Goal: Information Seeking & Learning: Learn about a topic

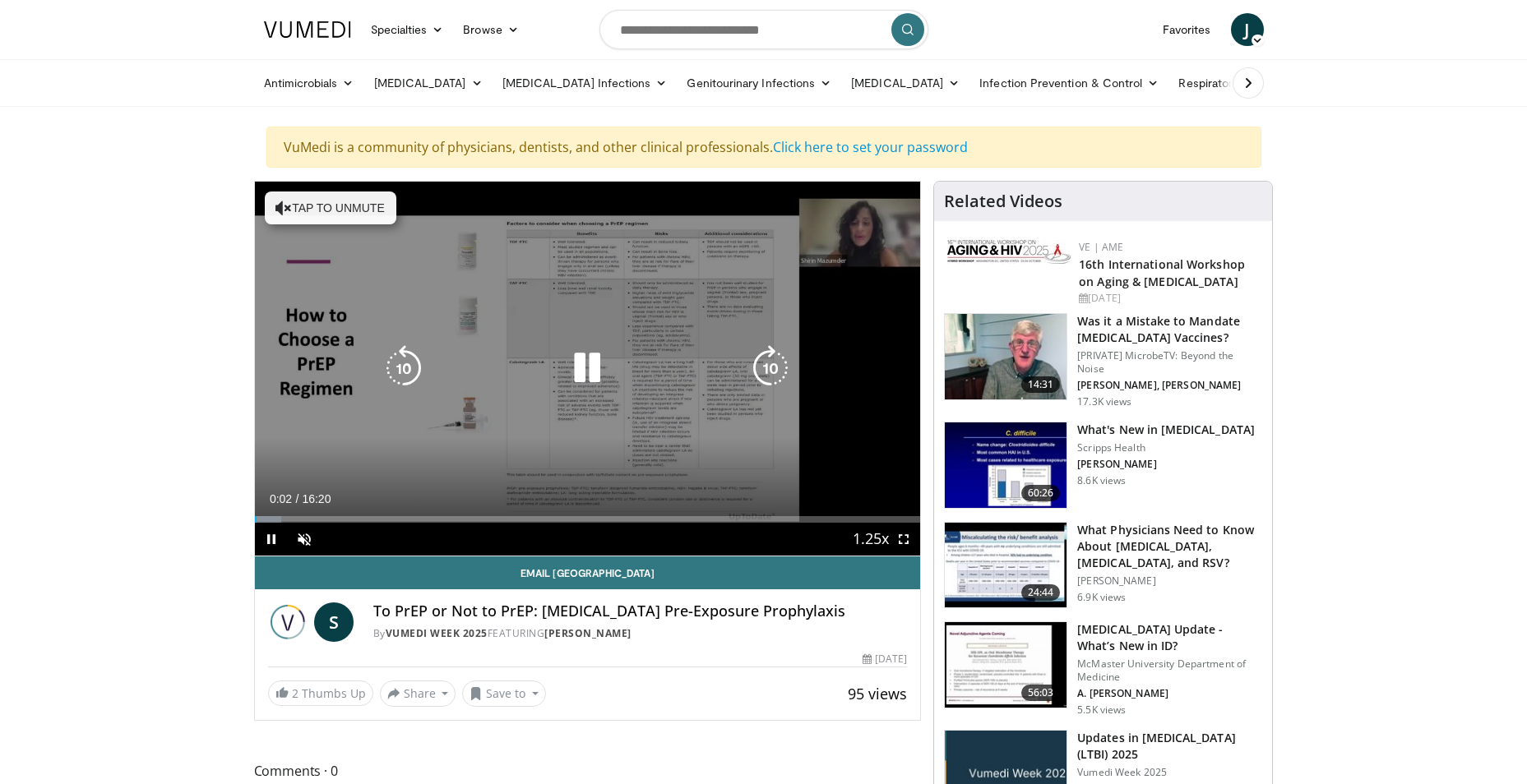
click at [586, 363] on icon "Video Player" at bounding box center [587, 369] width 46 height 46
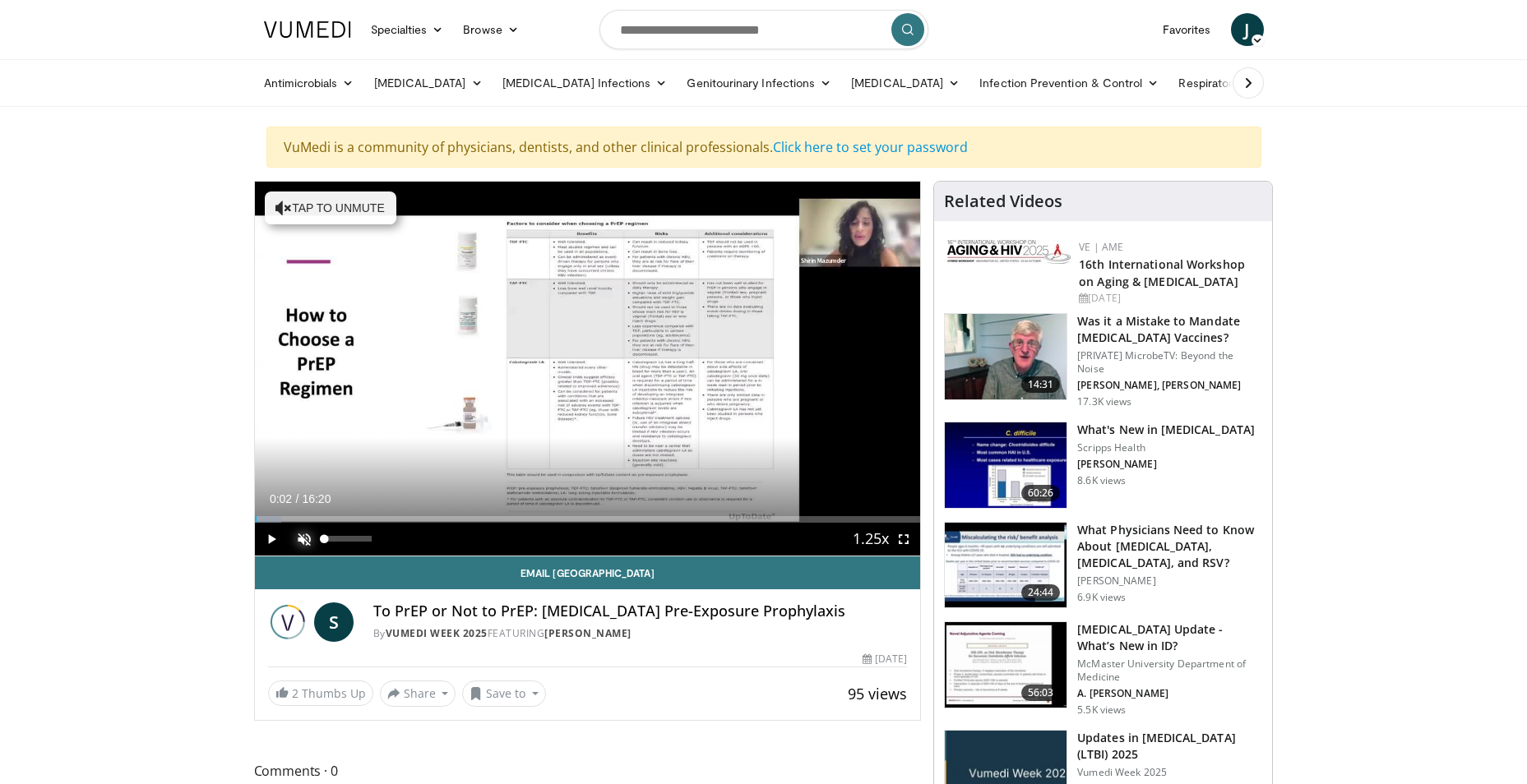
click at [293, 540] on span "Video Player" at bounding box center [304, 539] width 33 height 33
click at [270, 533] on span "Video Player" at bounding box center [271, 539] width 33 height 33
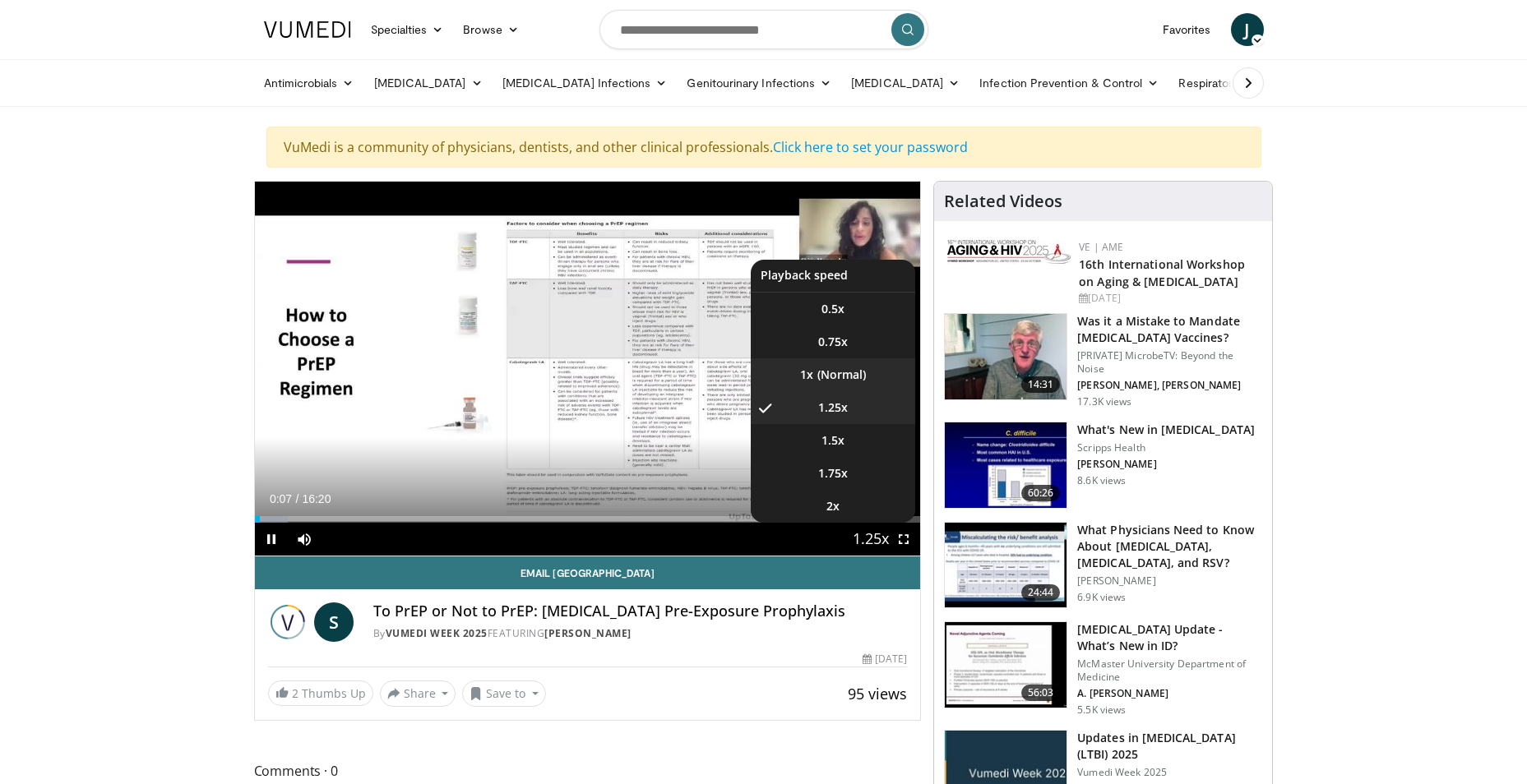
click at [840, 370] on li "1x" at bounding box center [833, 375] width 165 height 33
click at [871, 538] on span "Video Player" at bounding box center [871, 540] width 23 height 33
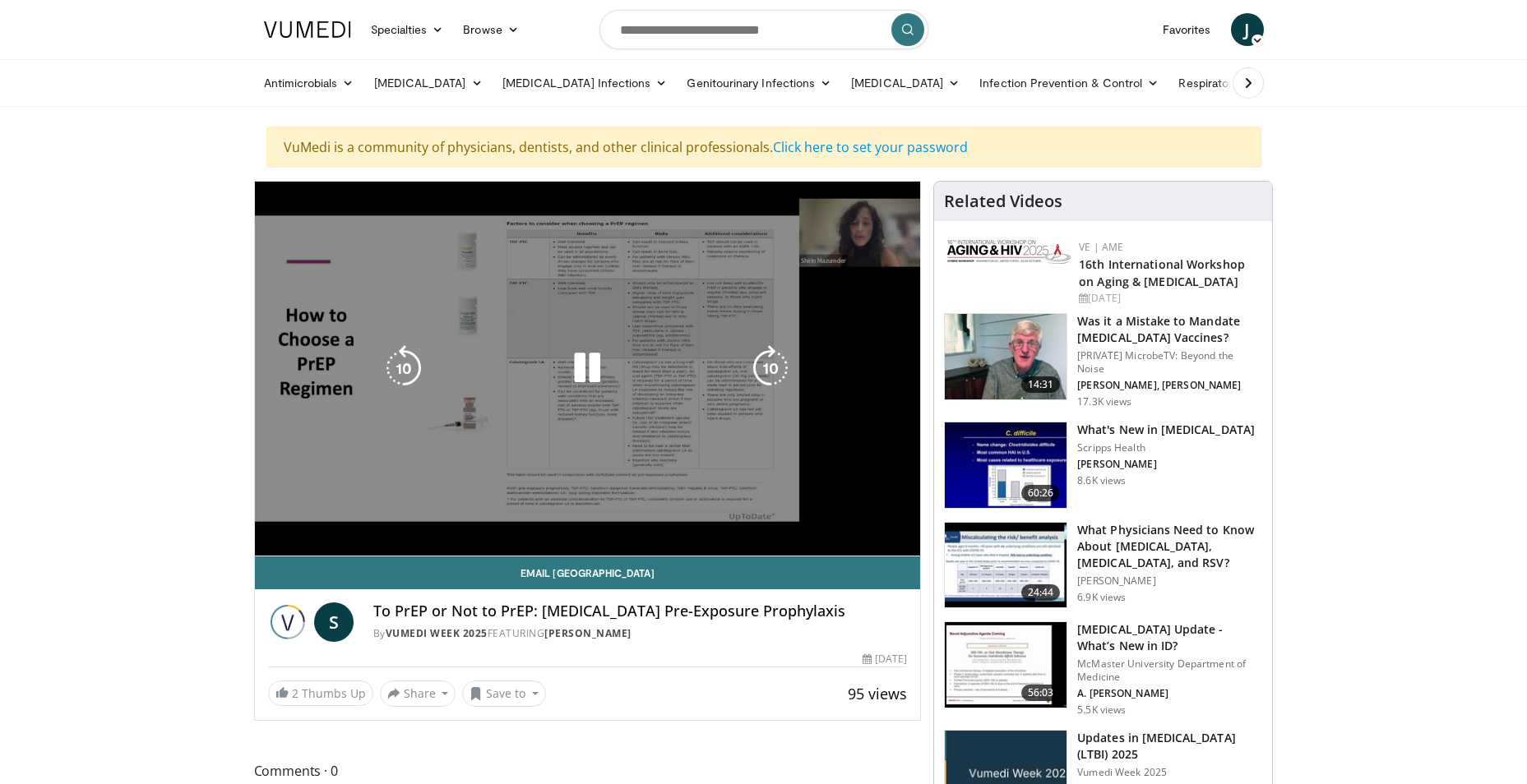
click at [871, 538] on div "10 seconds Tap to unmute" at bounding box center [588, 369] width 666 height 374
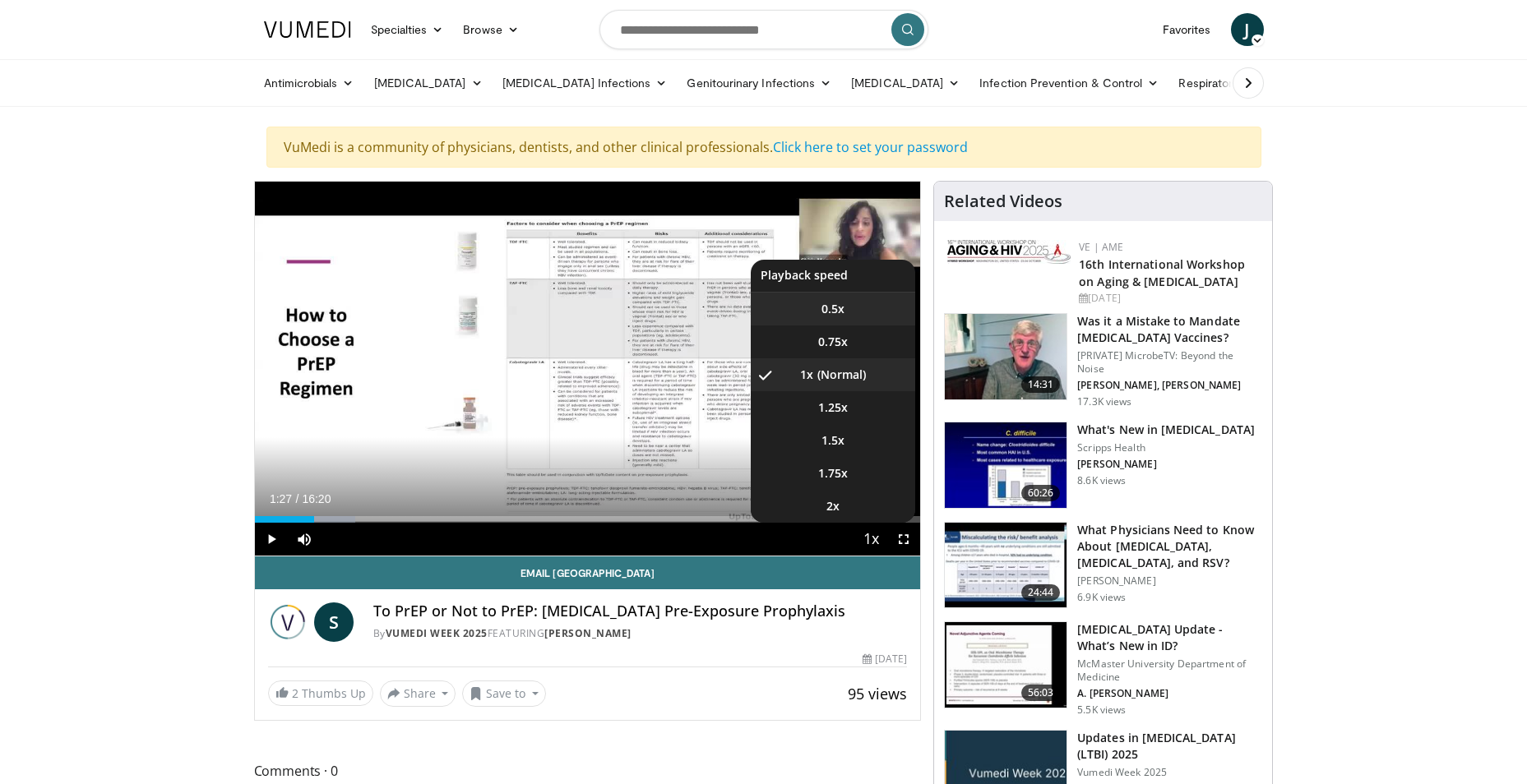
click at [835, 308] on span "0.5x" at bounding box center [833, 309] width 23 height 16
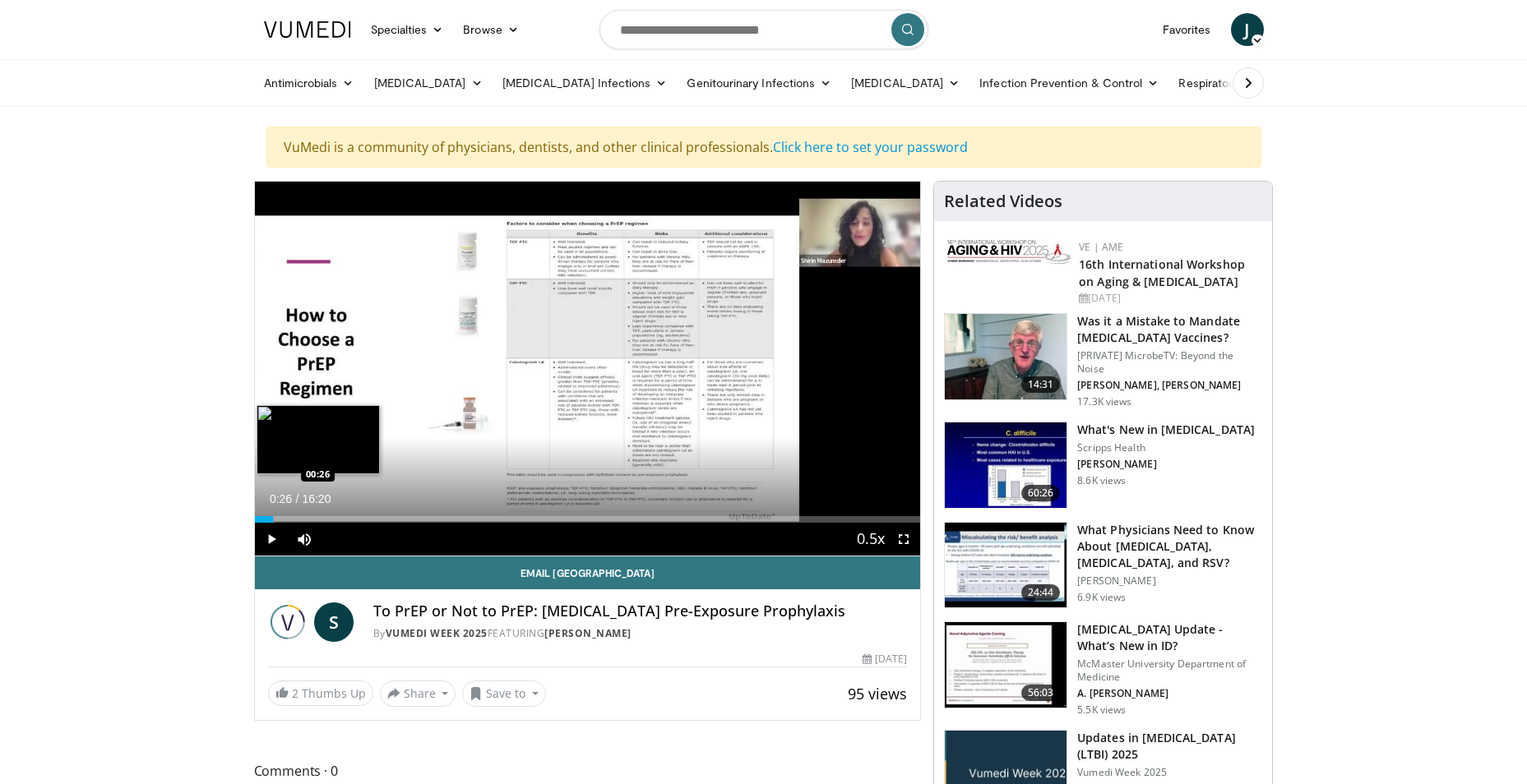
click at [272, 514] on div "Loaded : 3.03% 00:26 00:26" at bounding box center [588, 515] width 666 height 15
click at [274, 536] on span "Video Player" at bounding box center [271, 539] width 33 height 33
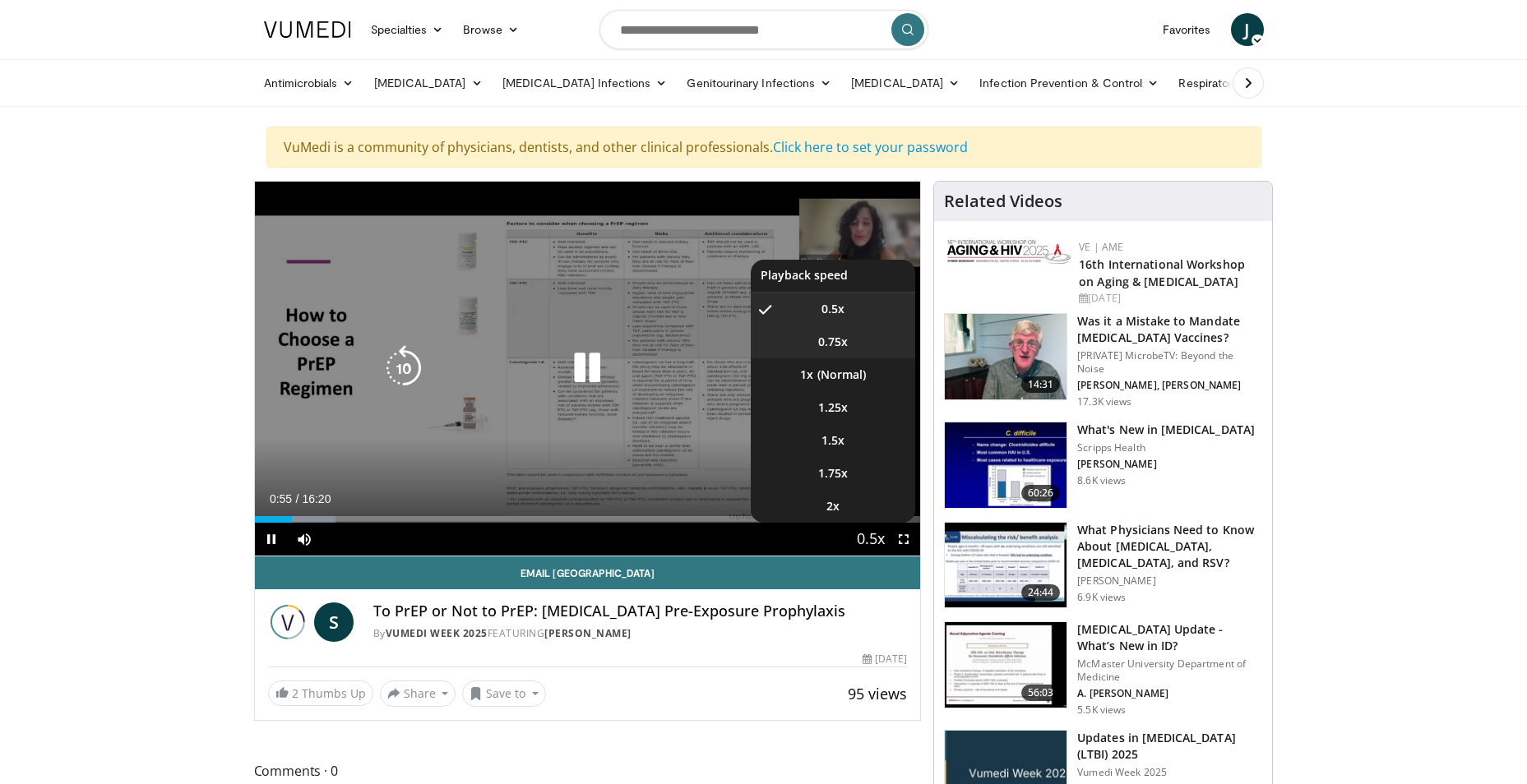
click at [834, 334] on span "0.75x" at bounding box center [833, 341] width 30 height 16
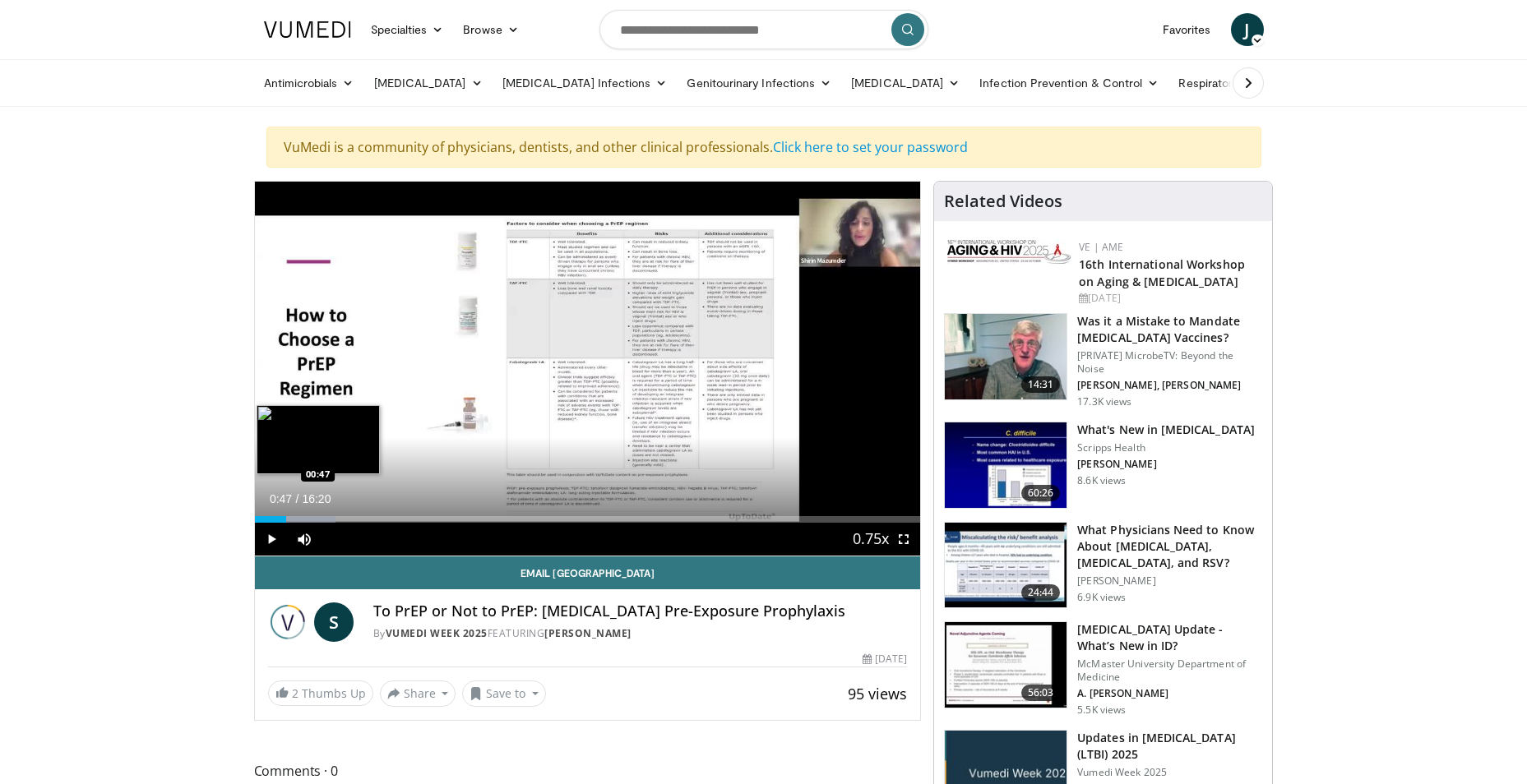
click at [286, 520] on div "00:47" at bounding box center [271, 520] width 32 height 7
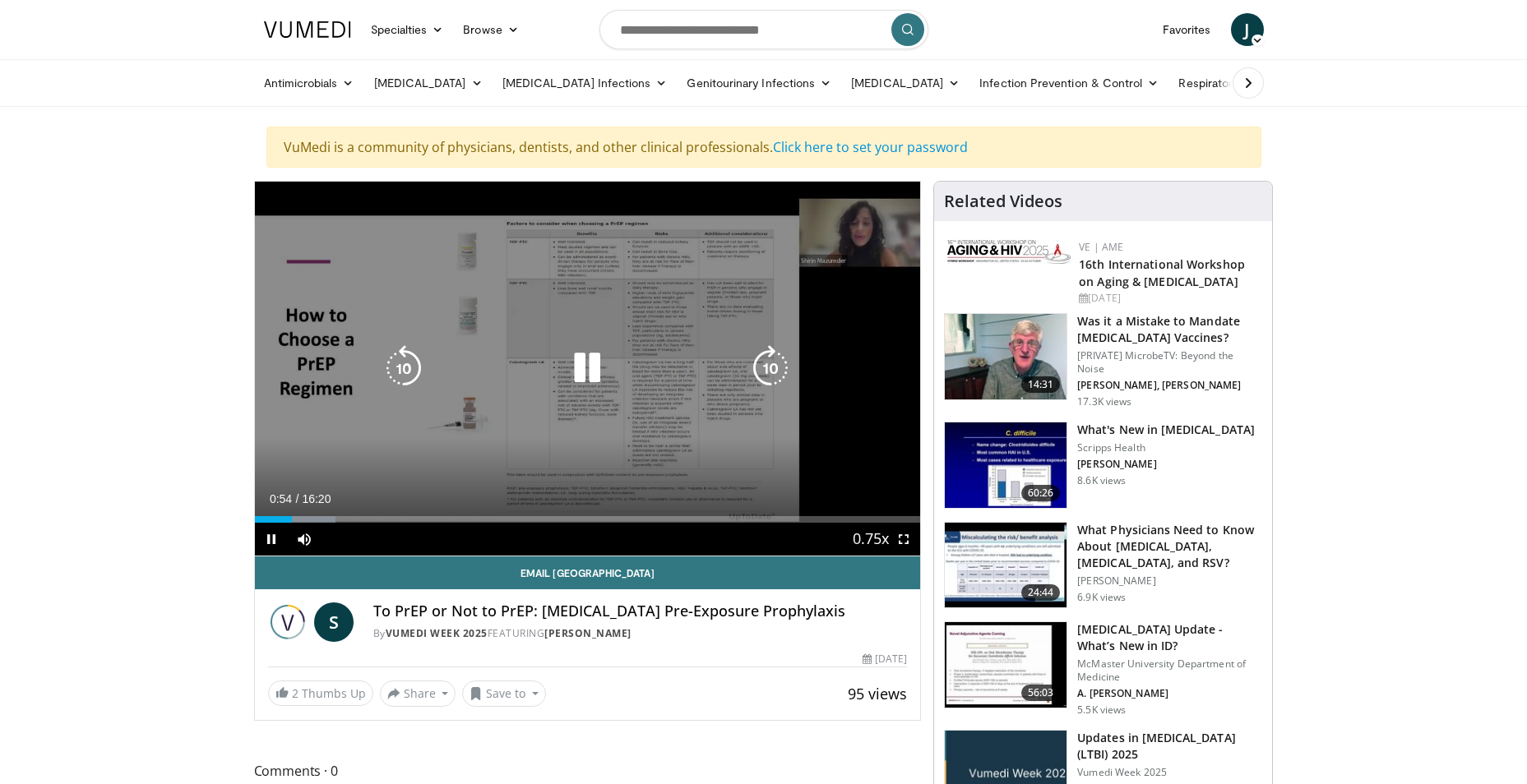
click at [636, 397] on div "10 seconds Tap to unmute" at bounding box center [588, 369] width 666 height 374
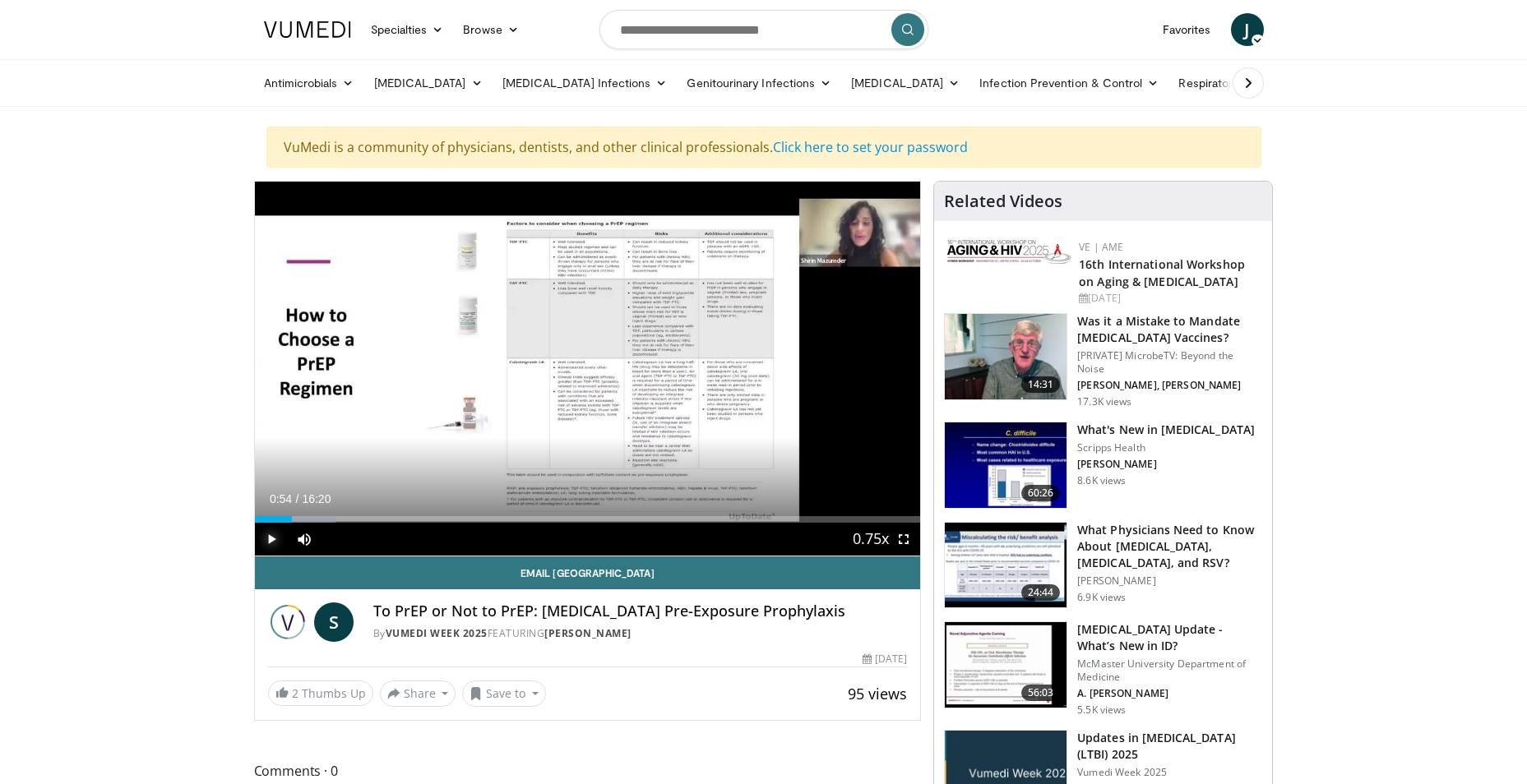
click at [269, 539] on span "Video Player" at bounding box center [271, 539] width 33 height 33
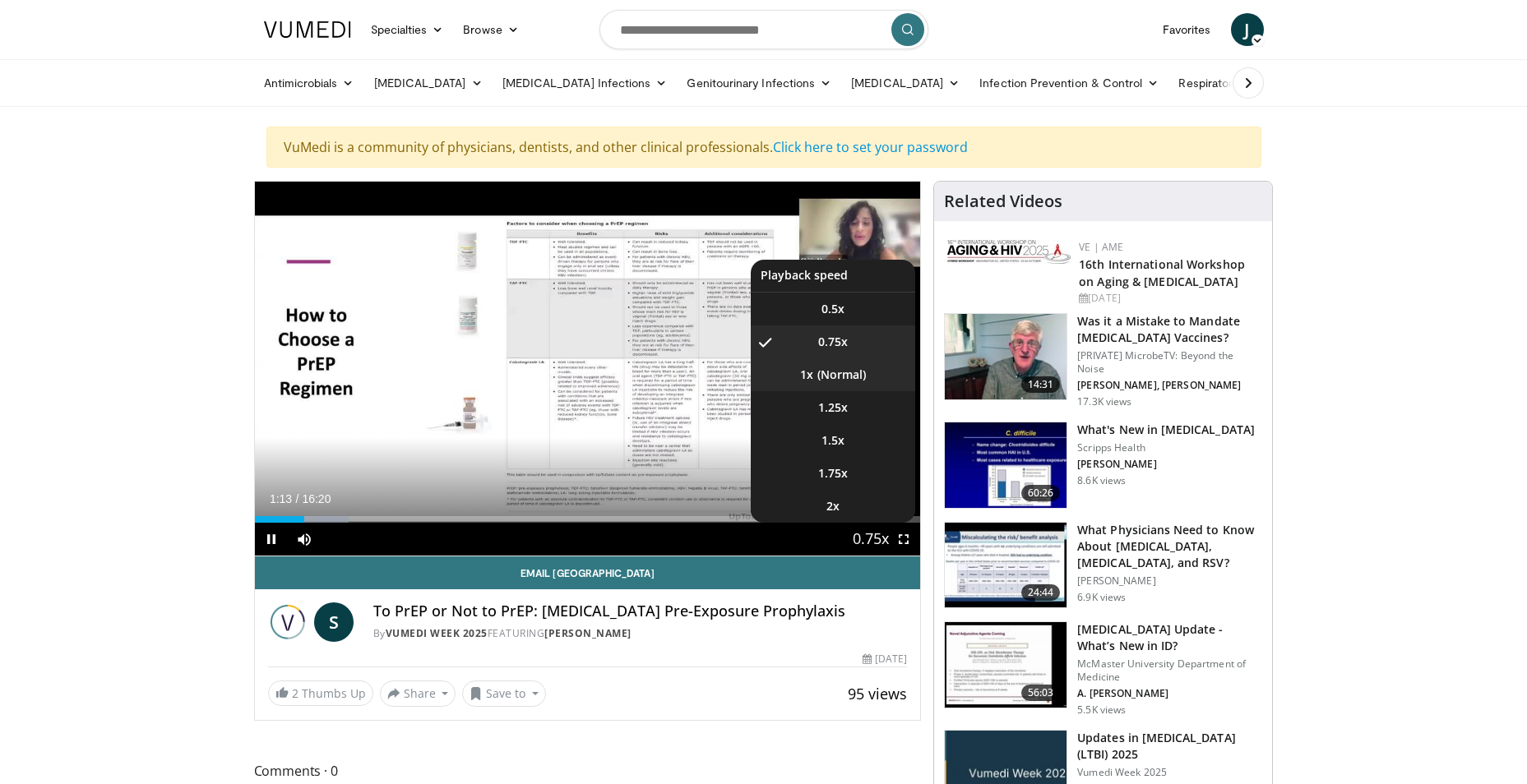
click at [836, 376] on li "1x" at bounding box center [833, 375] width 165 height 33
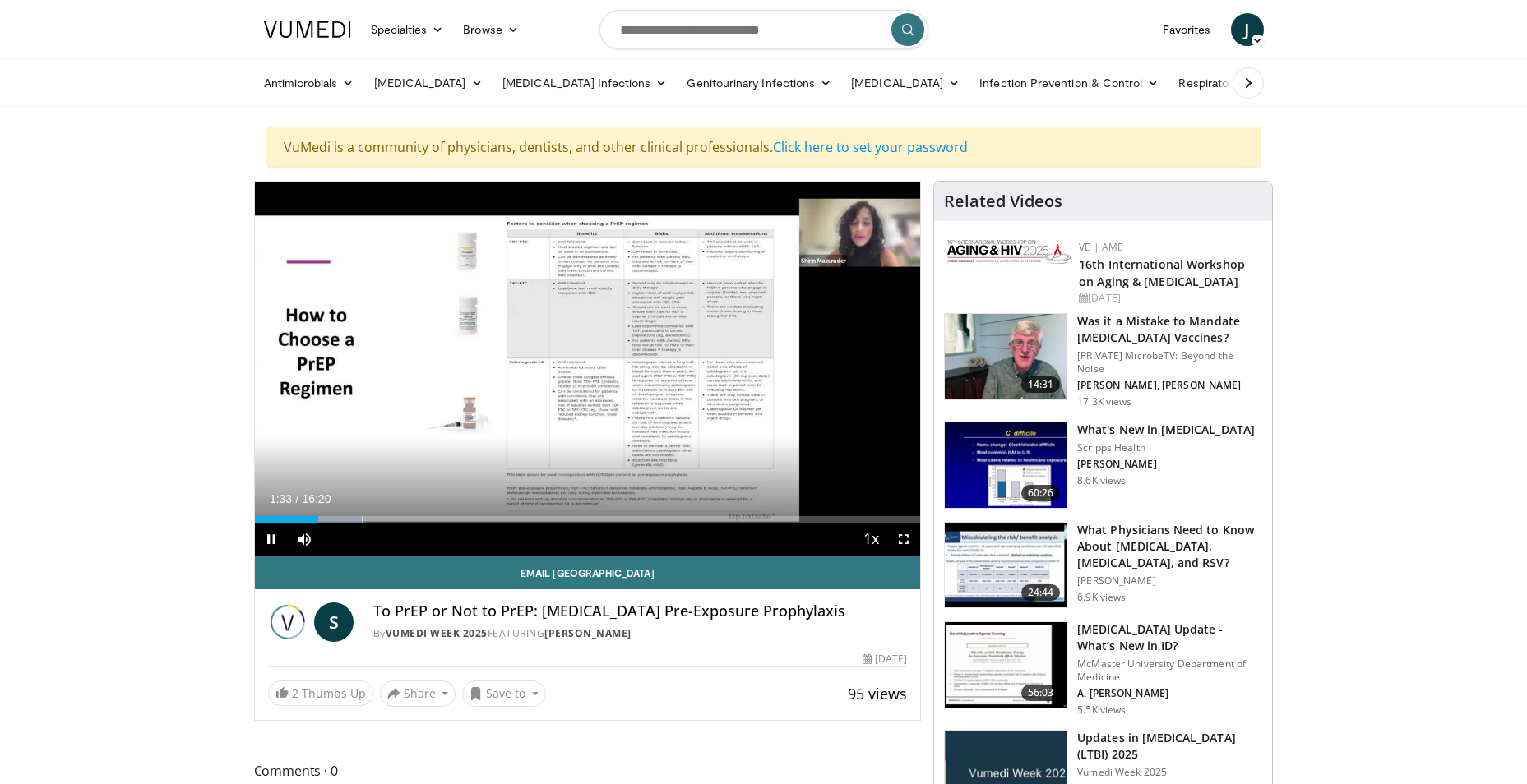
click at [582, 365] on div "10 seconds Tap to unmute" at bounding box center [588, 369] width 666 height 374
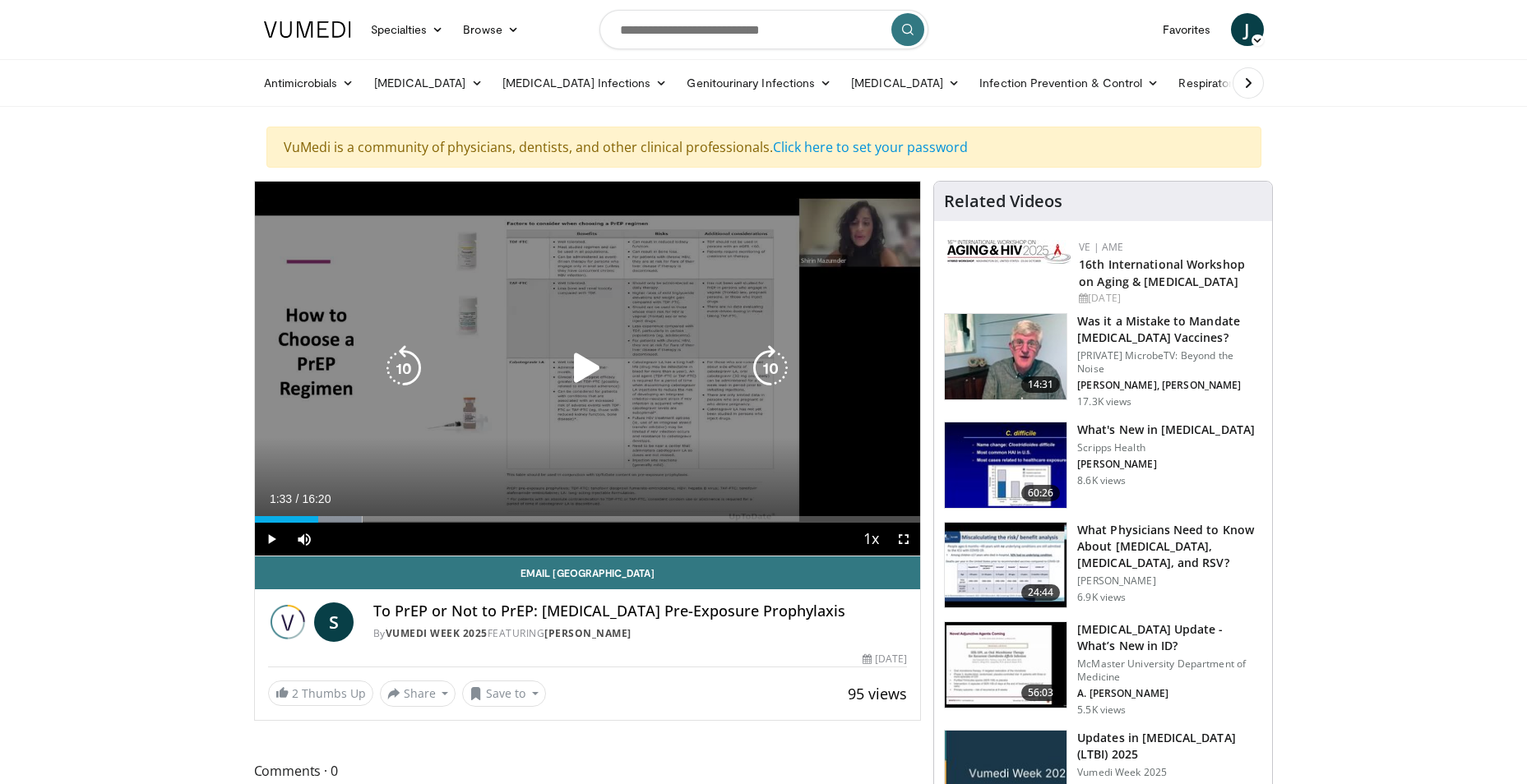
click at [576, 367] on icon "Video Player" at bounding box center [587, 369] width 46 height 46
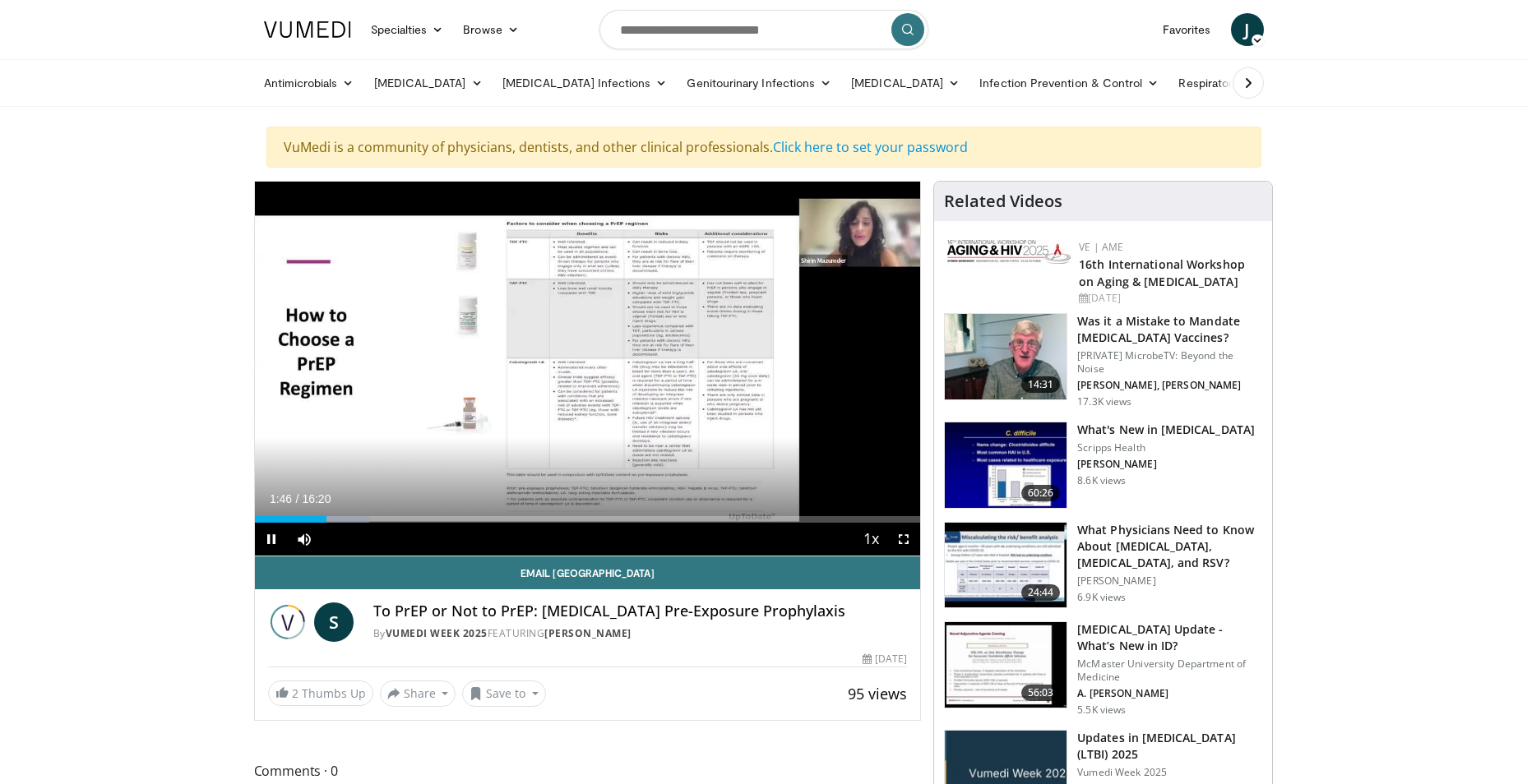
click at [592, 361] on div "10 seconds Tap to unmute" at bounding box center [588, 369] width 666 height 374
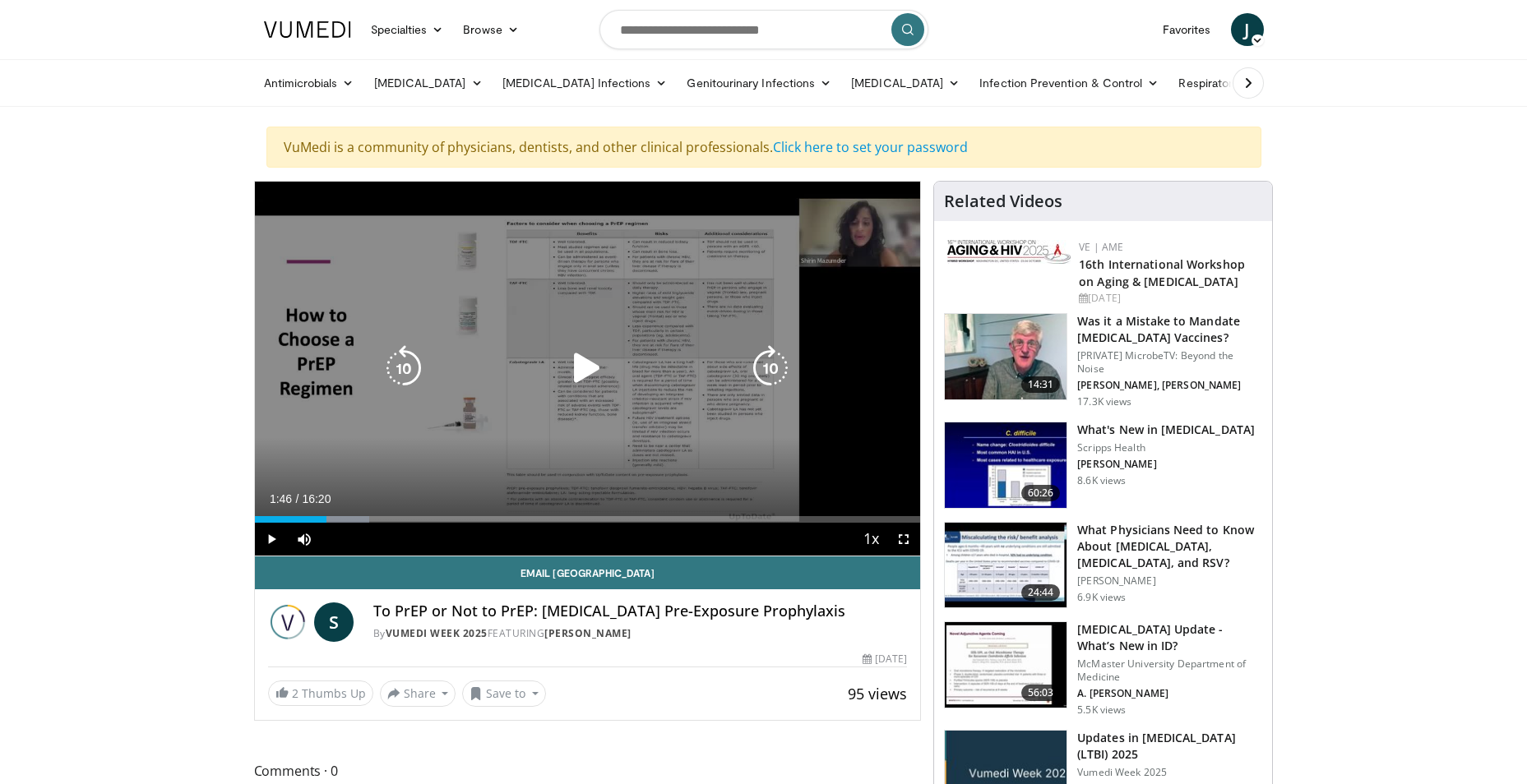
click at [557, 374] on div "Video Player" at bounding box center [587, 368] width 399 height 33
click at [581, 360] on icon "Video Player" at bounding box center [587, 369] width 46 height 46
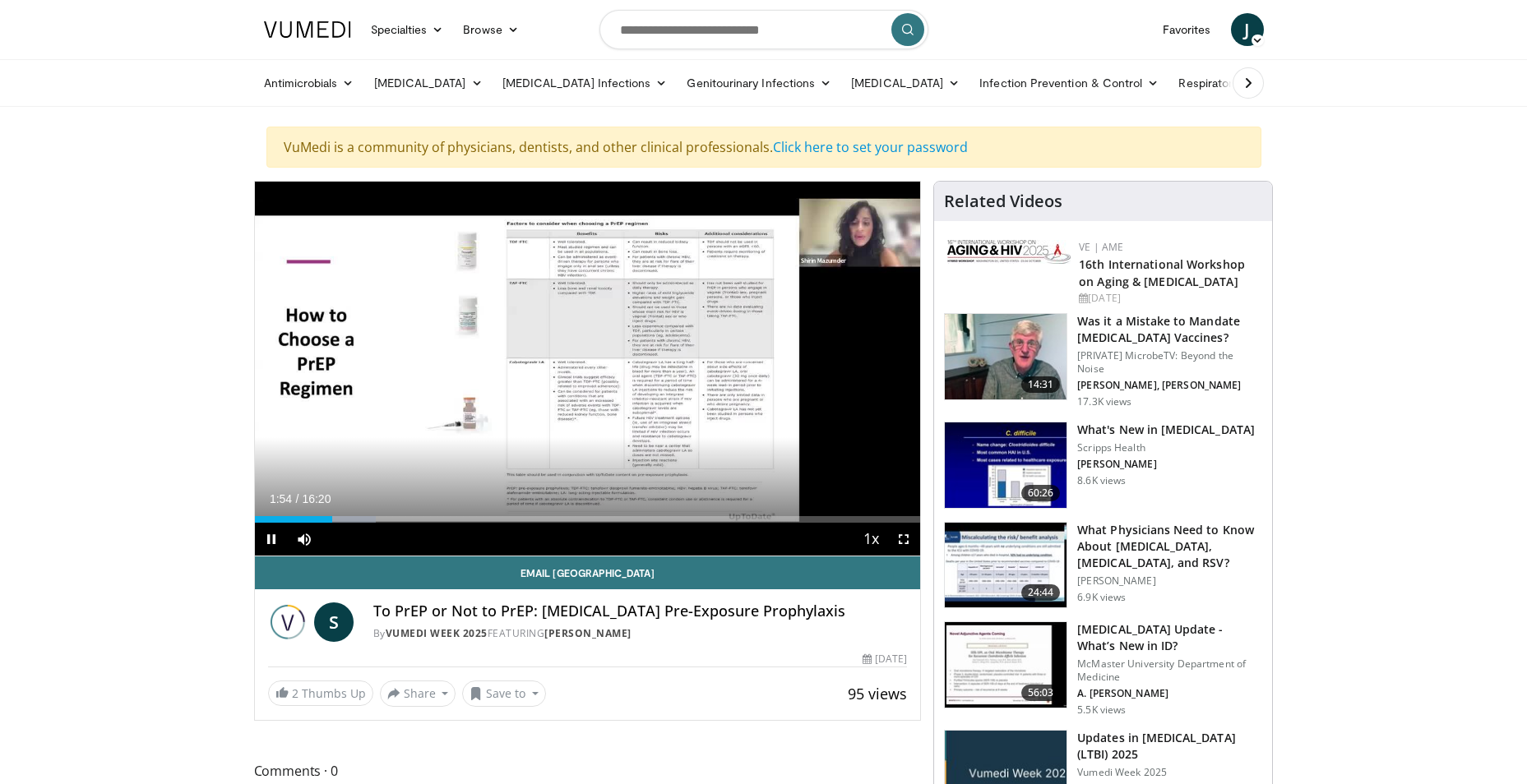
click at [517, 504] on div "Current Time 1:54 / Duration 16:20" at bounding box center [588, 498] width 666 height 15
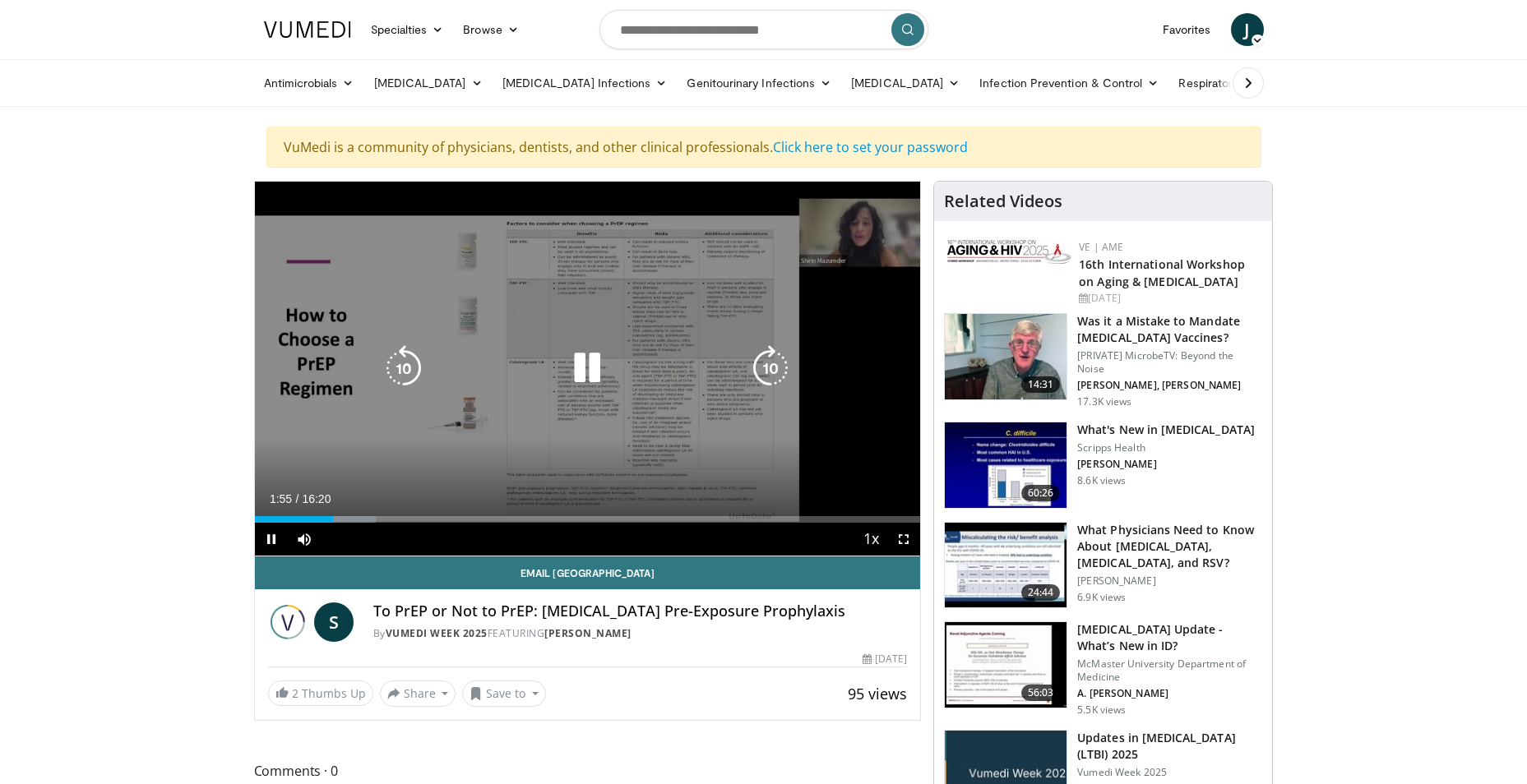
click at [393, 359] on icon "Video Player" at bounding box center [404, 369] width 46 height 46
click at [580, 365] on icon "Video Player" at bounding box center [587, 369] width 46 height 46
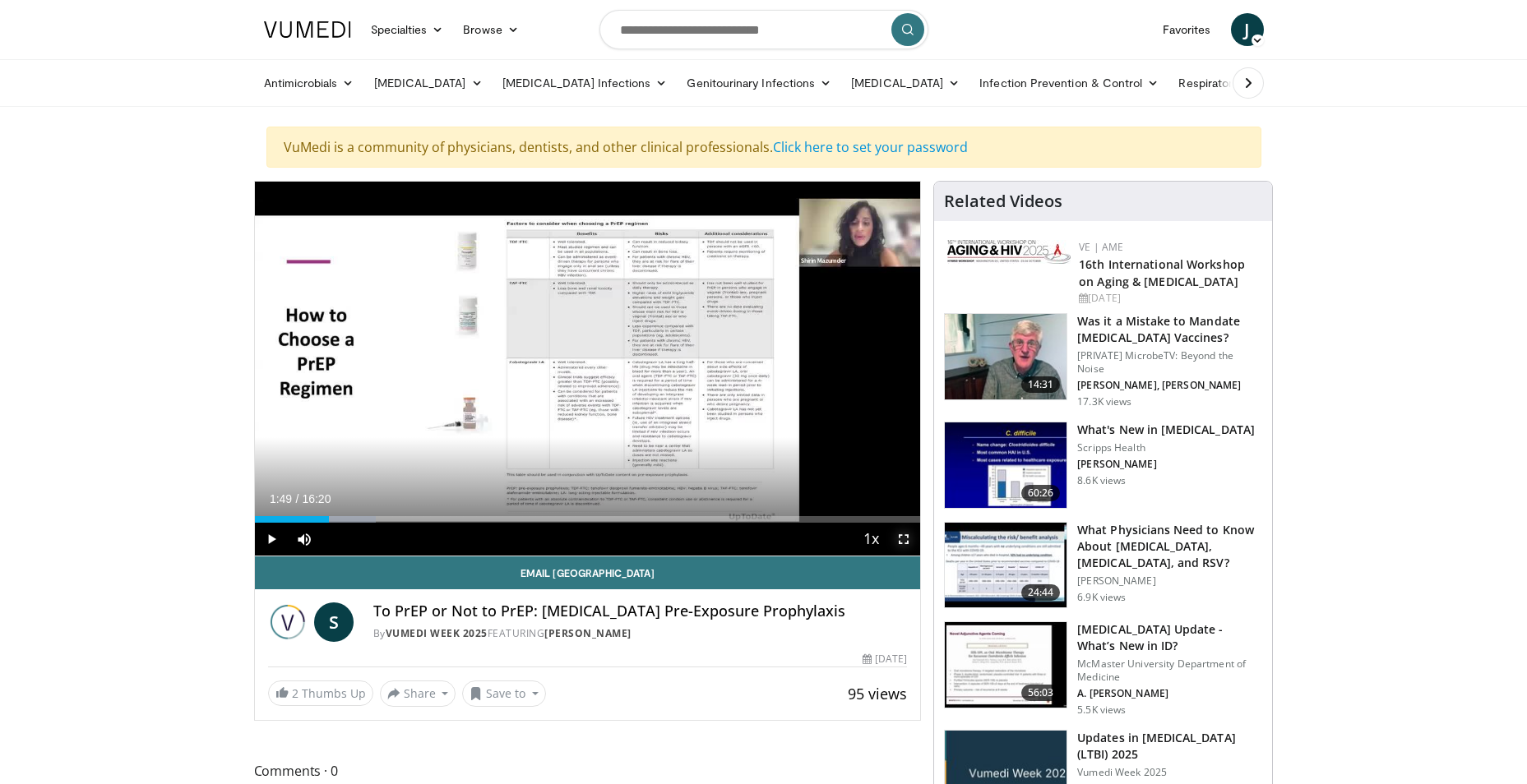
click at [905, 535] on span "Video Player" at bounding box center [904, 539] width 33 height 33
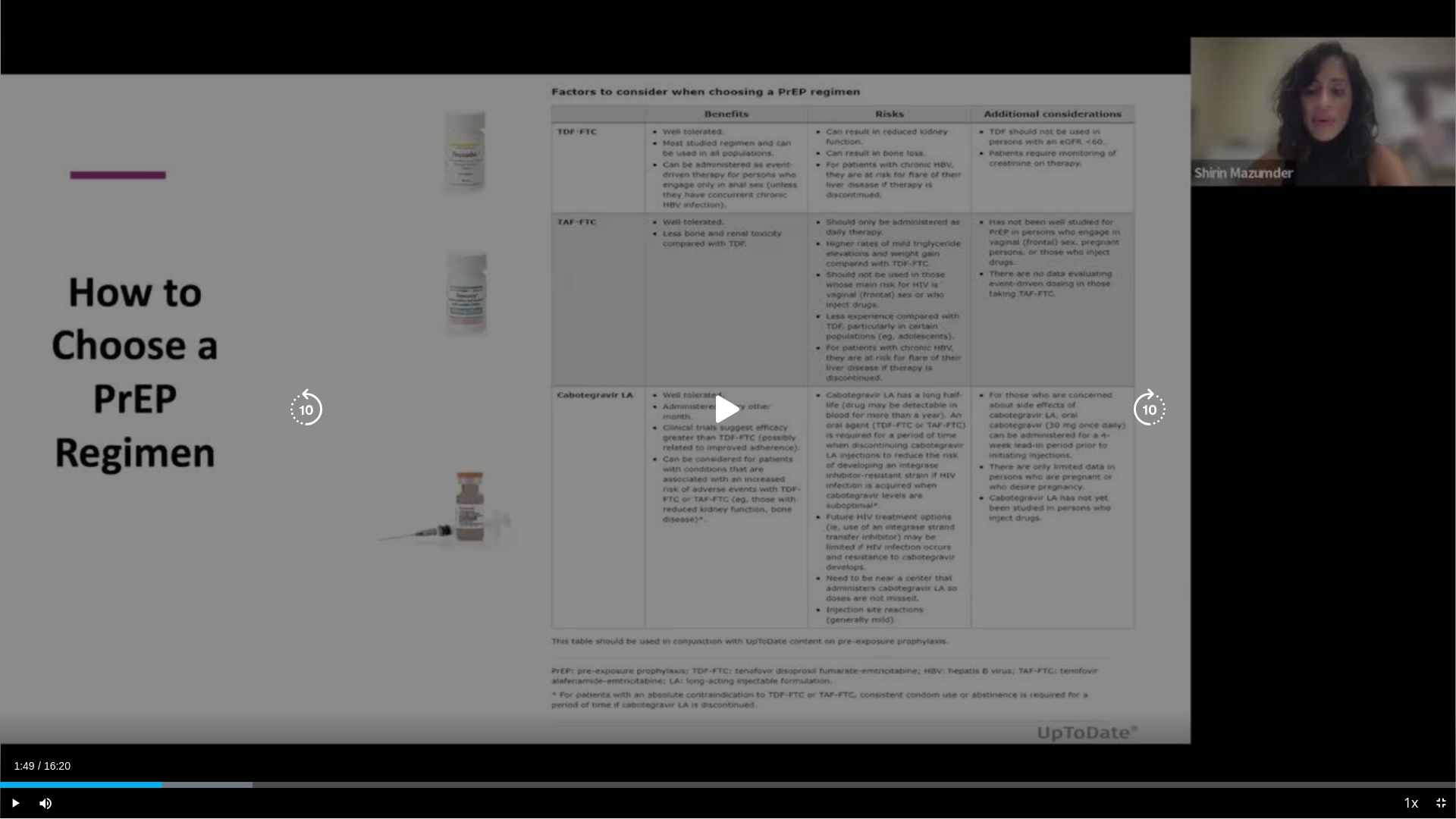
click at [301, 402] on icon "Video Player" at bounding box center [306, 409] width 42 height 42
click at [733, 406] on icon "Video Player" at bounding box center [728, 409] width 42 height 42
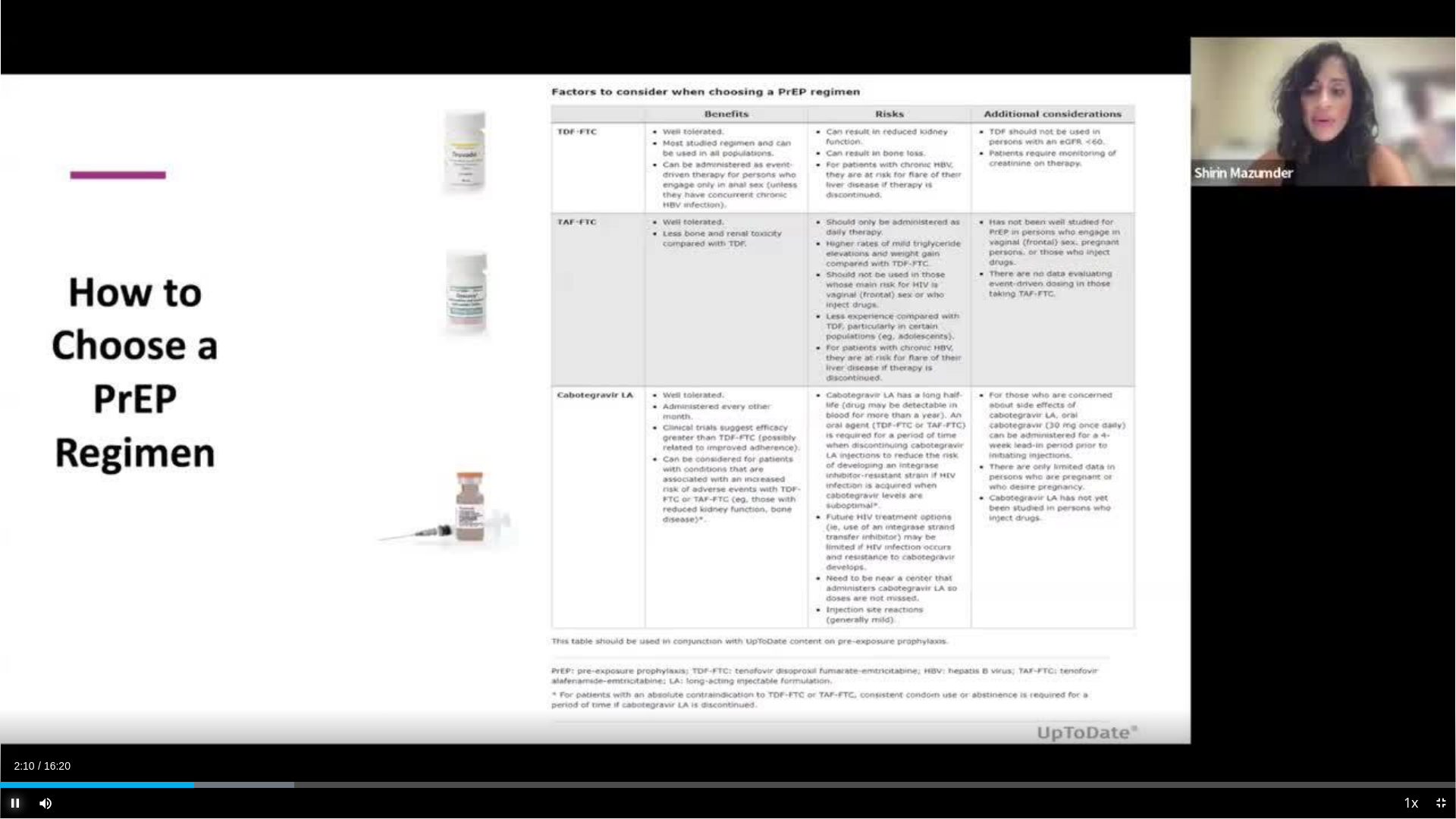
click at [18, 722] on video-js "**********" at bounding box center [728, 409] width 1456 height 819
click at [13, 722] on span "Video Player" at bounding box center [15, 802] width 31 height 31
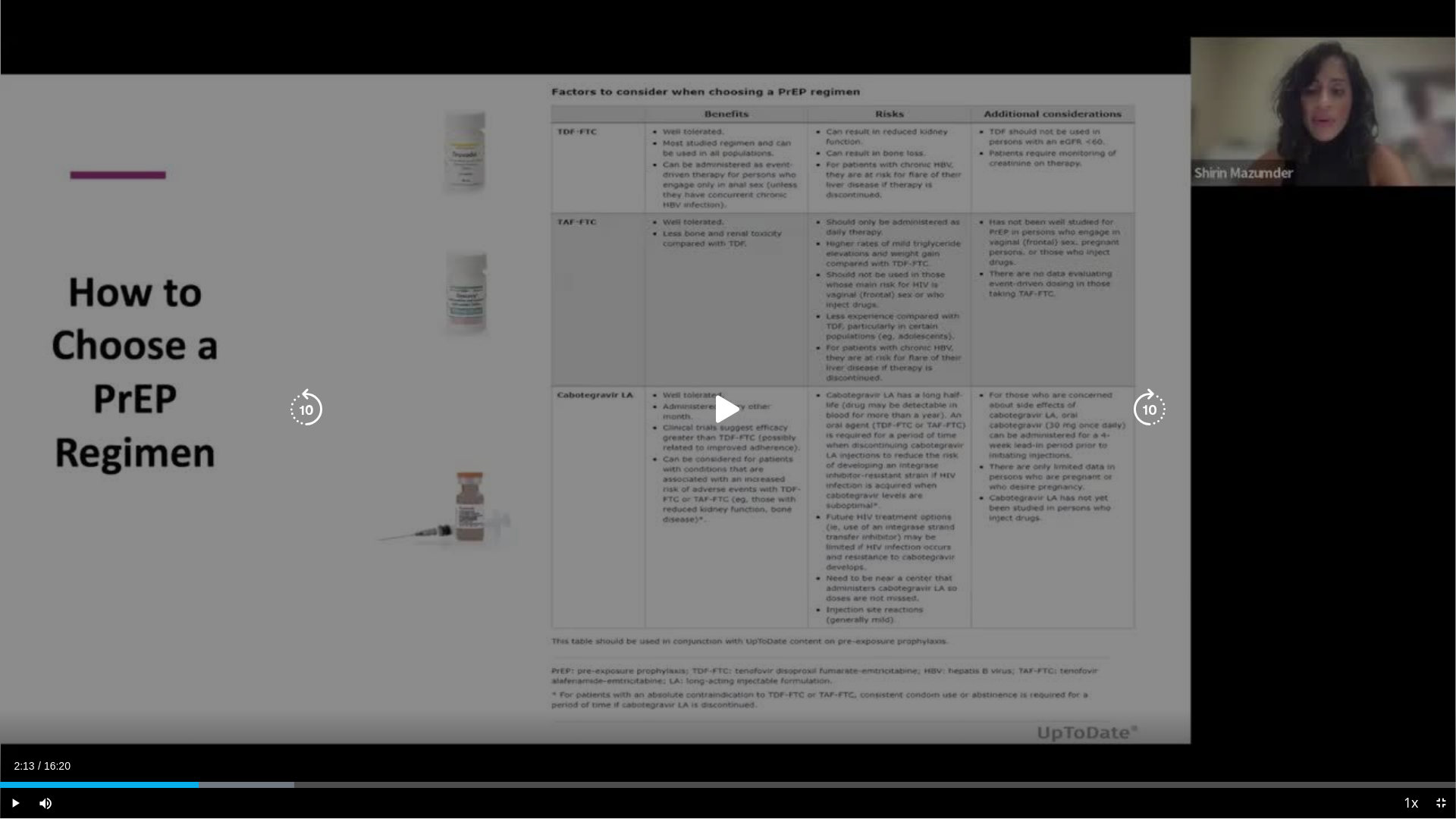
click at [704, 410] on div "Video Player" at bounding box center [728, 409] width 874 height 31
click at [722, 408] on icon "Video Player" at bounding box center [728, 409] width 42 height 42
click at [1318, 711] on div "10 seconds Tap to unmute" at bounding box center [728, 409] width 1456 height 818
click at [722, 402] on icon "Video Player" at bounding box center [728, 409] width 42 height 42
click at [302, 405] on icon "Video Player" at bounding box center [306, 409] width 42 height 42
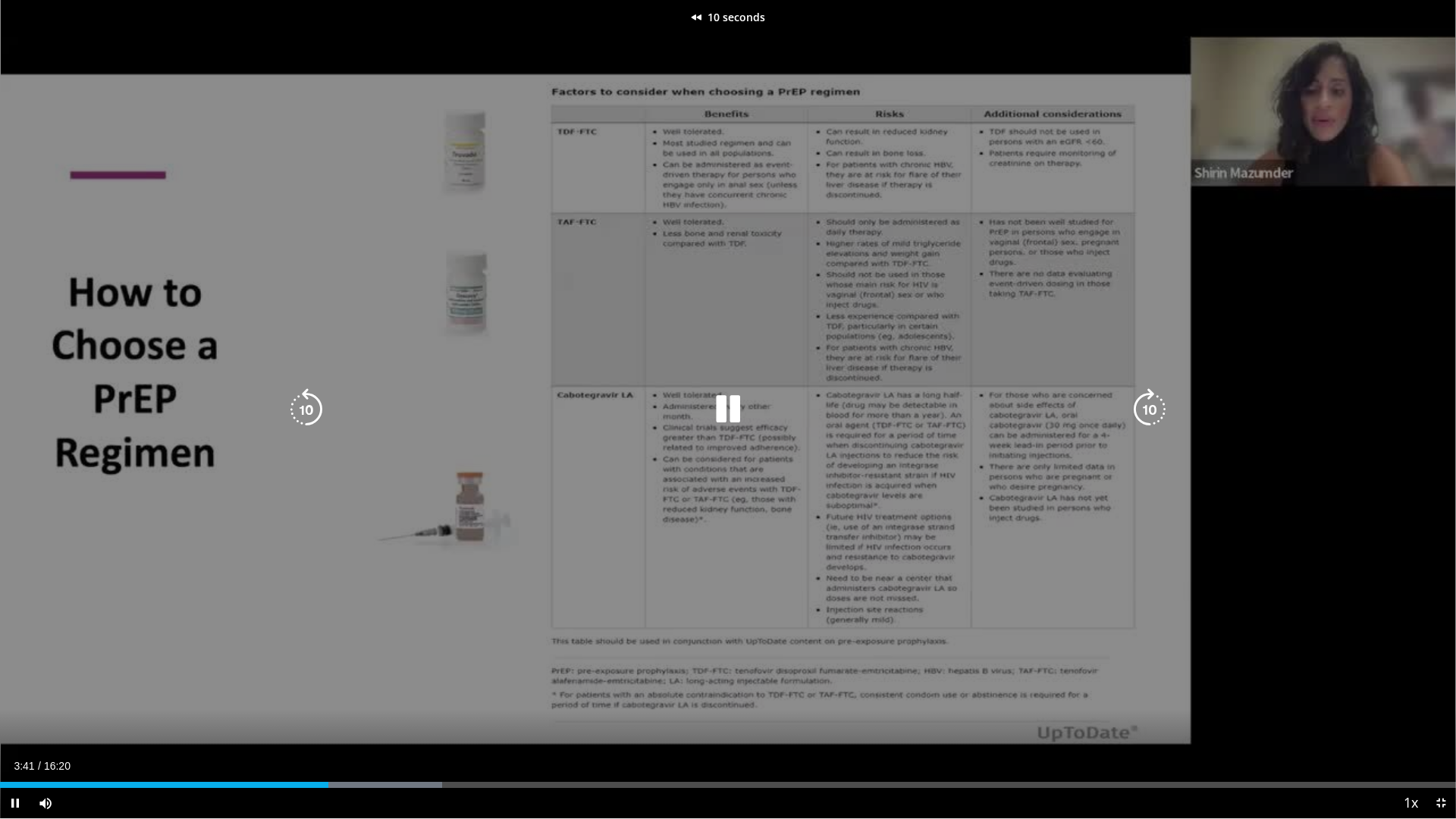
click at [303, 404] on icon "Video Player" at bounding box center [306, 409] width 42 height 42
click at [307, 404] on icon "Video Player" at bounding box center [306, 409] width 42 height 42
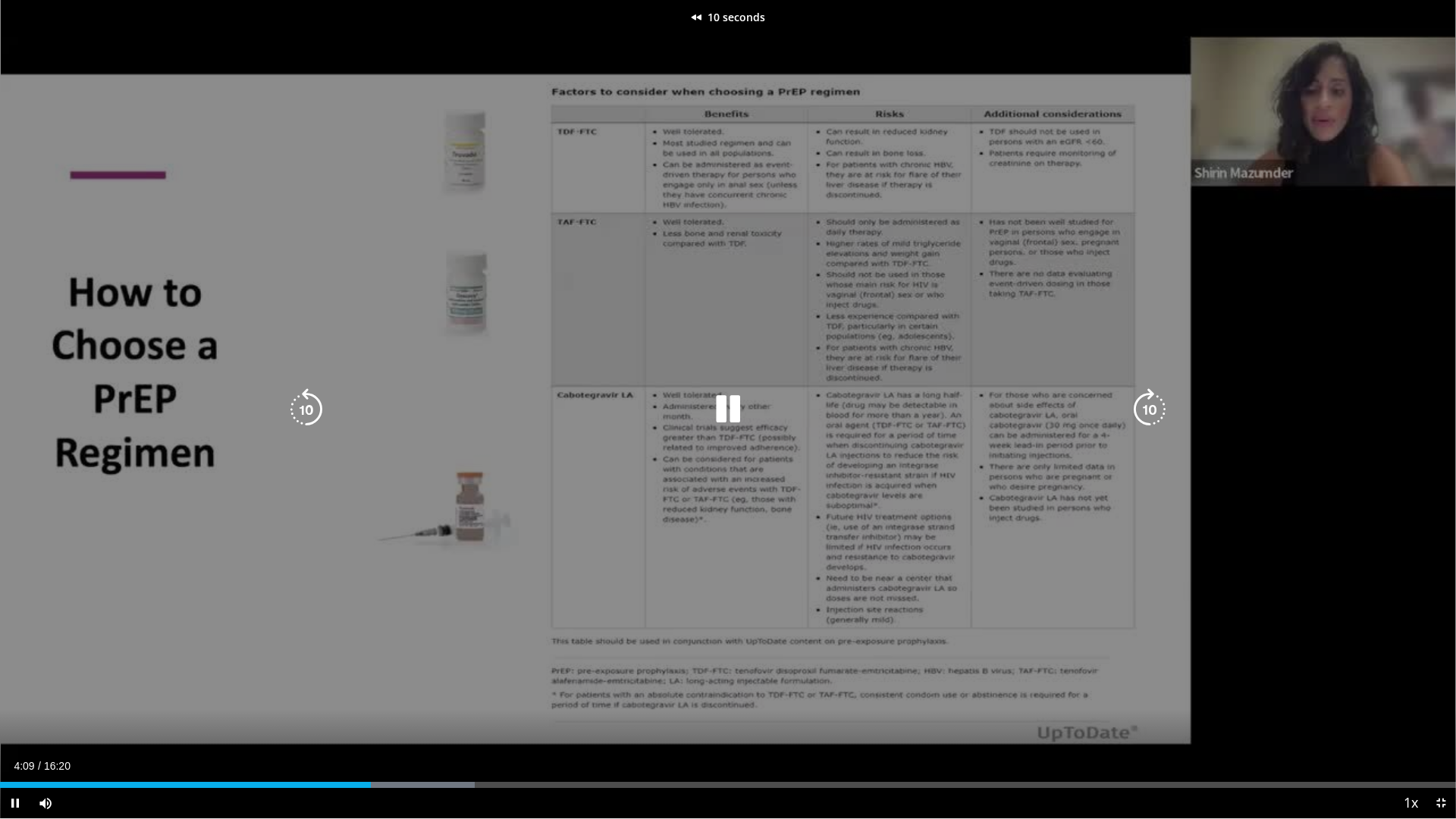
click at [307, 404] on icon "Video Player" at bounding box center [306, 409] width 42 height 42
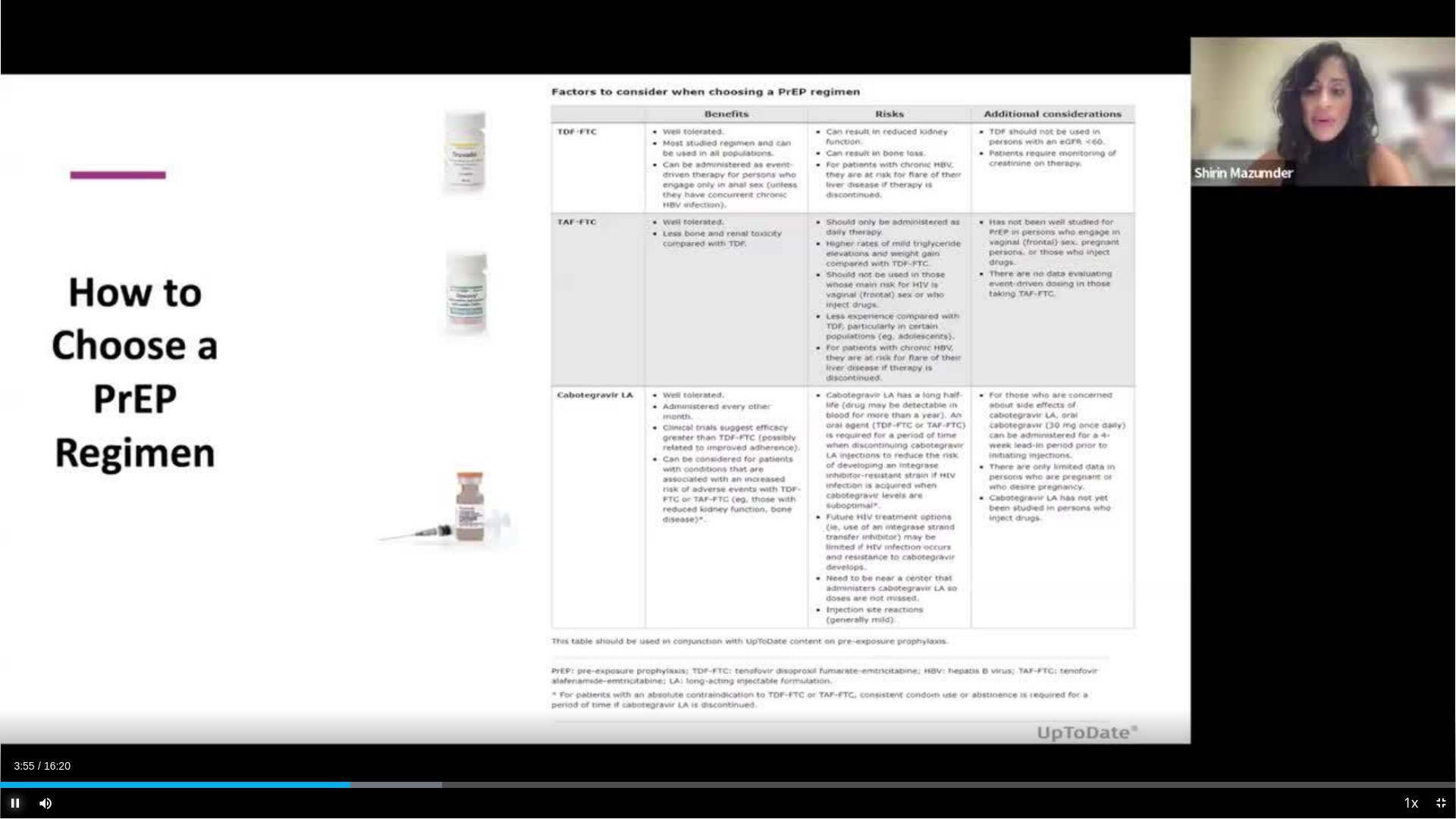
click at [20, 722] on span "Video Player" at bounding box center [15, 802] width 31 height 31
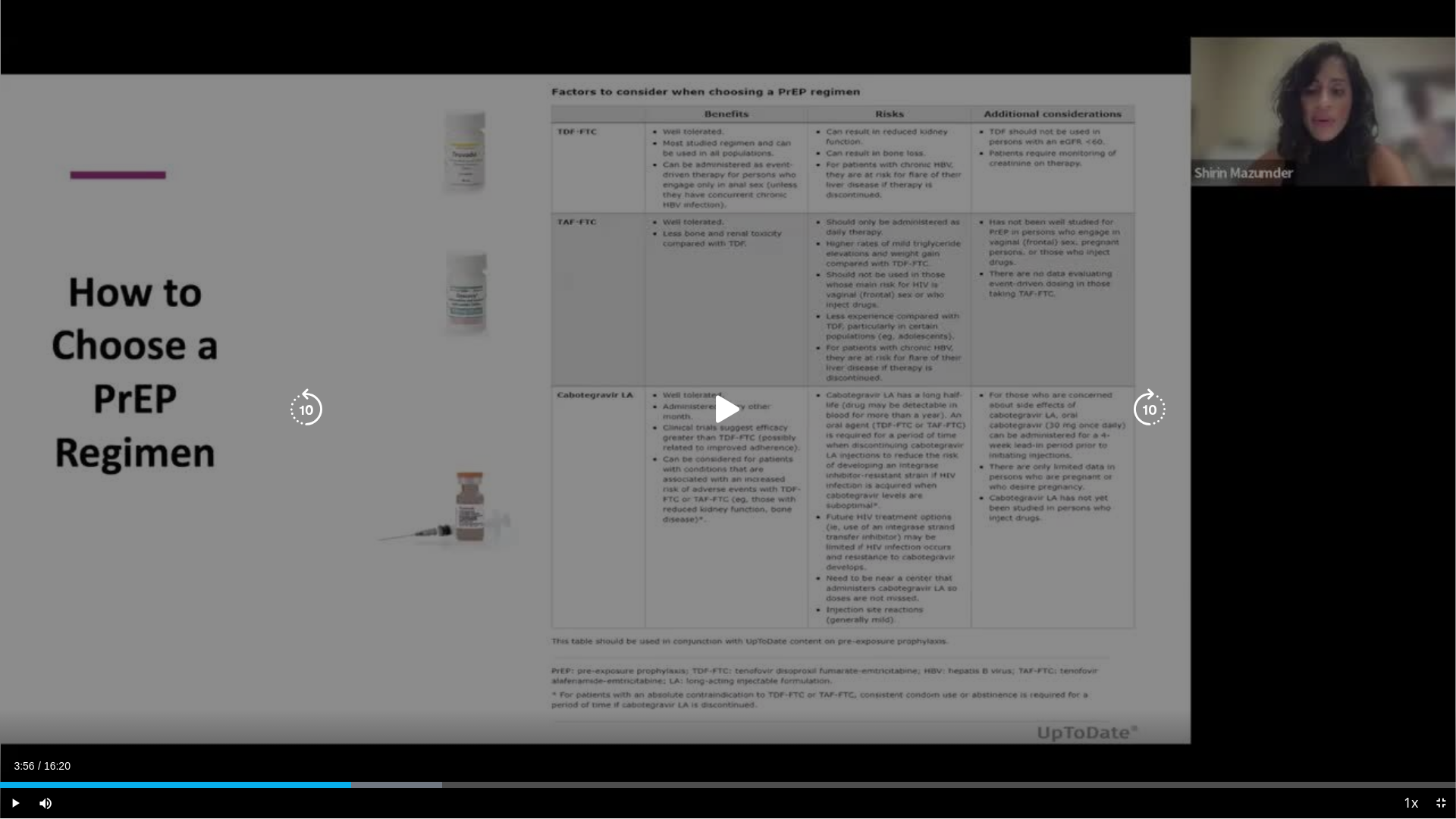
click at [722, 408] on icon "Video Player" at bounding box center [728, 409] width 42 height 42
click at [822, 441] on div "50 seconds Tap to unmute" at bounding box center [728, 409] width 1456 height 818
click at [721, 397] on icon "Video Player" at bounding box center [728, 409] width 42 height 42
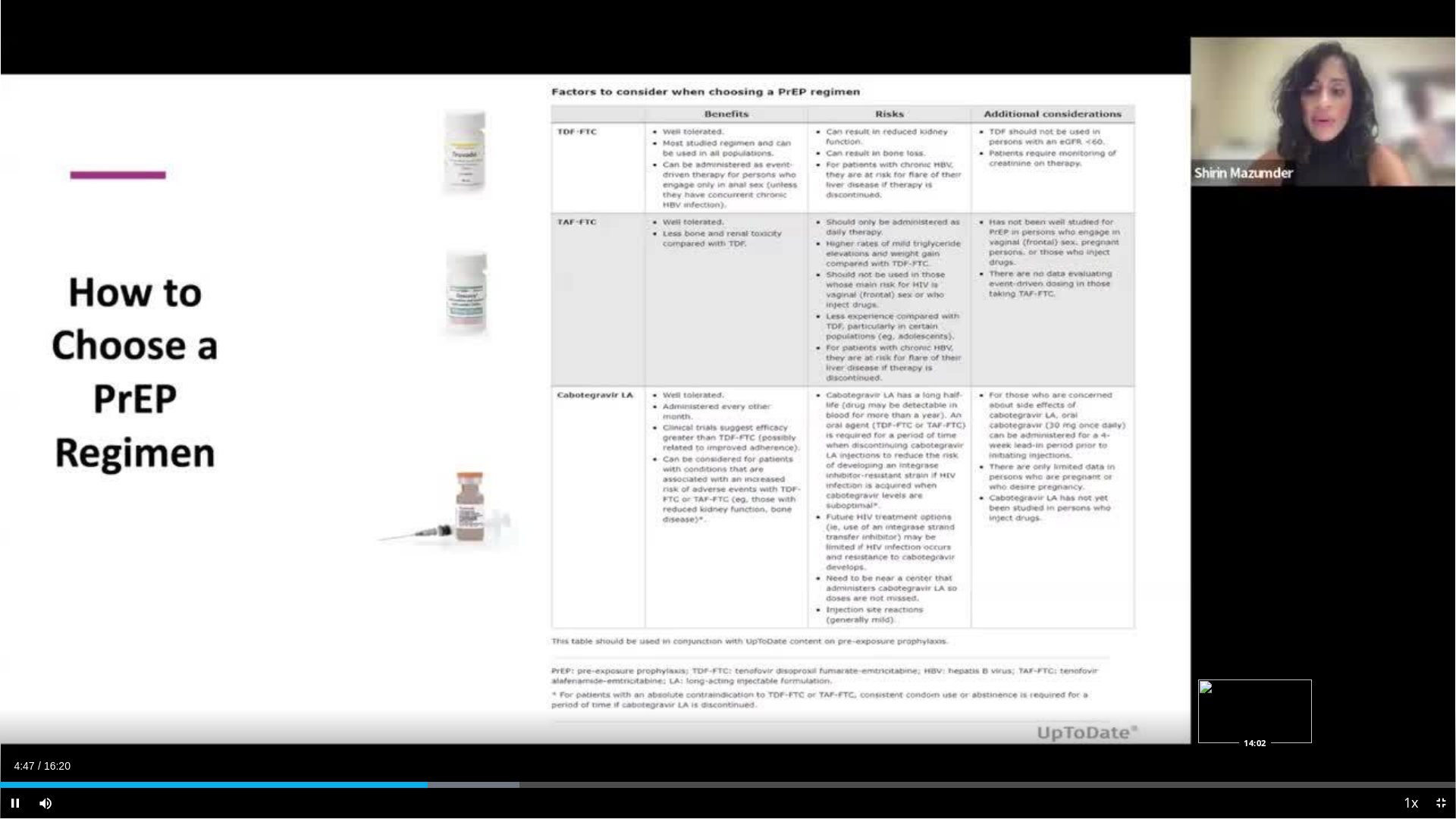
click at [1255, 722] on div "Loaded : 35.69% 04:48 14:02" at bounding box center [728, 780] width 1456 height 14
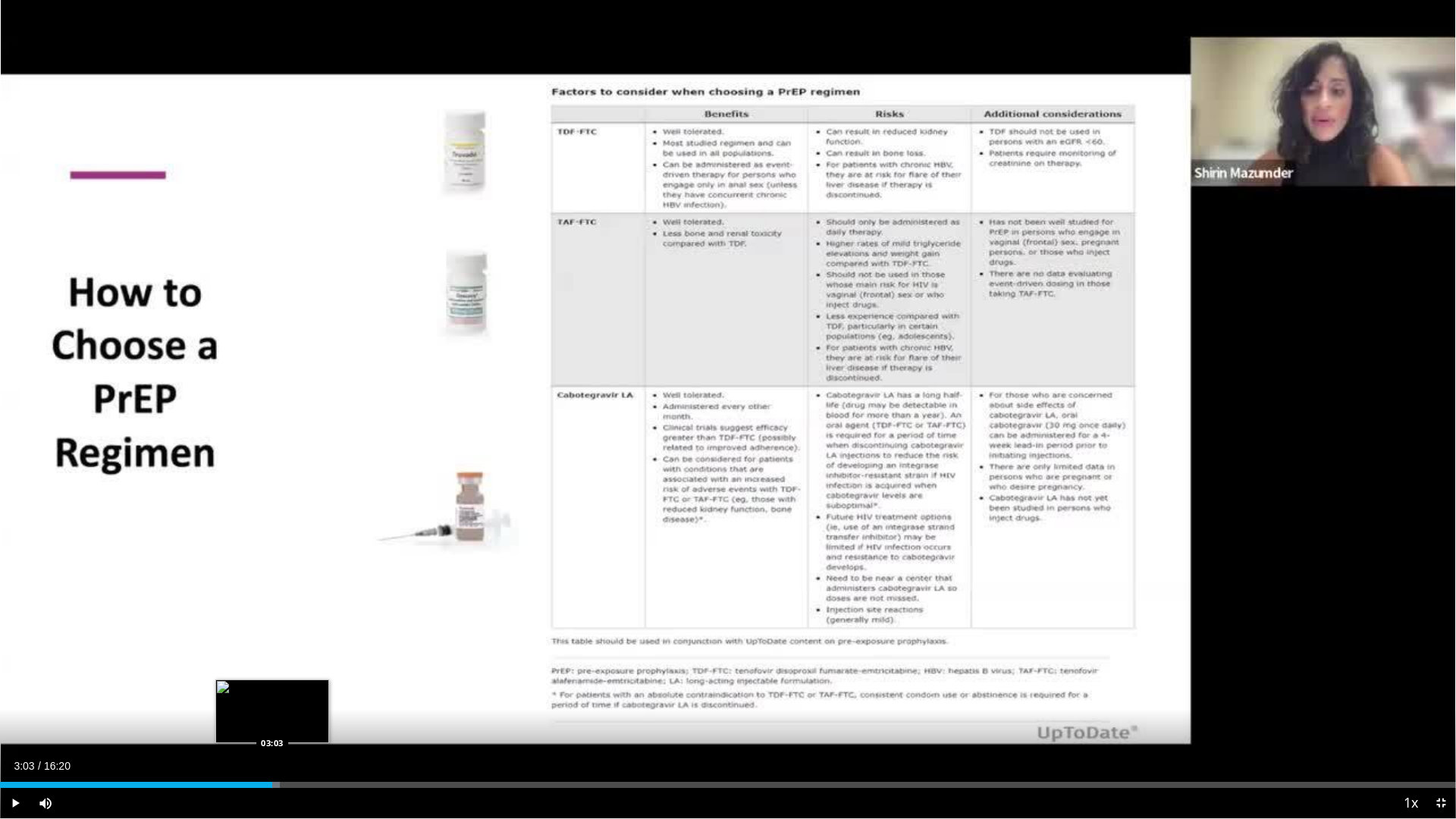
click at [272, 722] on div "03:03" at bounding box center [136, 784] width 272 height 6
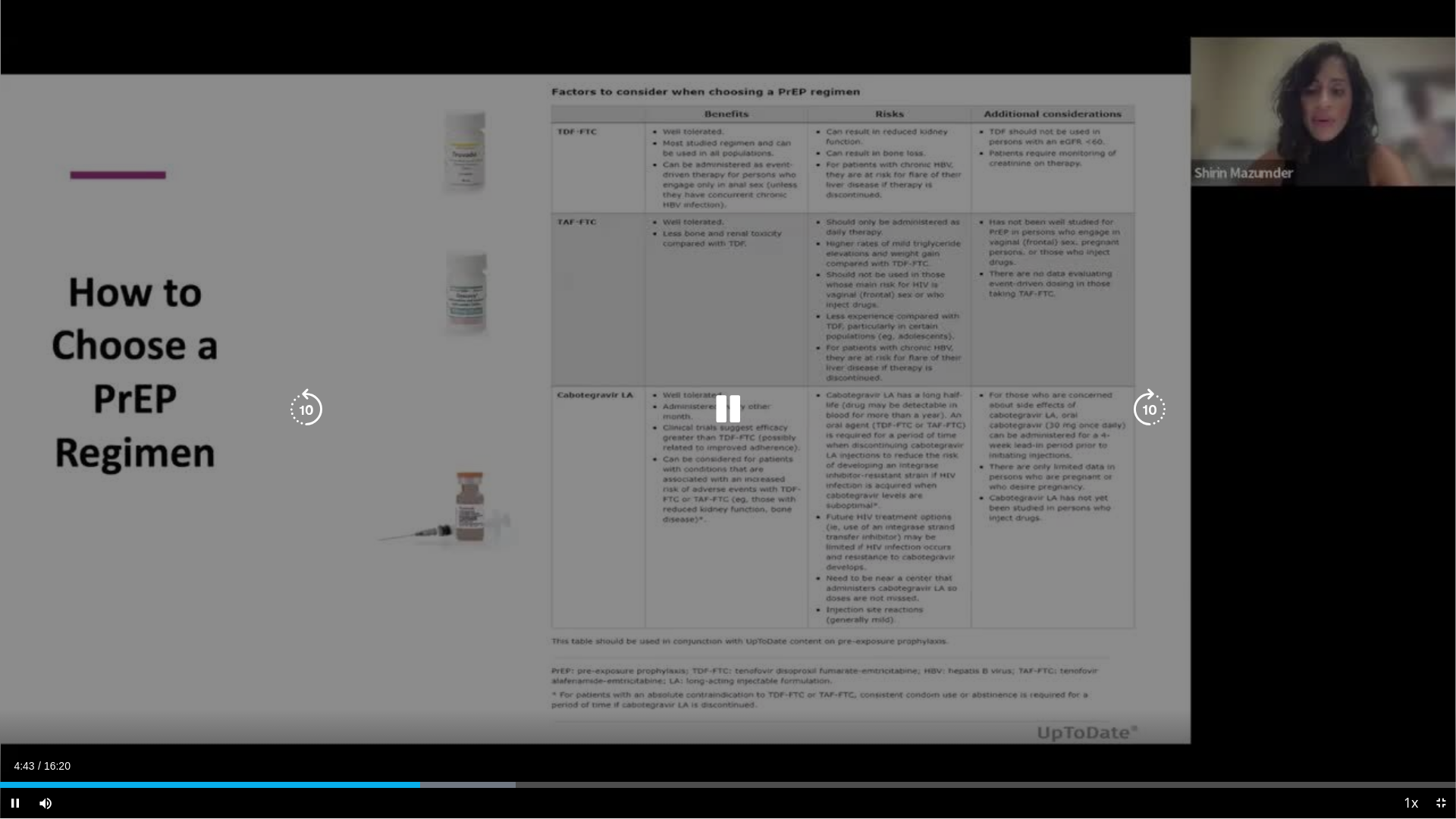
click at [1336, 542] on div "50 seconds Tap to unmute" at bounding box center [728, 409] width 1456 height 818
click at [719, 400] on icon "Video Player" at bounding box center [728, 409] width 42 height 42
click at [309, 397] on icon "Video Player" at bounding box center [306, 409] width 42 height 42
click at [305, 401] on icon "Video Player" at bounding box center [306, 409] width 42 height 42
click at [301, 406] on icon "Video Player" at bounding box center [306, 409] width 42 height 42
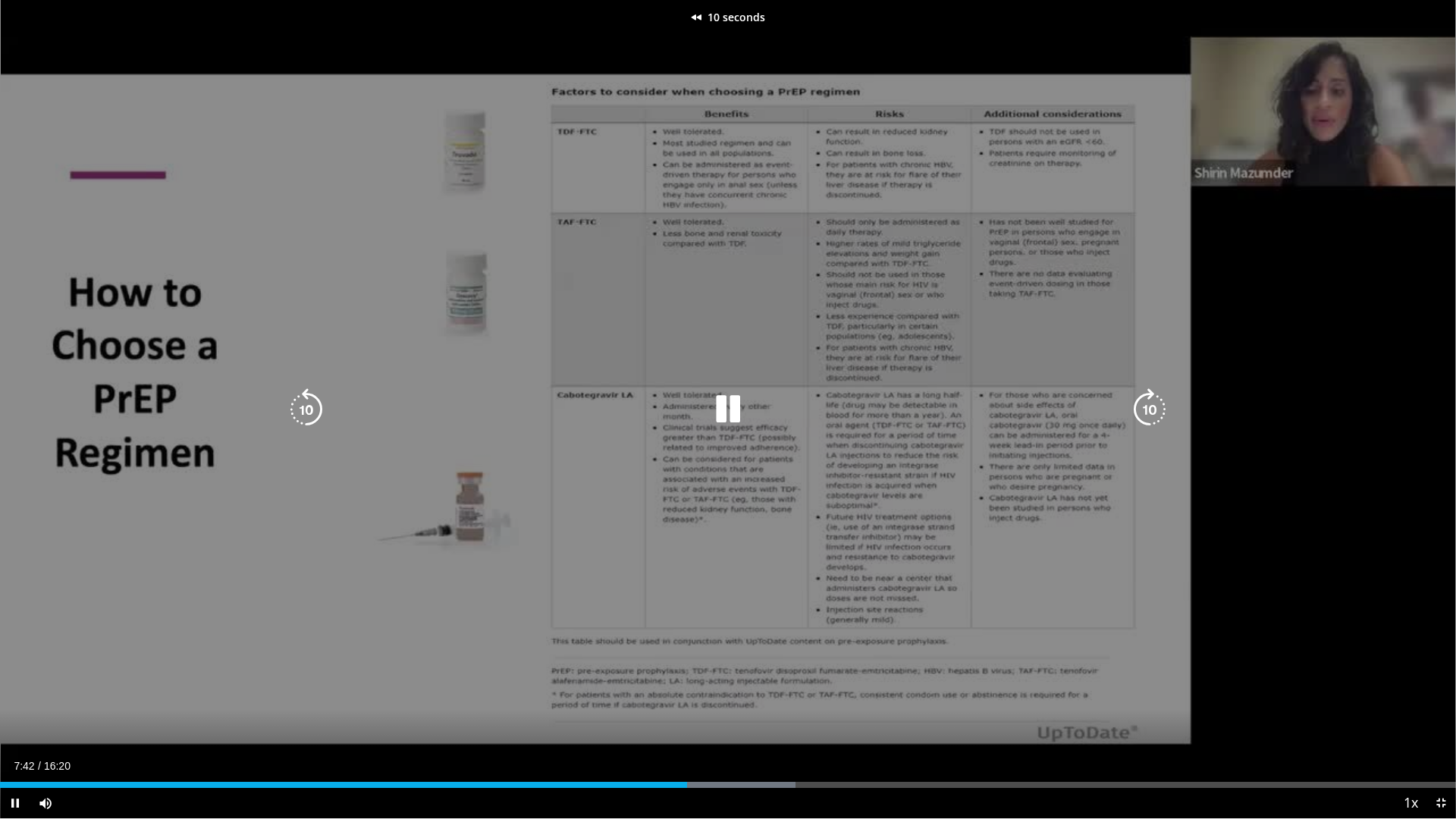
click at [301, 406] on icon "Video Player" at bounding box center [306, 409] width 42 height 42
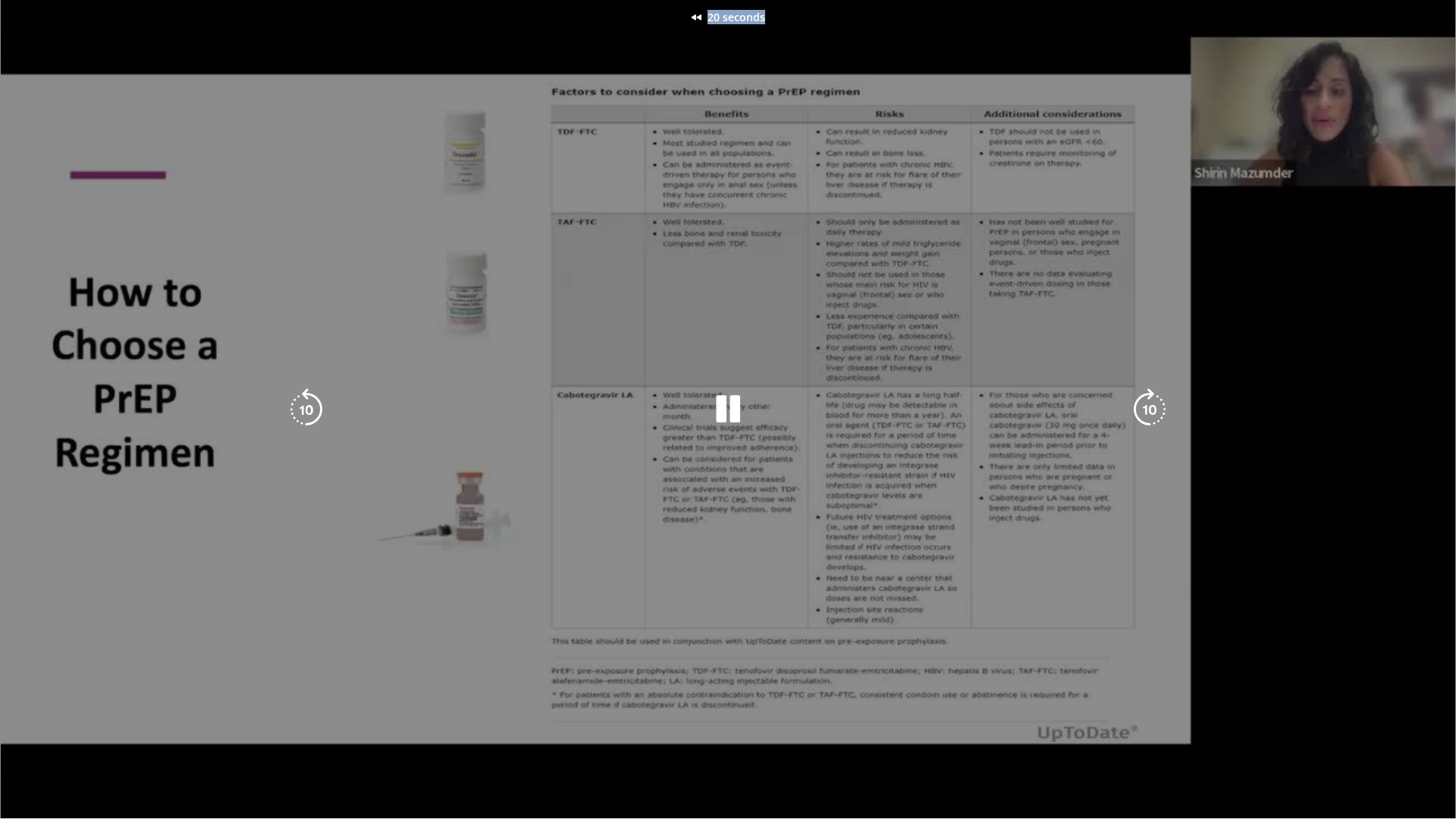
click at [301, 406] on div "20 seconds Tap to unmute" at bounding box center [728, 409] width 1456 height 818
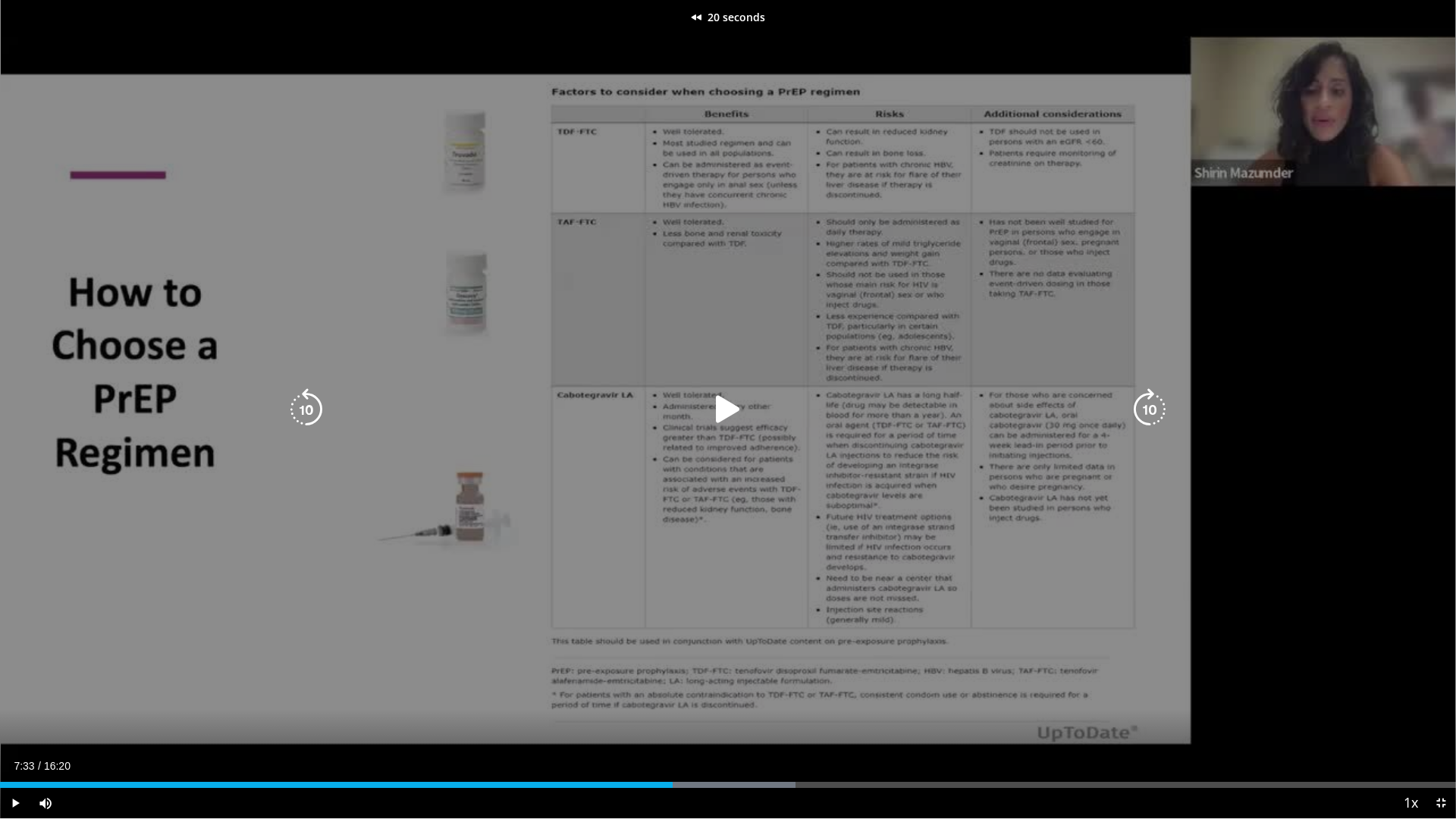
click at [301, 406] on icon "Video Player" at bounding box center [306, 409] width 42 height 42
click at [301, 406] on div "30 seconds Tap to unmute" at bounding box center [728, 409] width 1456 height 818
drag, startPoint x: 301, startPoint y: 406, endPoint x: 389, endPoint y: 412, distance: 88.2
click at [389, 412] on div "30 seconds Tap to unmute" at bounding box center [728, 409] width 1456 height 818
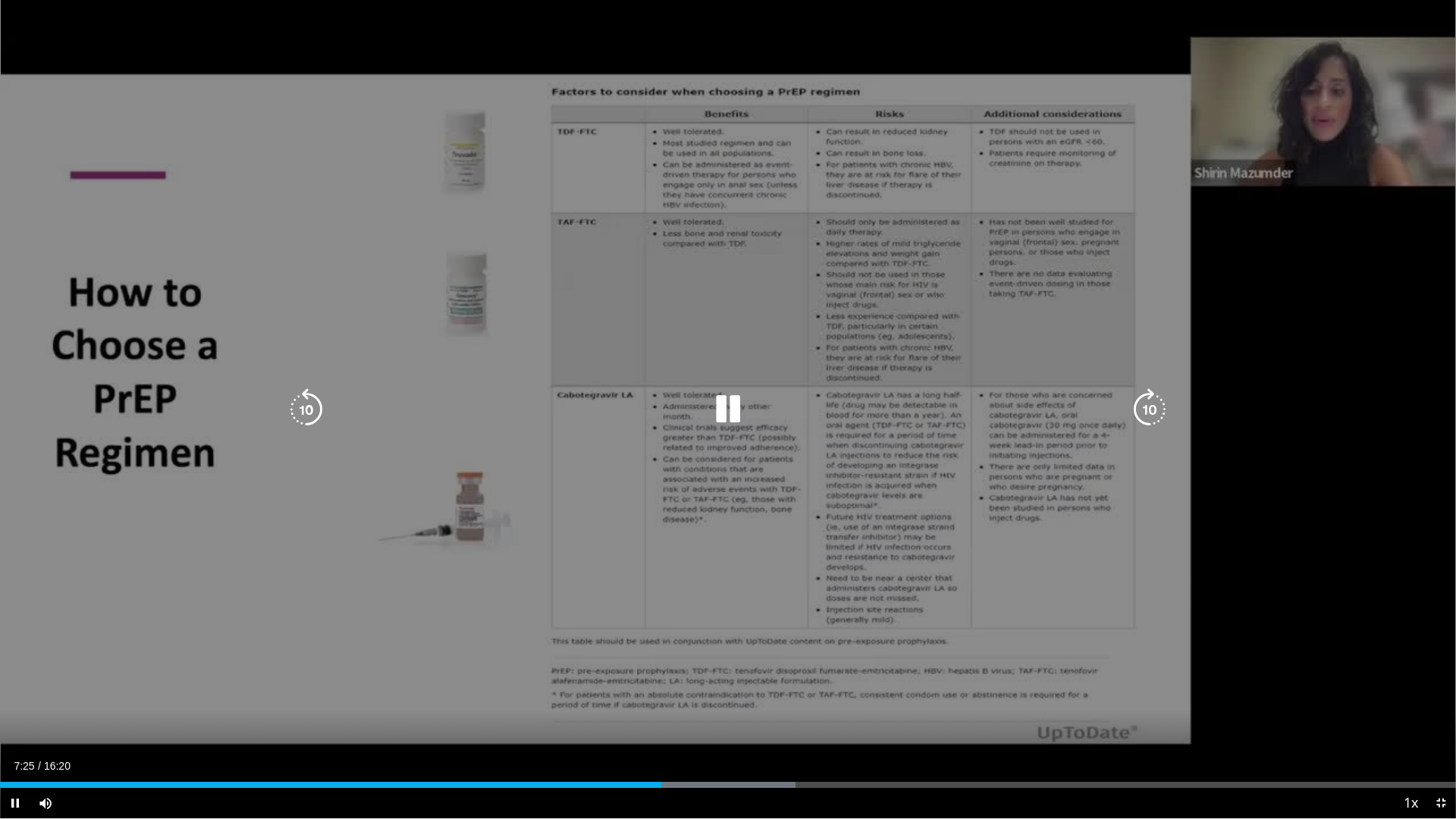
click at [311, 403] on icon "Video Player" at bounding box center [306, 409] width 42 height 42
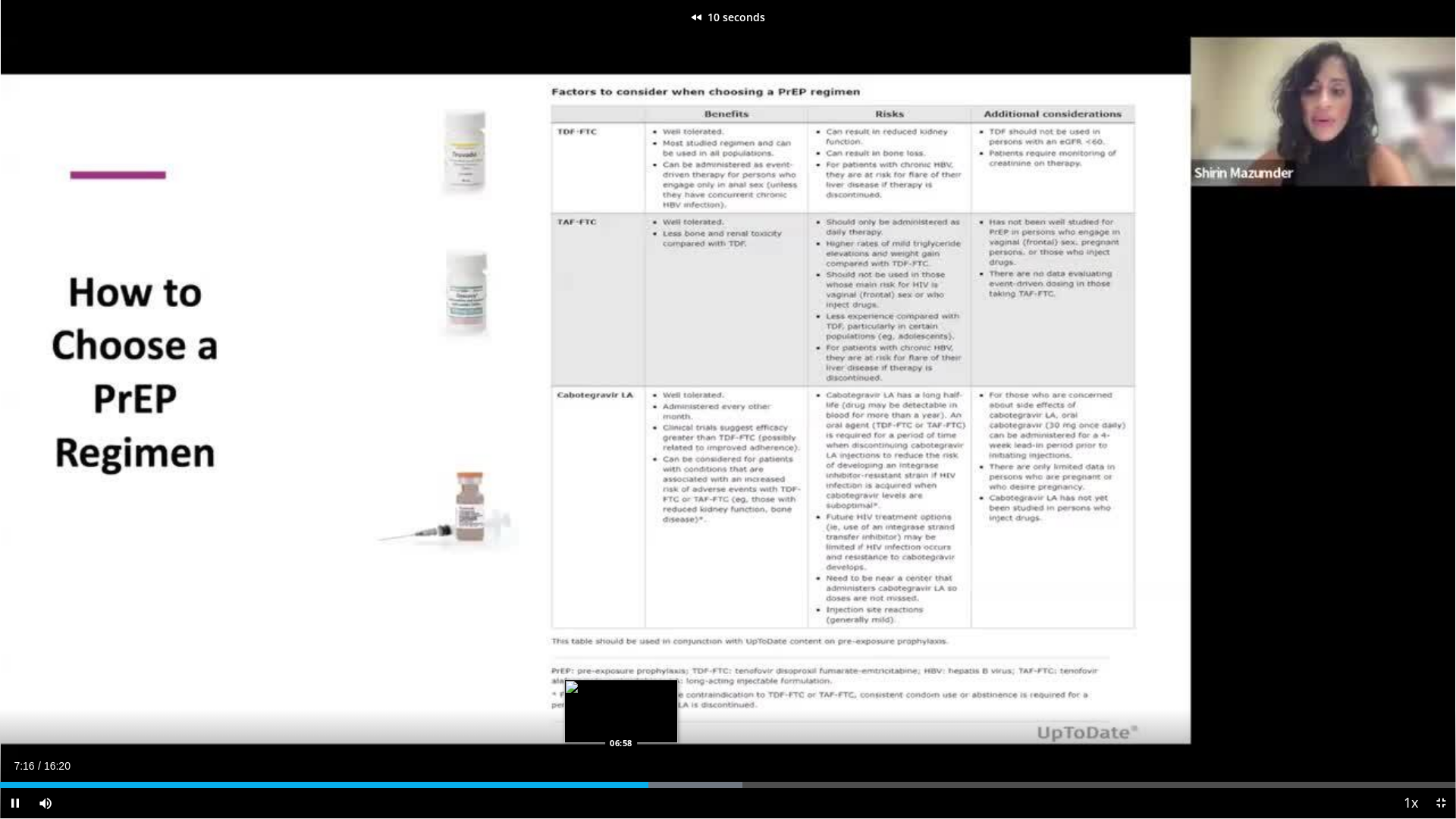
click at [622, 722] on div "Loaded : 50.99% 07:16 06:58" at bounding box center [728, 784] width 1456 height 6
click at [593, 722] on div "07:01" at bounding box center [312, 784] width 625 height 6
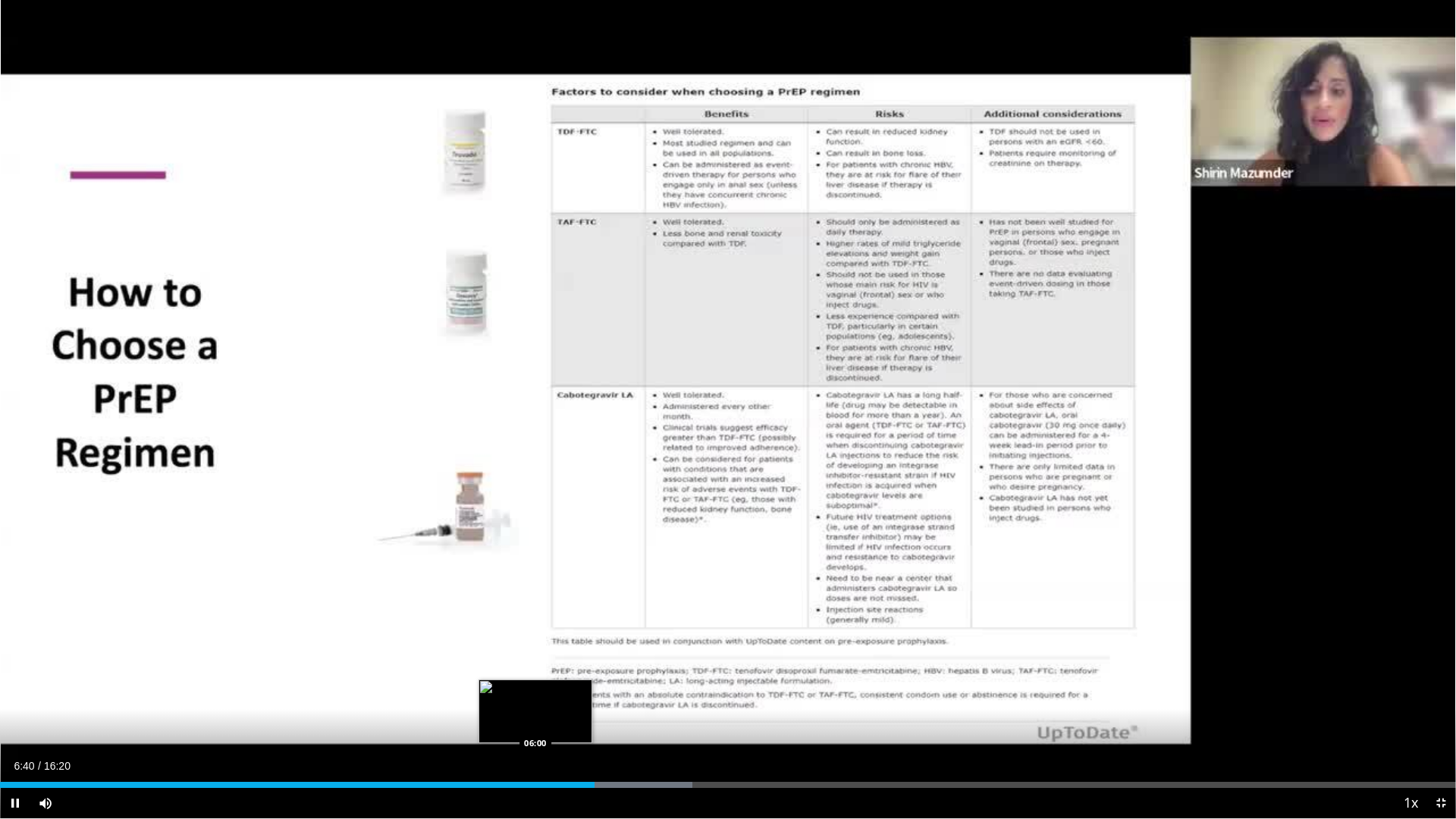
click at [534, 722] on div "06:40" at bounding box center [297, 784] width 594 height 6
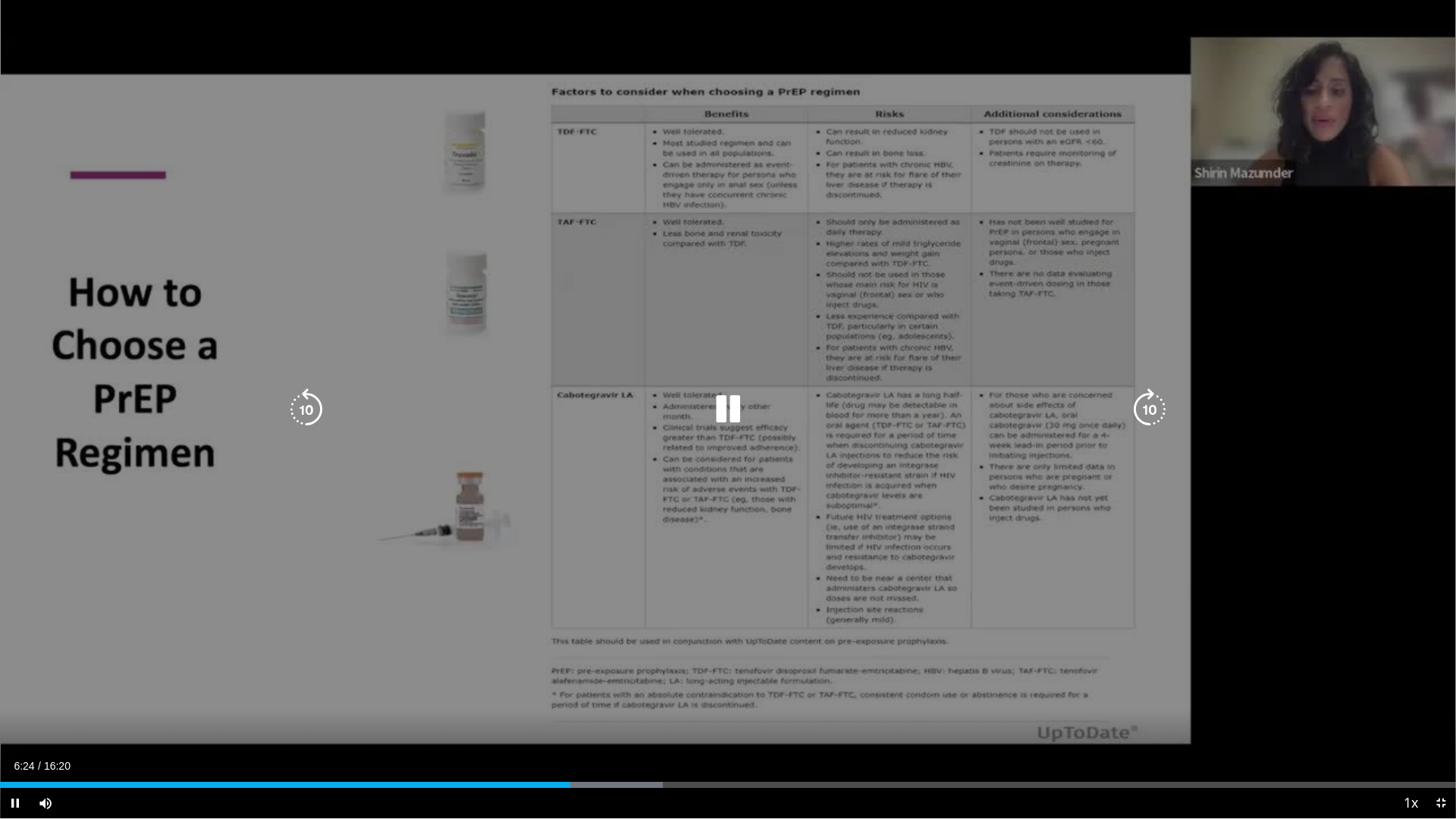
click at [1033, 562] on div "10 seconds Tap to unmute" at bounding box center [728, 409] width 1456 height 818
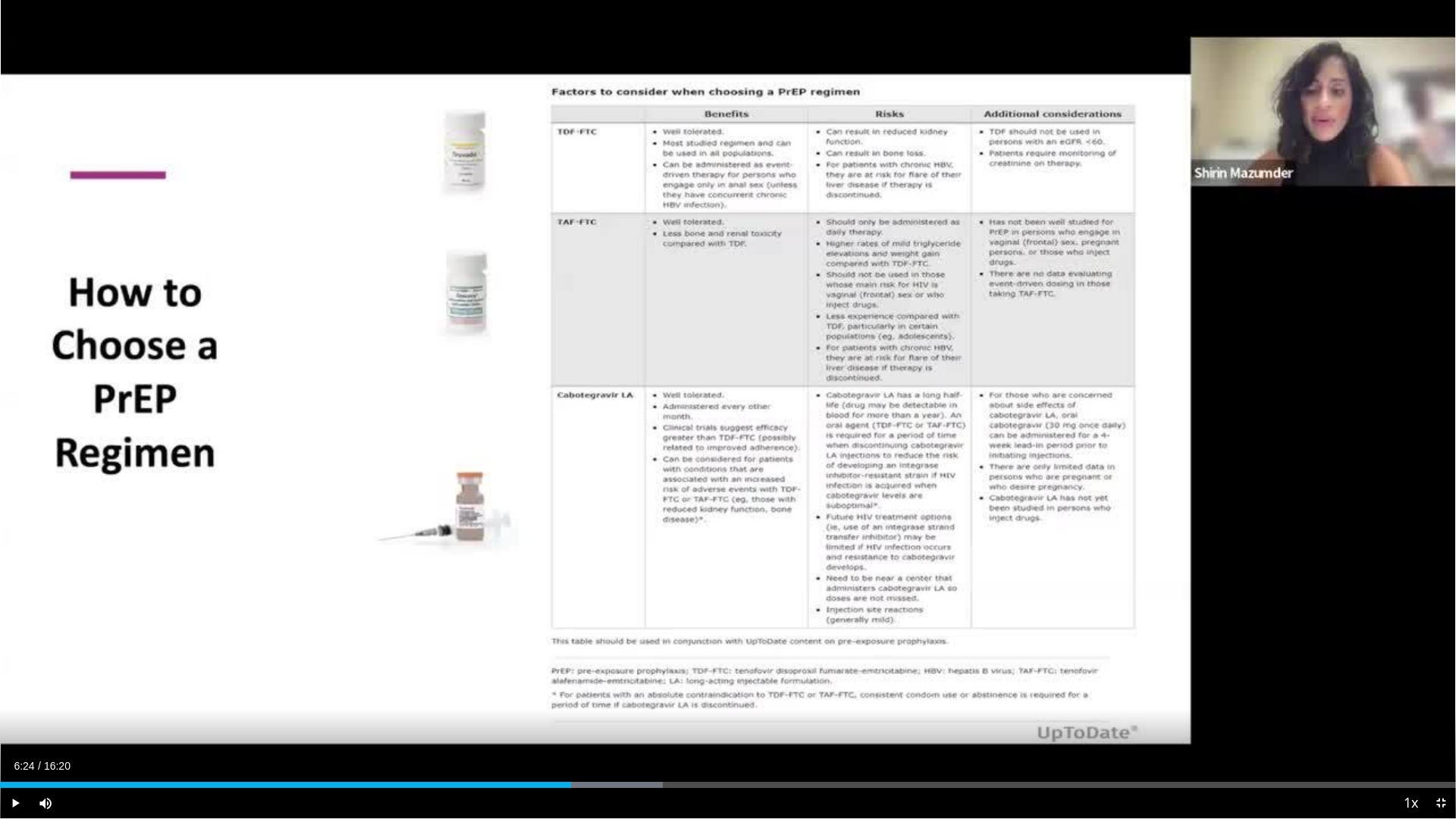
click at [1209, 7] on div "10 seconds Tap to unmute" at bounding box center [728, 409] width 1456 height 818
click at [1209, 6] on div "10 seconds Tap to unmute" at bounding box center [728, 409] width 1456 height 818
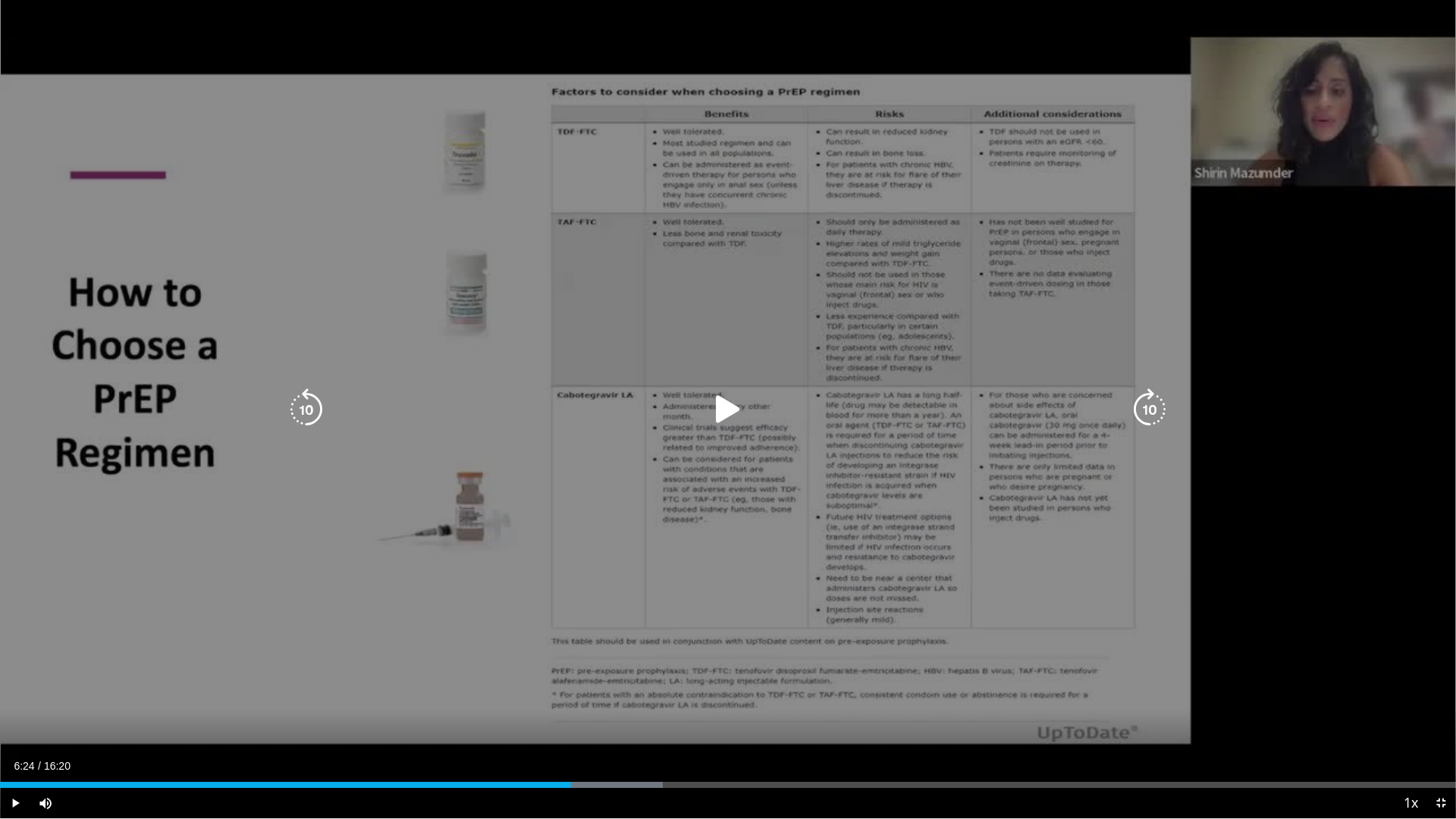
click at [1209, 6] on div "10 seconds Tap to unmute" at bounding box center [728, 409] width 1456 height 818
click at [1209, 6] on div "10 seconds Tap to unmute" at bounding box center [728, 409] width 1456 height 818
click at [1209, 6] on div "10 seconds Tap to unmute" at bounding box center [728, 409] width 1456 height 818
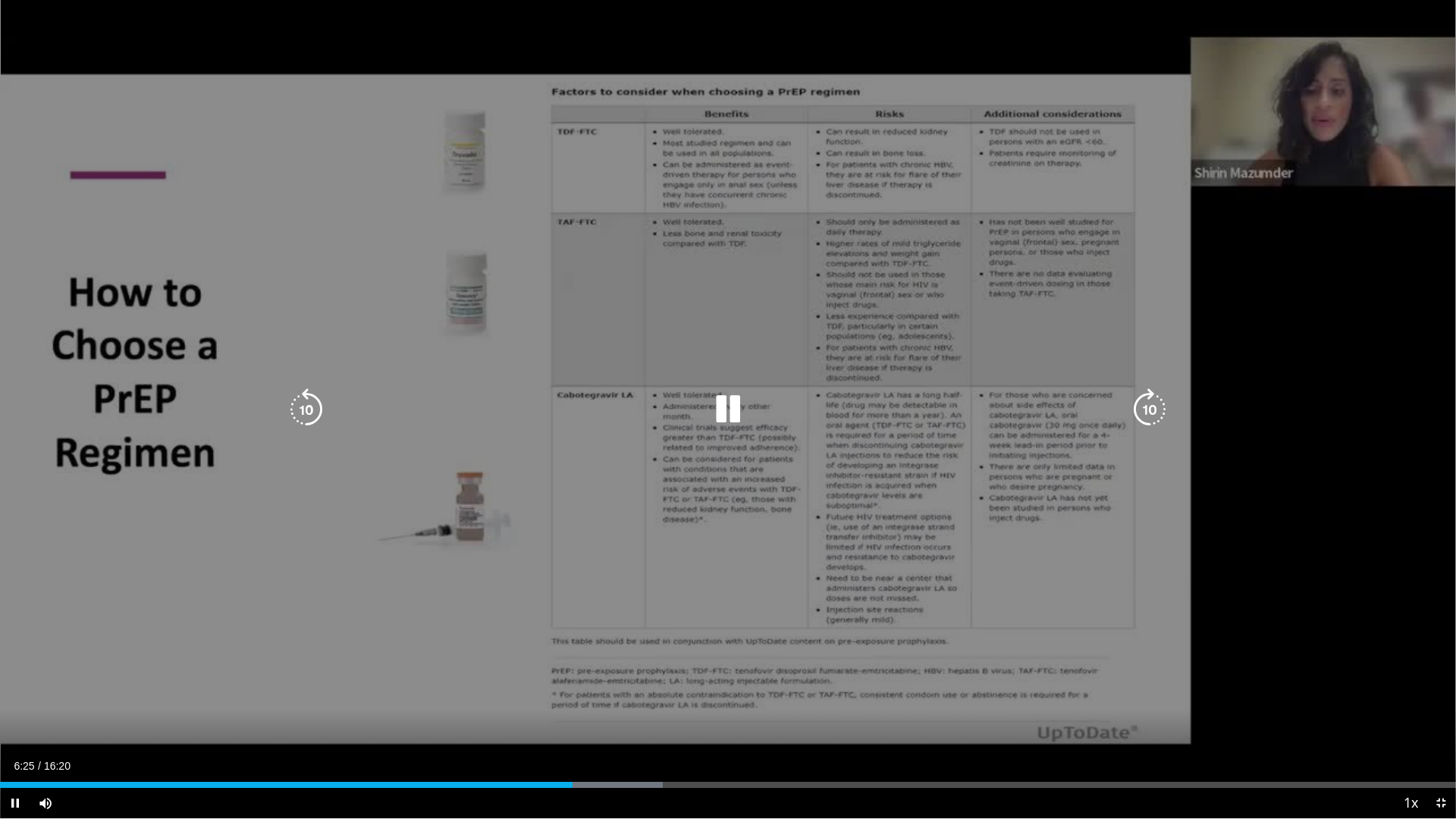
click at [1209, 4] on div "10 seconds Tap to unmute" at bounding box center [728, 409] width 1456 height 818
click at [1209, 5] on div "10 seconds Tap to unmute" at bounding box center [728, 409] width 1456 height 818
click at [1020, 3] on div "10 seconds Tap to unmute" at bounding box center [728, 409] width 1456 height 818
click at [1024, 2] on div "10 seconds Tap to unmute" at bounding box center [728, 409] width 1456 height 818
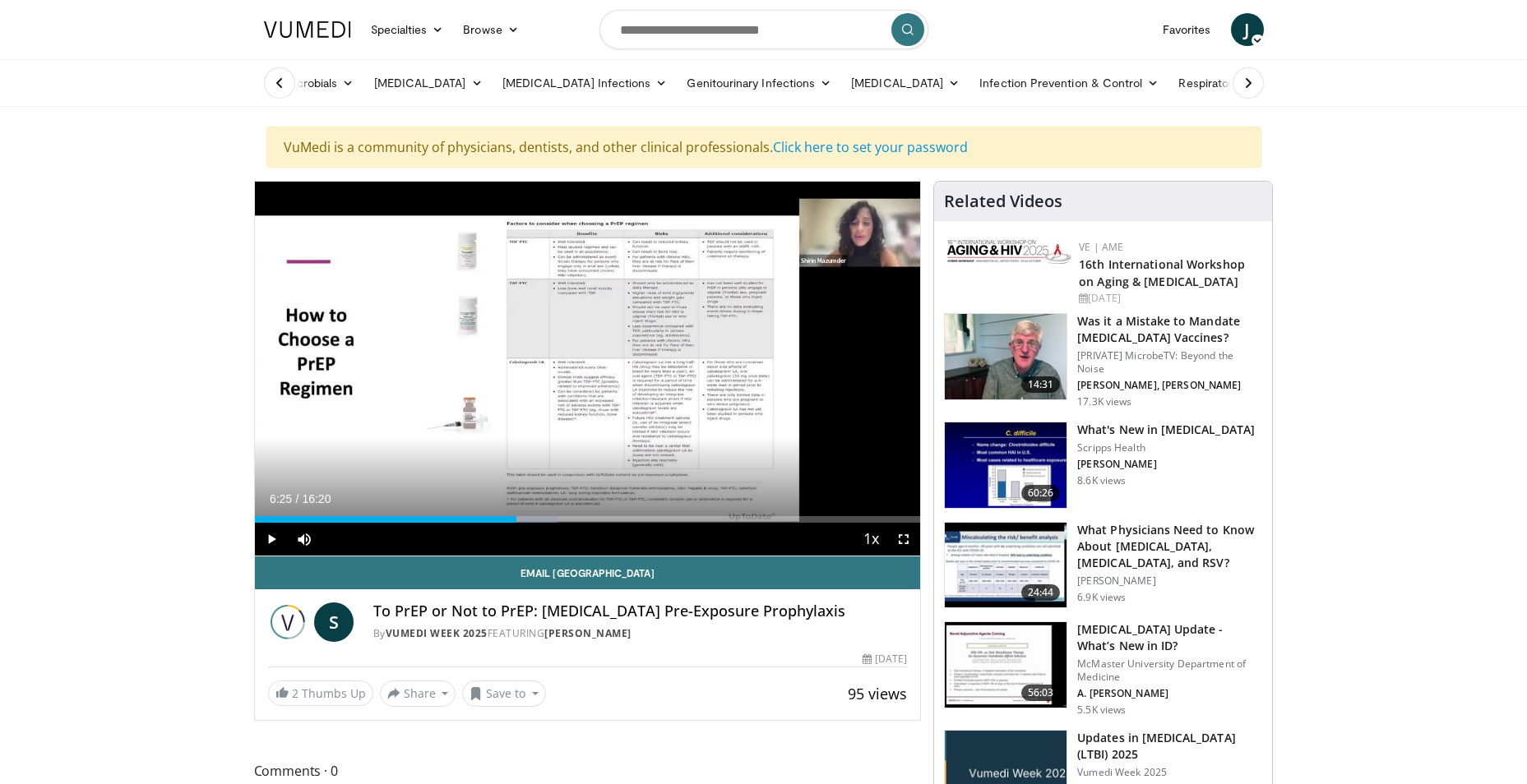
click at [1169, 67] on link "Respiratory Infections" at bounding box center [1244, 83] width 153 height 33
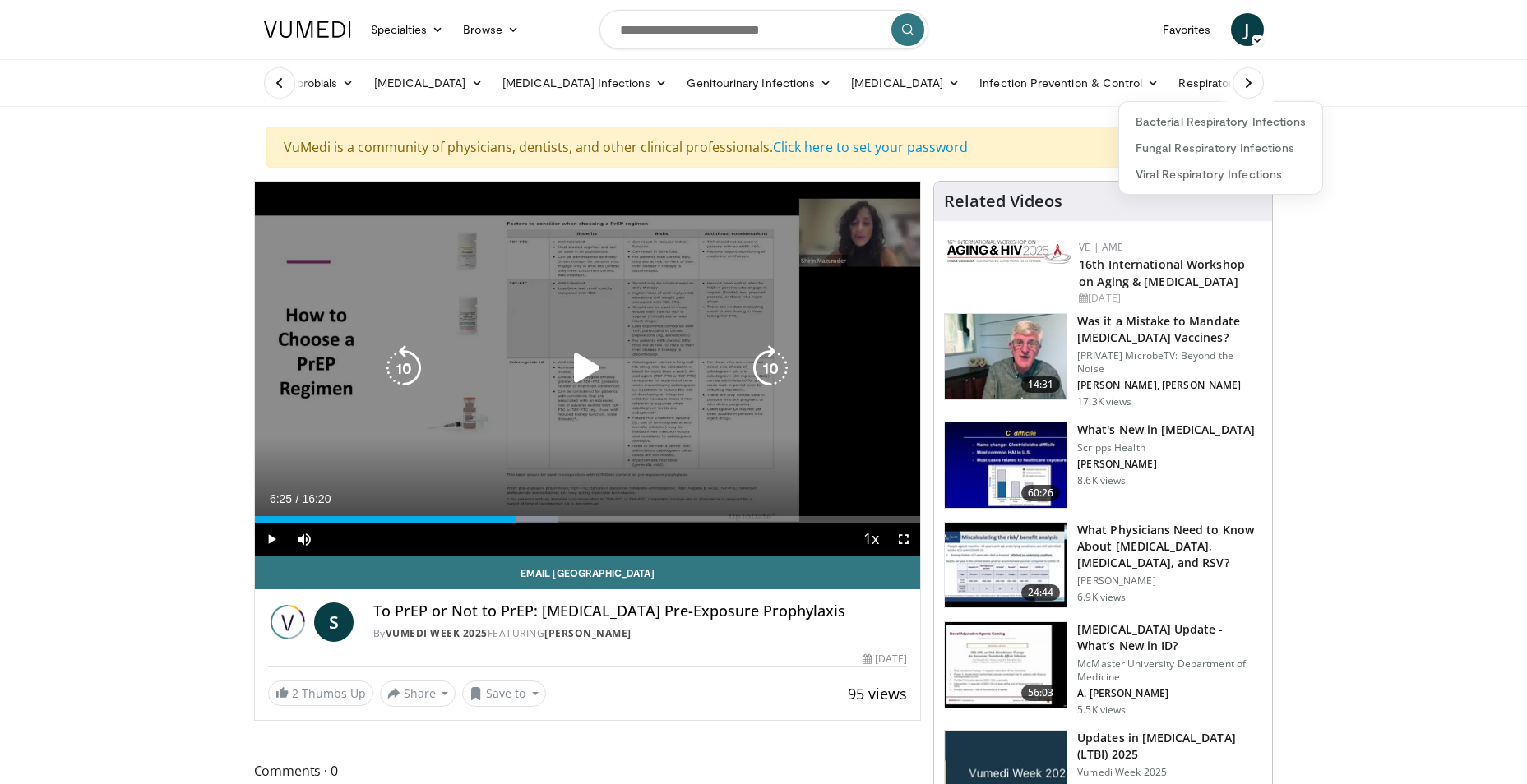
click at [400, 363] on icon "Video Player" at bounding box center [404, 369] width 46 height 46
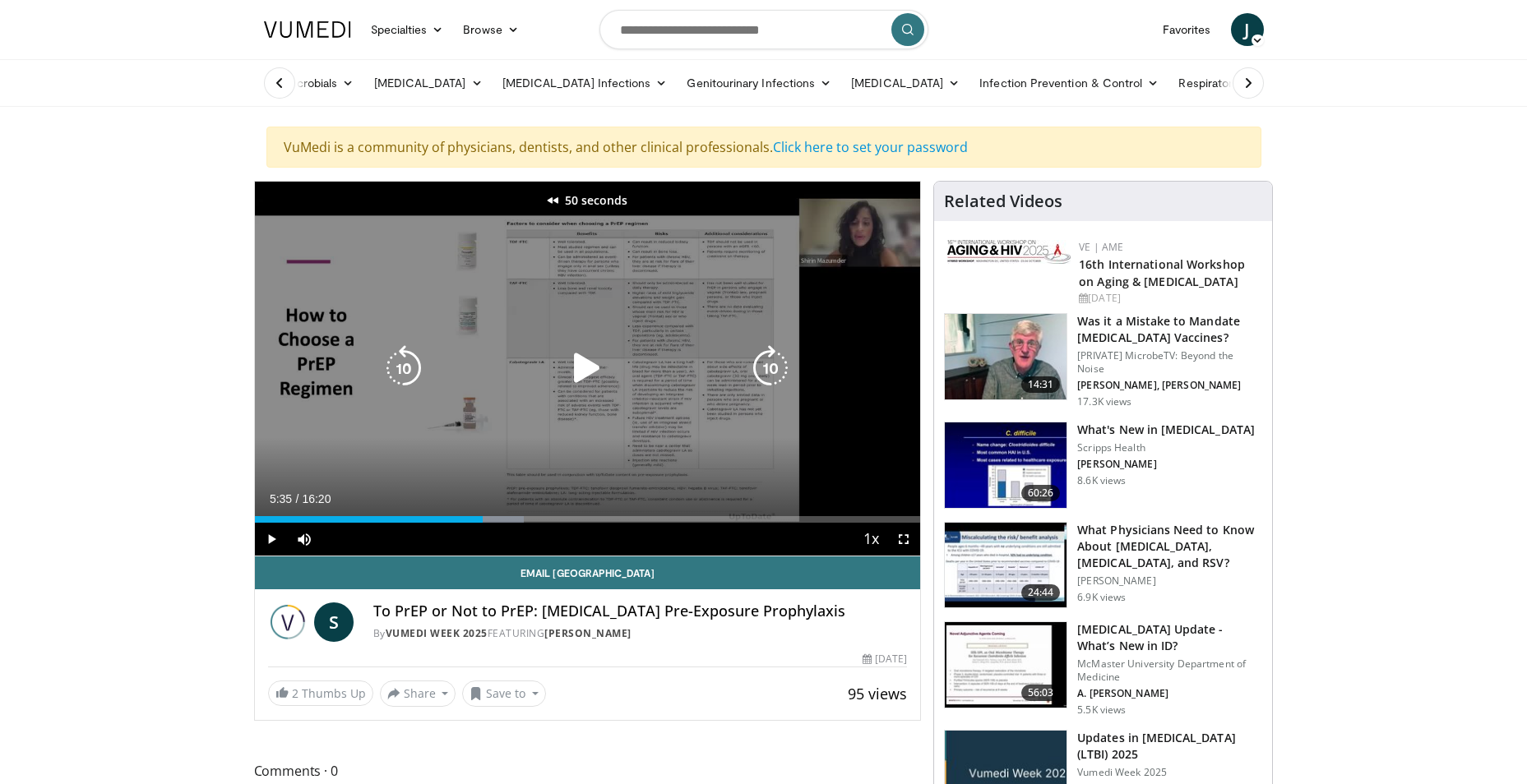
click at [400, 363] on icon "Video Player" at bounding box center [404, 369] width 46 height 46
click at [401, 361] on icon "Video Player" at bounding box center [404, 369] width 46 height 46
click at [402, 360] on icon "Video Player" at bounding box center [404, 369] width 46 height 46
click at [395, 371] on icon "Video Player" at bounding box center [404, 369] width 46 height 46
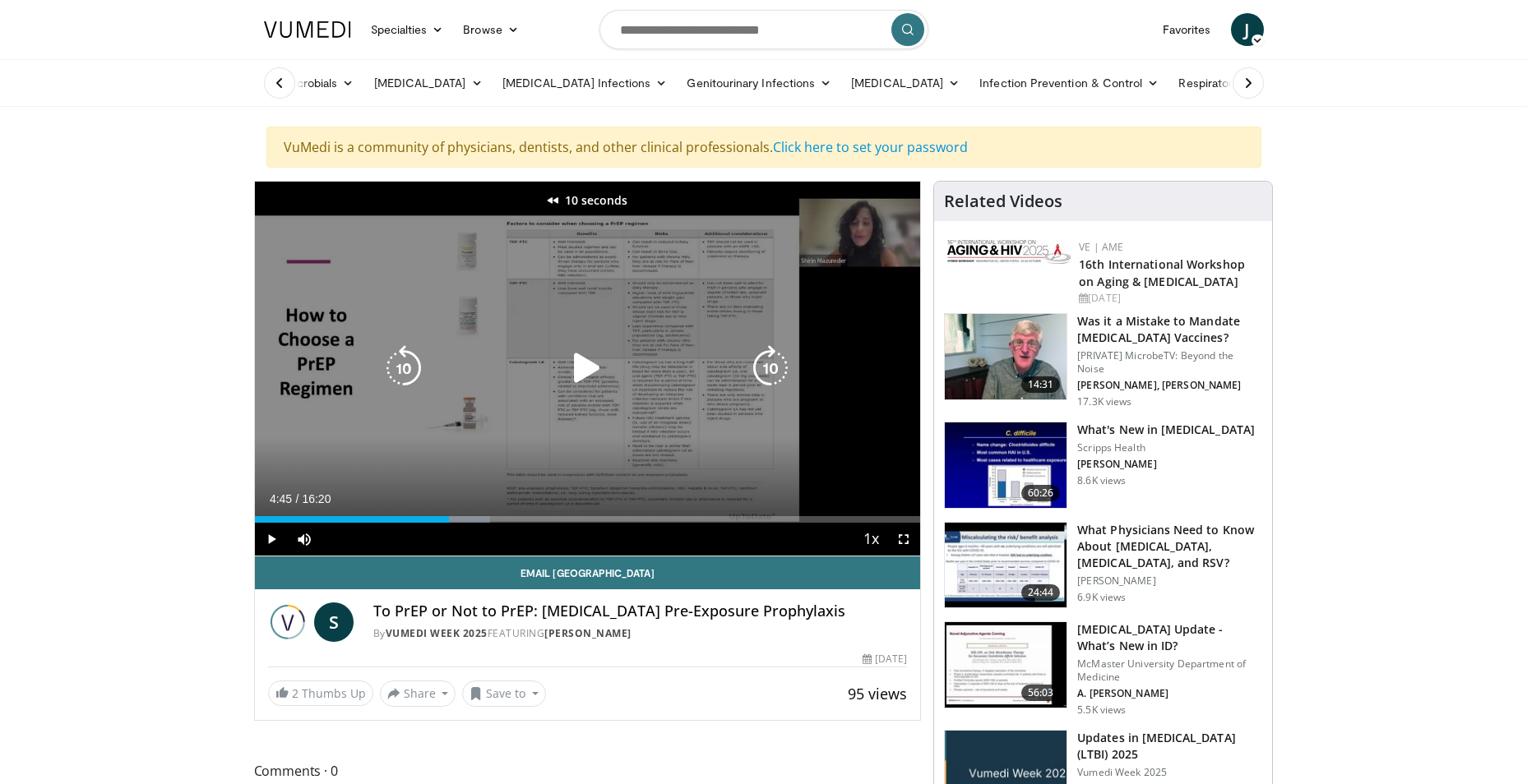
click at [405, 359] on icon "Video Player" at bounding box center [404, 369] width 46 height 46
click at [406, 359] on icon "Video Player" at bounding box center [404, 369] width 46 height 46
click at [411, 358] on icon "Video Player" at bounding box center [404, 369] width 46 height 46
click at [411, 358] on icon "Video Player" at bounding box center [404, 369] width 46 height 46
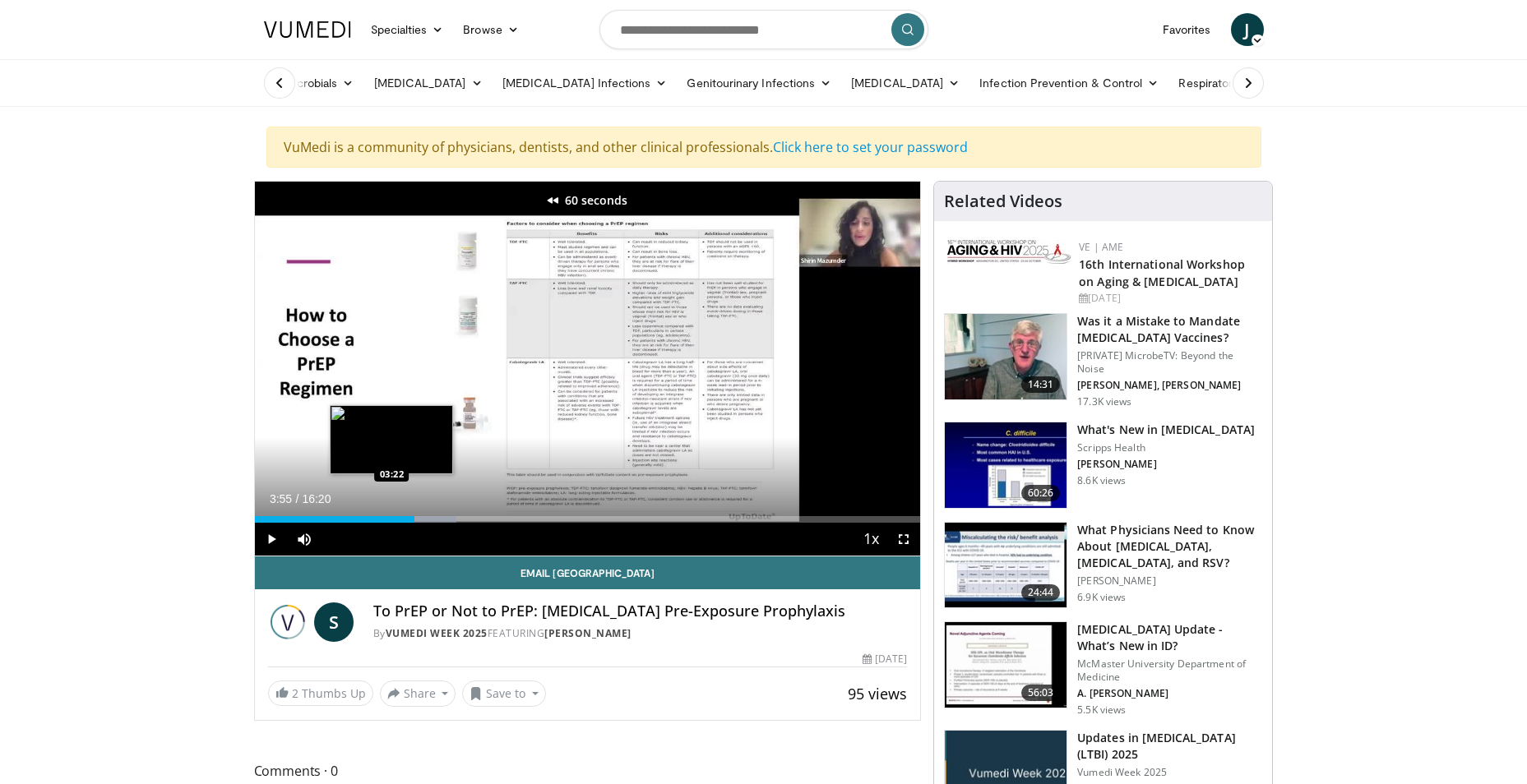
click at [391, 518] on div "03:55" at bounding box center [335, 520] width 160 height 7
drag, startPoint x: 393, startPoint y: 520, endPoint x: 378, endPoint y: 520, distance: 15.0
click at [378, 520] on div "Loaded : 0.00% 03:04 03:02" at bounding box center [588, 520] width 666 height 7
click at [358, 519] on div "03:02" at bounding box center [317, 520] width 124 height 7
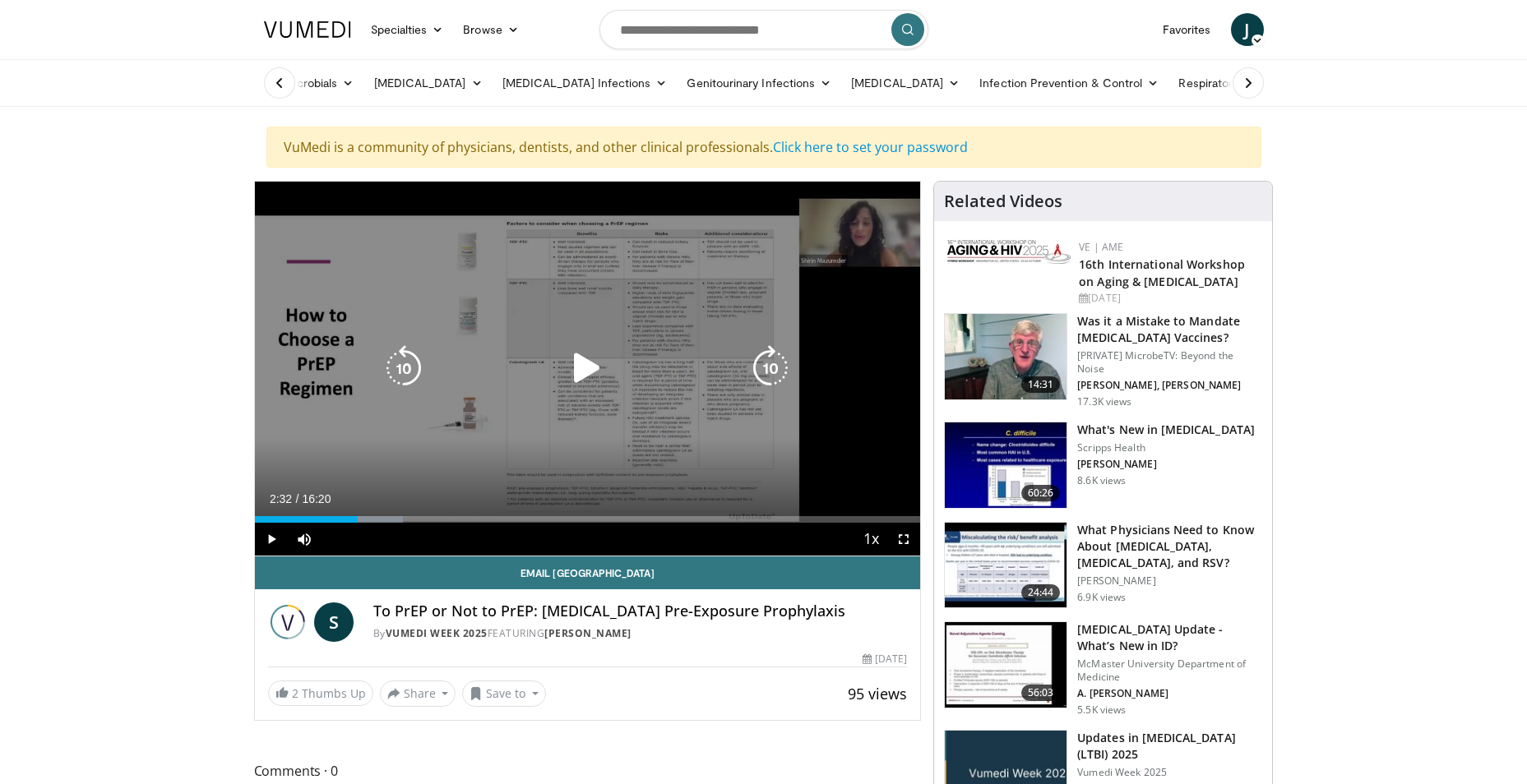
click at [576, 359] on icon "Video Player" at bounding box center [587, 369] width 46 height 46
drag, startPoint x: 398, startPoint y: 360, endPoint x: 411, endPoint y: 360, distance: 13.0
click at [400, 360] on icon "Video Player" at bounding box center [404, 369] width 46 height 46
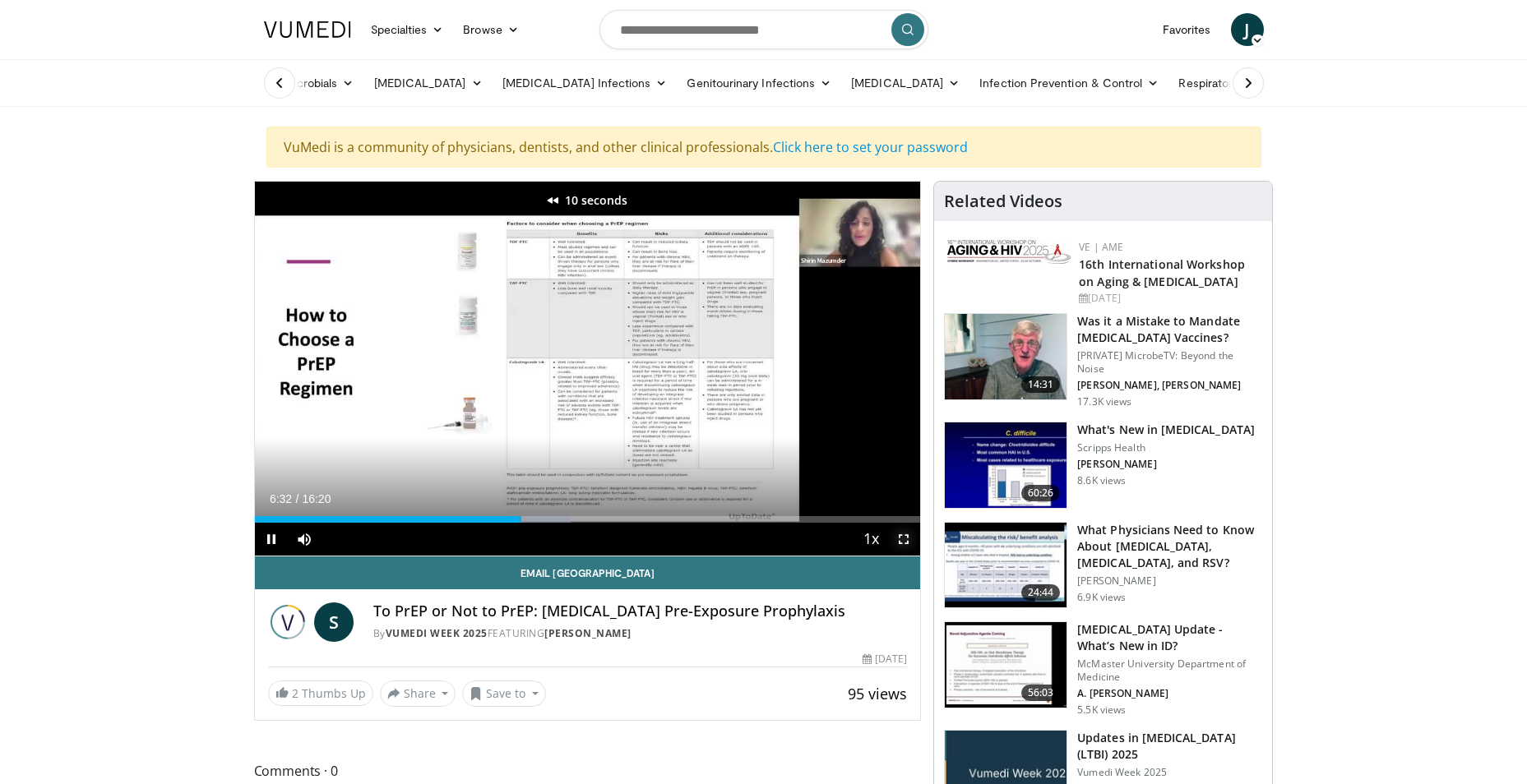
click at [900, 538] on span "Video Player" at bounding box center [904, 539] width 33 height 33
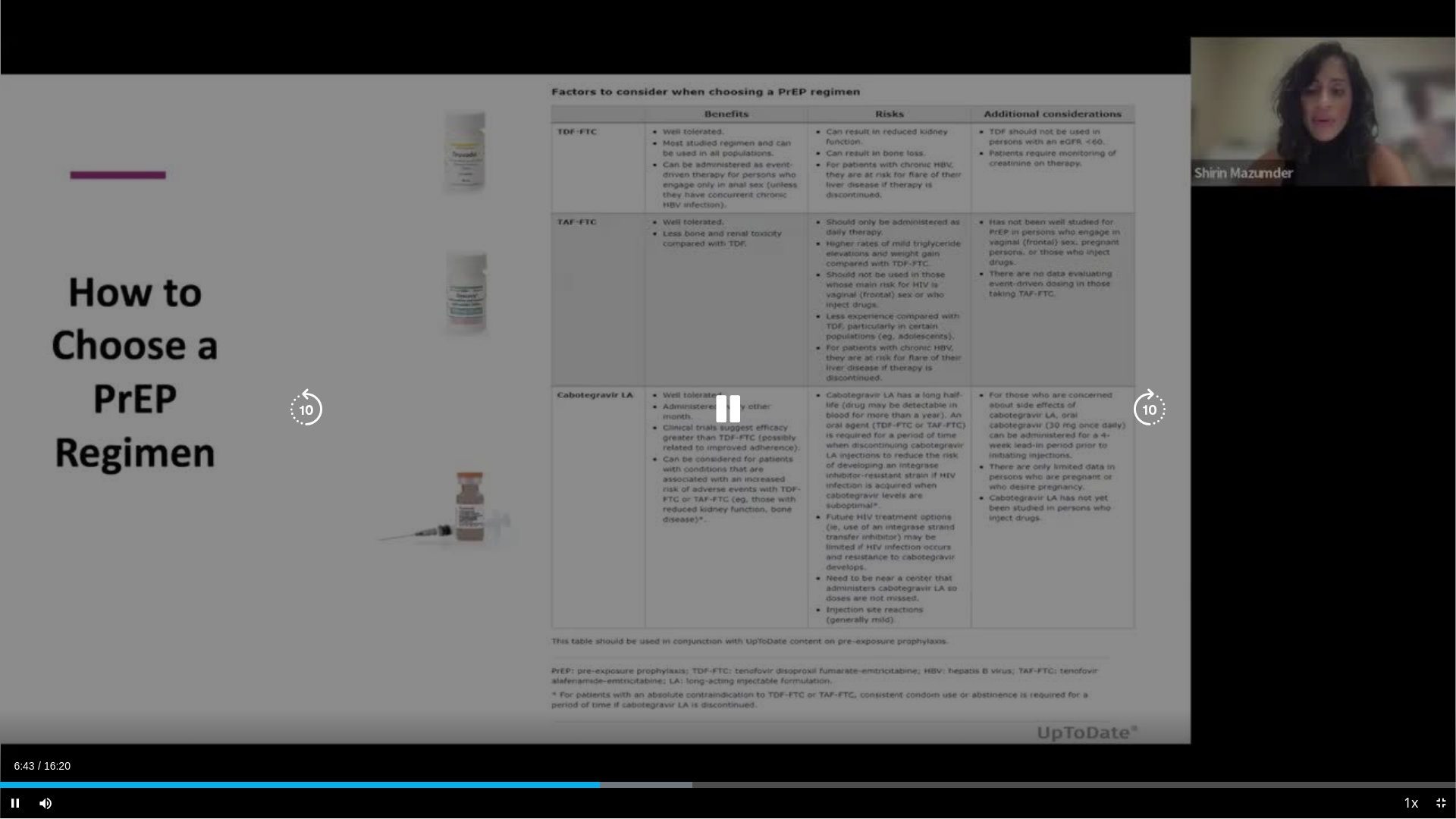
click at [1312, 474] on div "10 seconds Tap to unmute" at bounding box center [728, 409] width 1456 height 818
click at [1328, 563] on div "10 seconds Tap to unmute" at bounding box center [728, 409] width 1456 height 818
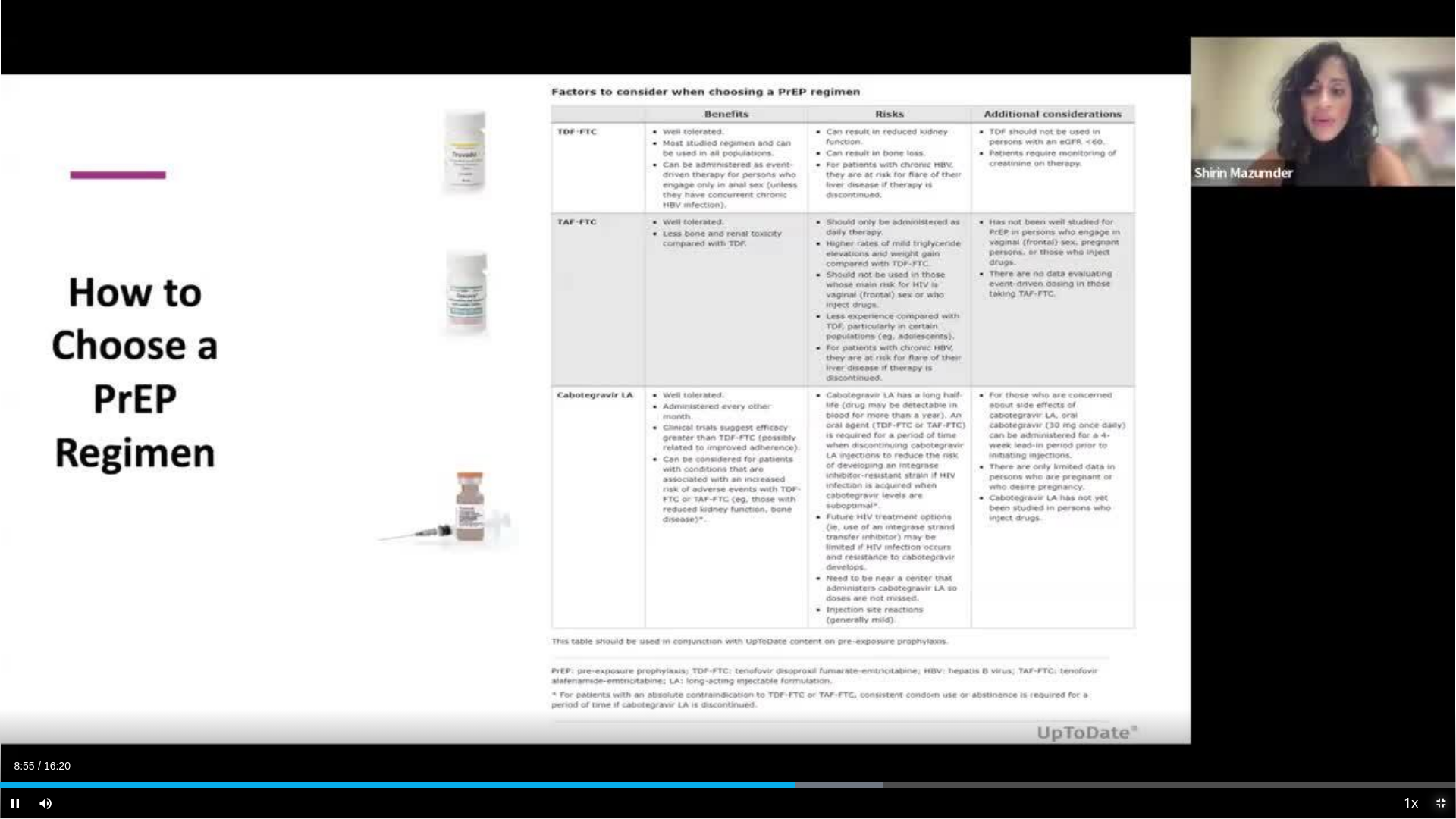
click at [1407, 722] on span "Video Player" at bounding box center [1441, 802] width 31 height 31
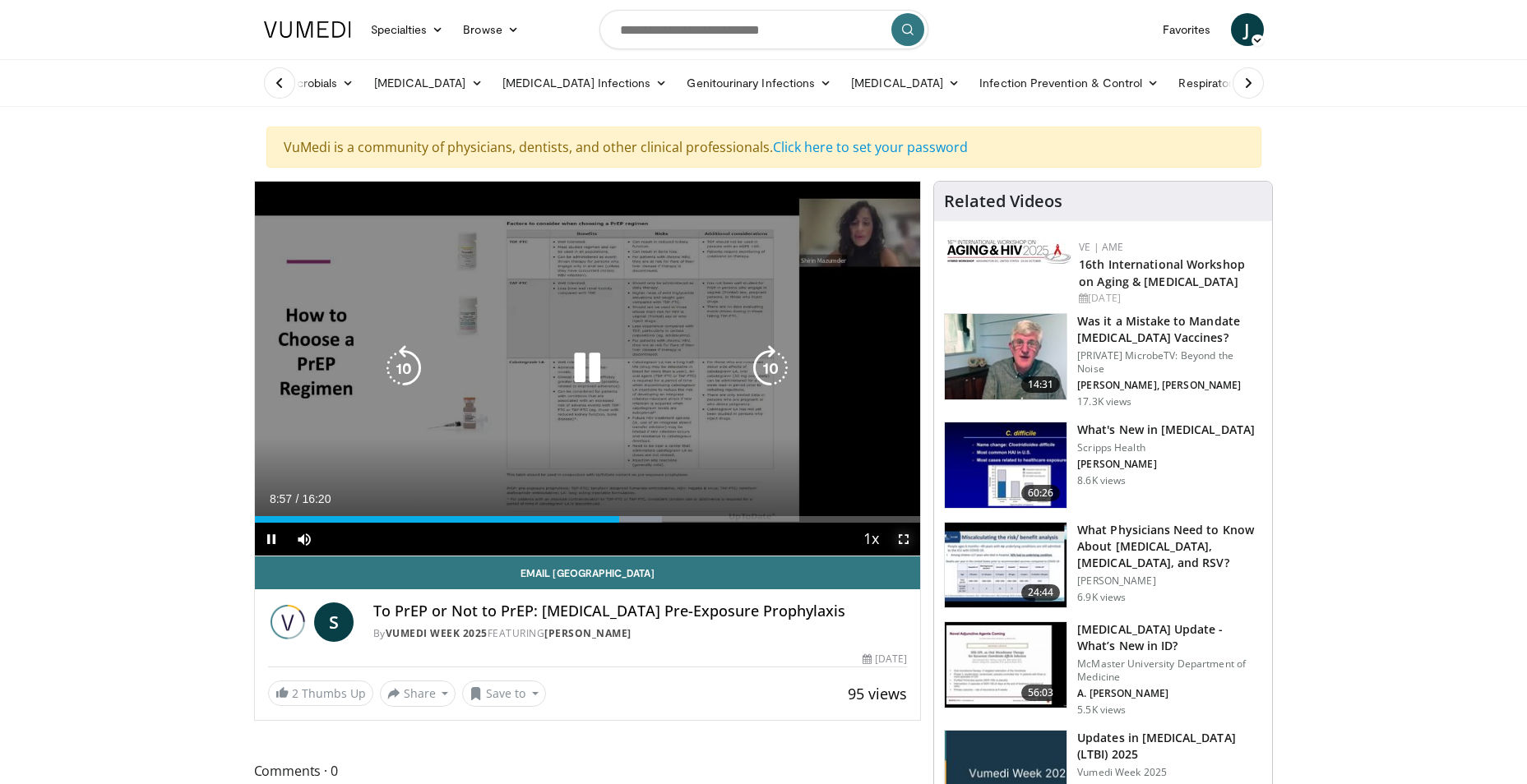
drag, startPoint x: 906, startPoint y: 531, endPoint x: 910, endPoint y: 592, distance: 61.1
click at [906, 531] on span "Video Player" at bounding box center [904, 539] width 33 height 33
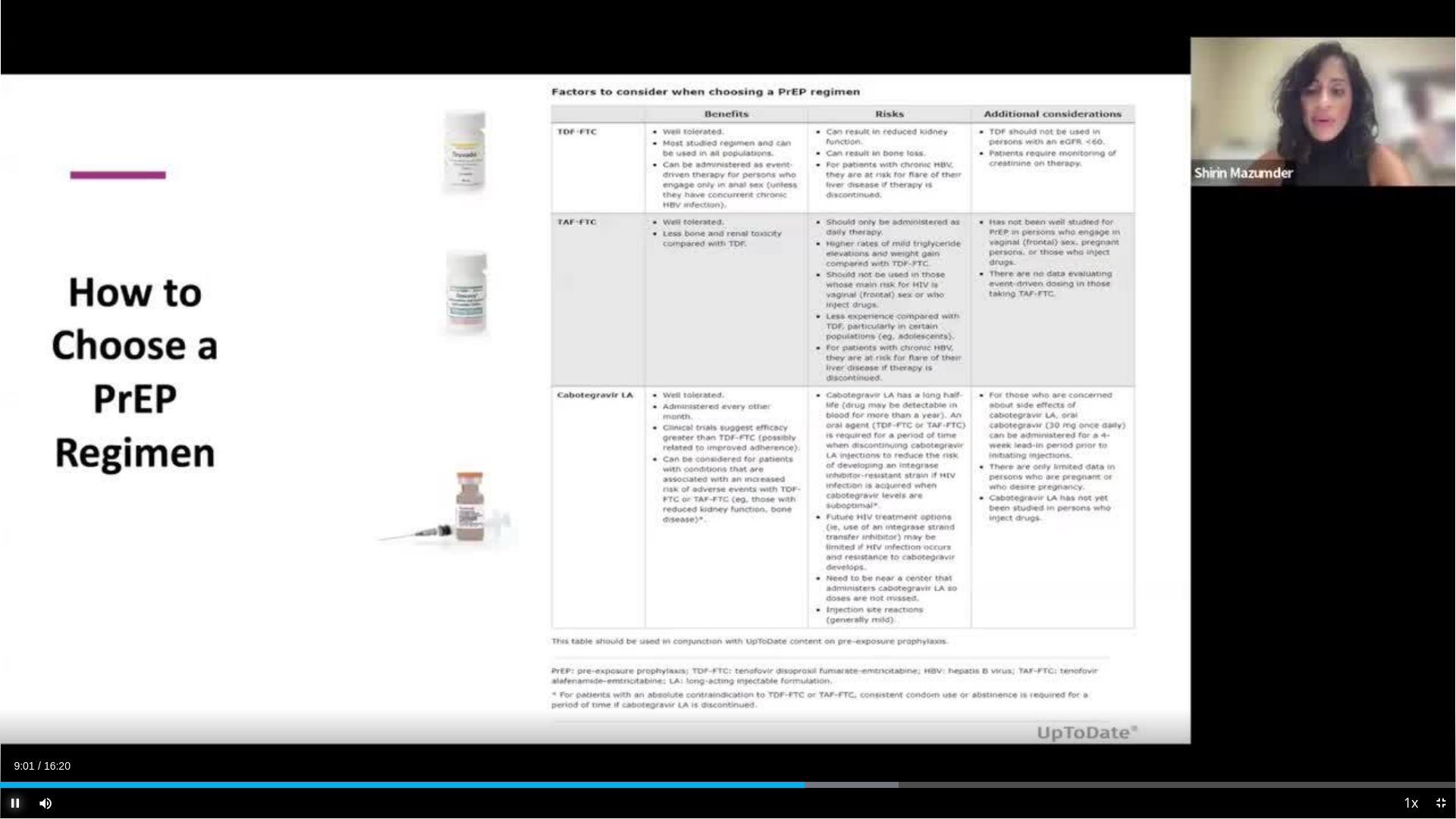
click at [17, 722] on span "Video Player" at bounding box center [15, 802] width 31 height 31
click at [13, 722] on span "Video Player" at bounding box center [15, 802] width 31 height 31
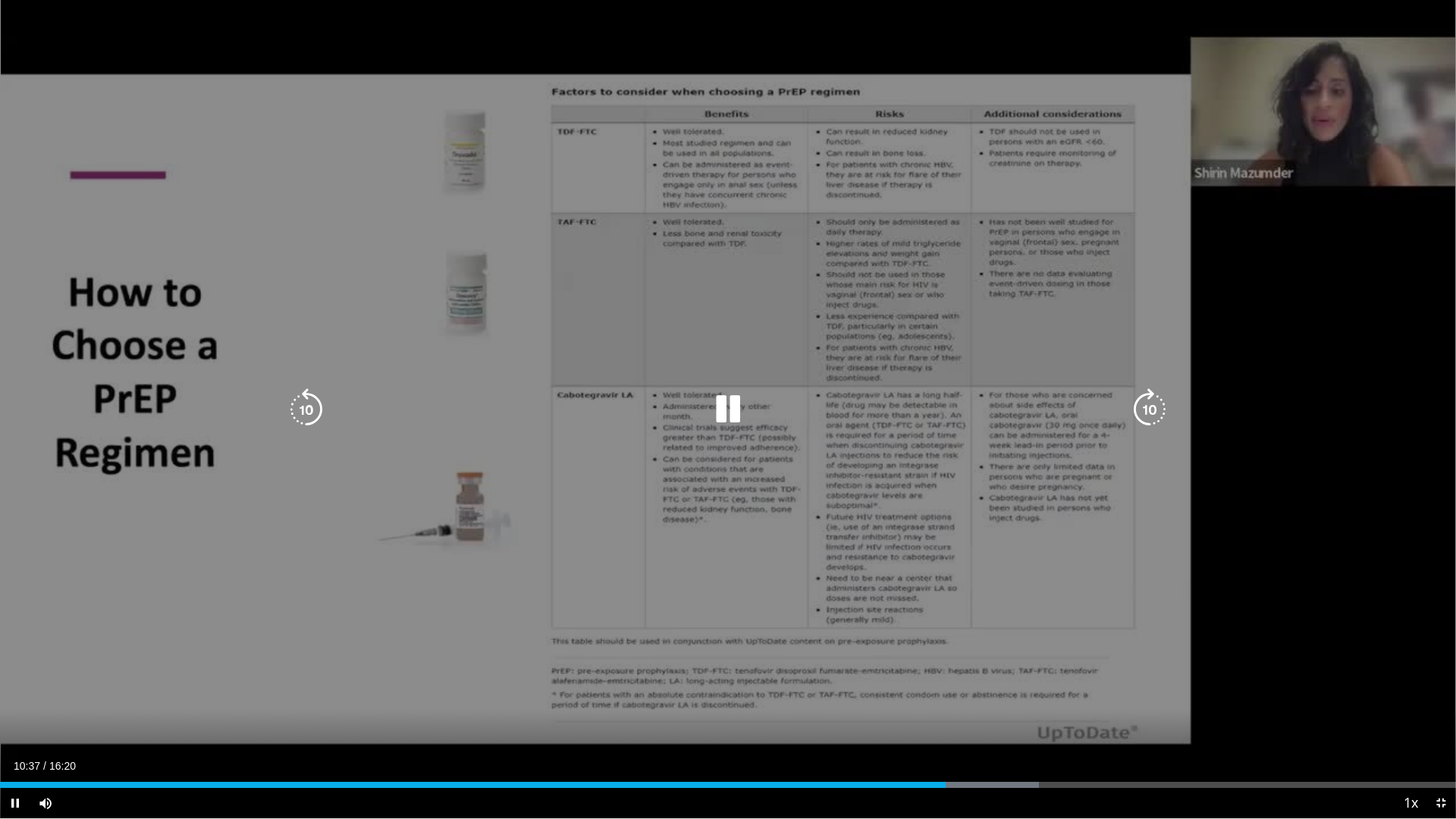
drag, startPoint x: 675, startPoint y: 632, endPoint x: 691, endPoint y: 632, distance: 16.0
click at [680, 633] on div "10 seconds Tap to unmute" at bounding box center [728, 409] width 1456 height 818
click at [733, 407] on icon "Video Player" at bounding box center [728, 409] width 42 height 42
click at [1055, 620] on div "10 seconds Tap to unmute" at bounding box center [728, 409] width 1456 height 818
click at [723, 408] on icon "Video Player" at bounding box center [728, 409] width 42 height 42
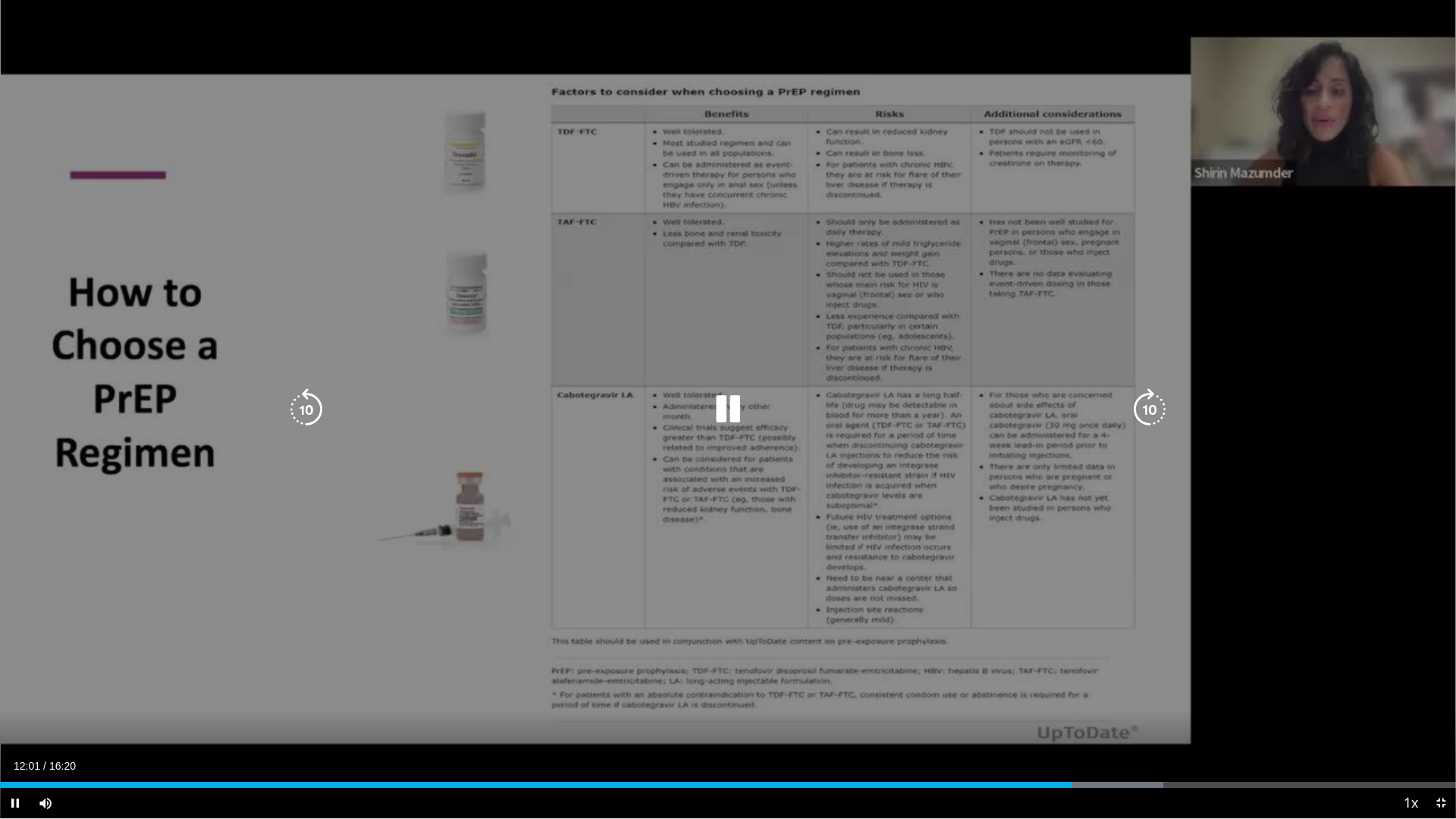
click at [304, 400] on icon "Video Player" at bounding box center [306, 409] width 42 height 42
click at [302, 403] on icon "Video Player" at bounding box center [306, 409] width 42 height 42
click at [321, 400] on icon "Video Player" at bounding box center [306, 409] width 42 height 42
click at [306, 407] on icon "Video Player" at bounding box center [306, 409] width 42 height 42
click at [787, 328] on div "20 seconds Tap to unmute" at bounding box center [728, 409] width 1456 height 818
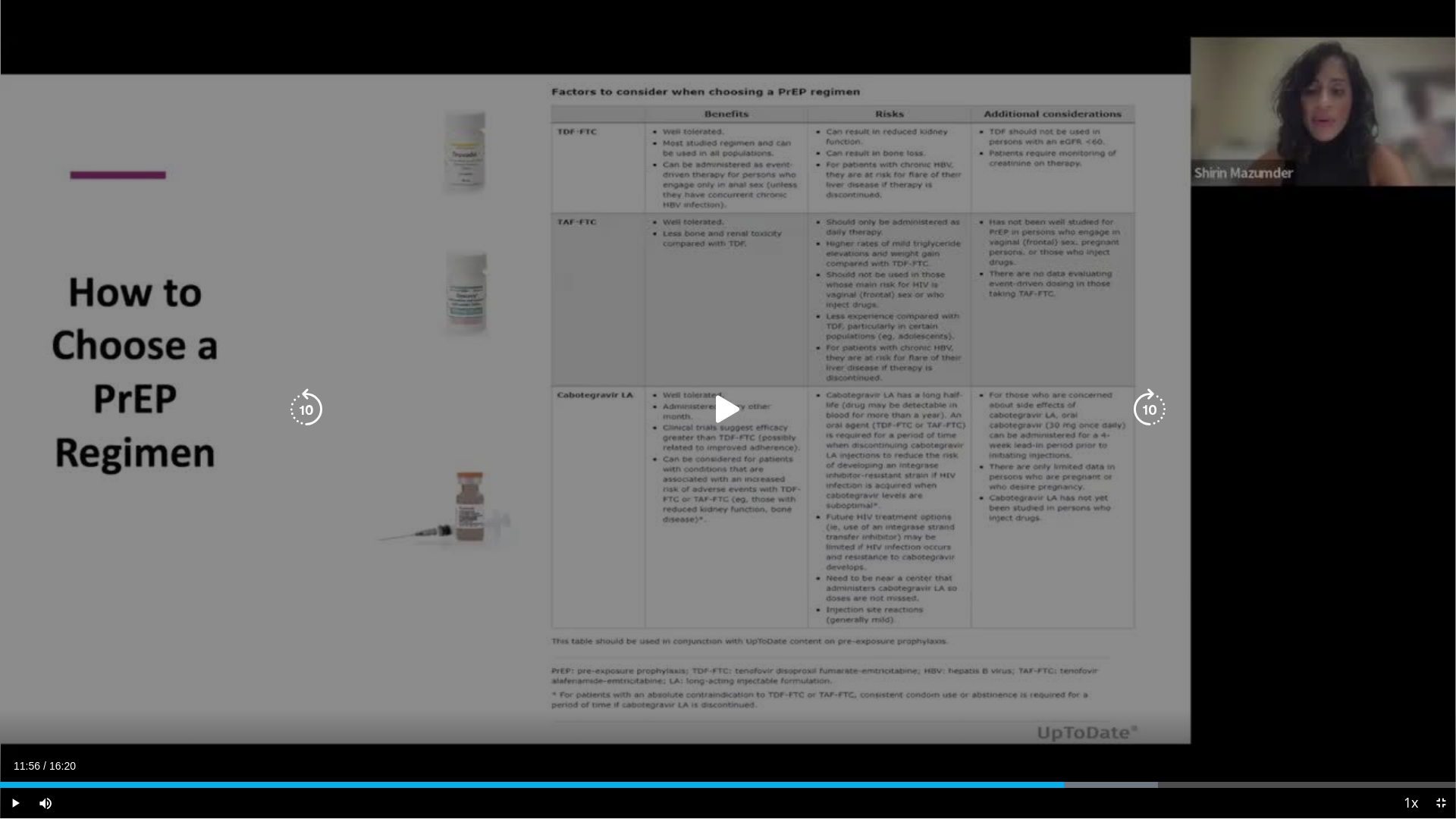
click at [711, 411] on icon "Video Player" at bounding box center [728, 409] width 42 height 42
click at [298, 397] on icon "Video Player" at bounding box center [306, 409] width 42 height 42
drag, startPoint x: 297, startPoint y: 397, endPoint x: 304, endPoint y: 397, distance: 7.0
click at [297, 397] on icon "Video Player" at bounding box center [306, 409] width 42 height 42
click at [723, 400] on icon "Video Player" at bounding box center [728, 409] width 42 height 42
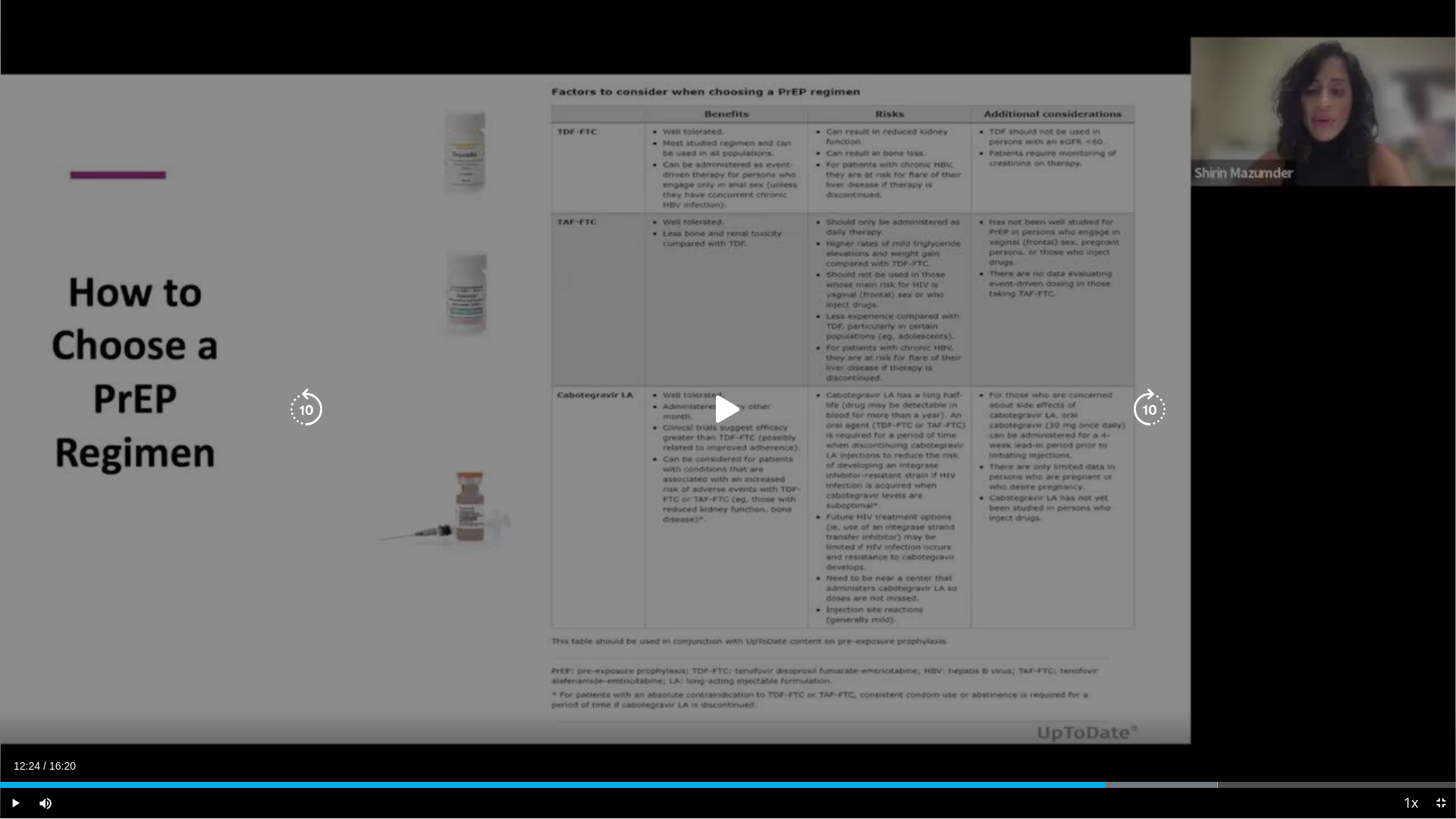
click at [728, 405] on icon "Video Player" at bounding box center [728, 409] width 42 height 42
click at [311, 406] on icon "Video Player" at bounding box center [306, 409] width 42 height 42
click at [521, 361] on div "30 seconds Tap to unmute" at bounding box center [728, 409] width 1456 height 818
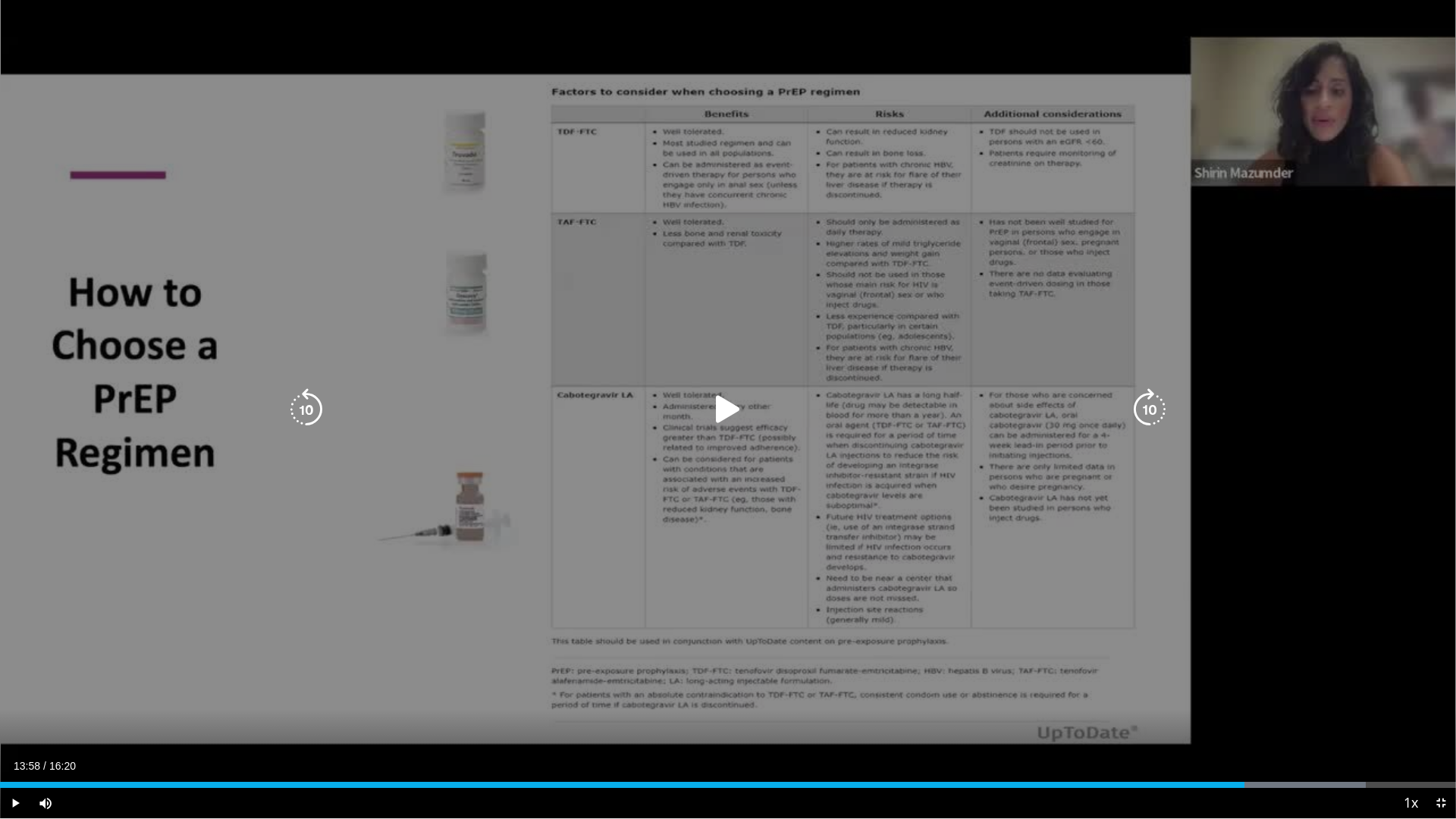
click at [726, 407] on icon "Video Player" at bounding box center [728, 409] width 42 height 42
click at [1249, 481] on div "30 seconds Tap to unmute" at bounding box center [728, 409] width 1456 height 818
click at [722, 404] on icon "Video Player" at bounding box center [728, 409] width 42 height 42
click at [310, 397] on icon "Video Player" at bounding box center [306, 409] width 42 height 42
click at [235, 722] on div "Current Time 15:01 / Duration 16:20" at bounding box center [728, 766] width 1456 height 13
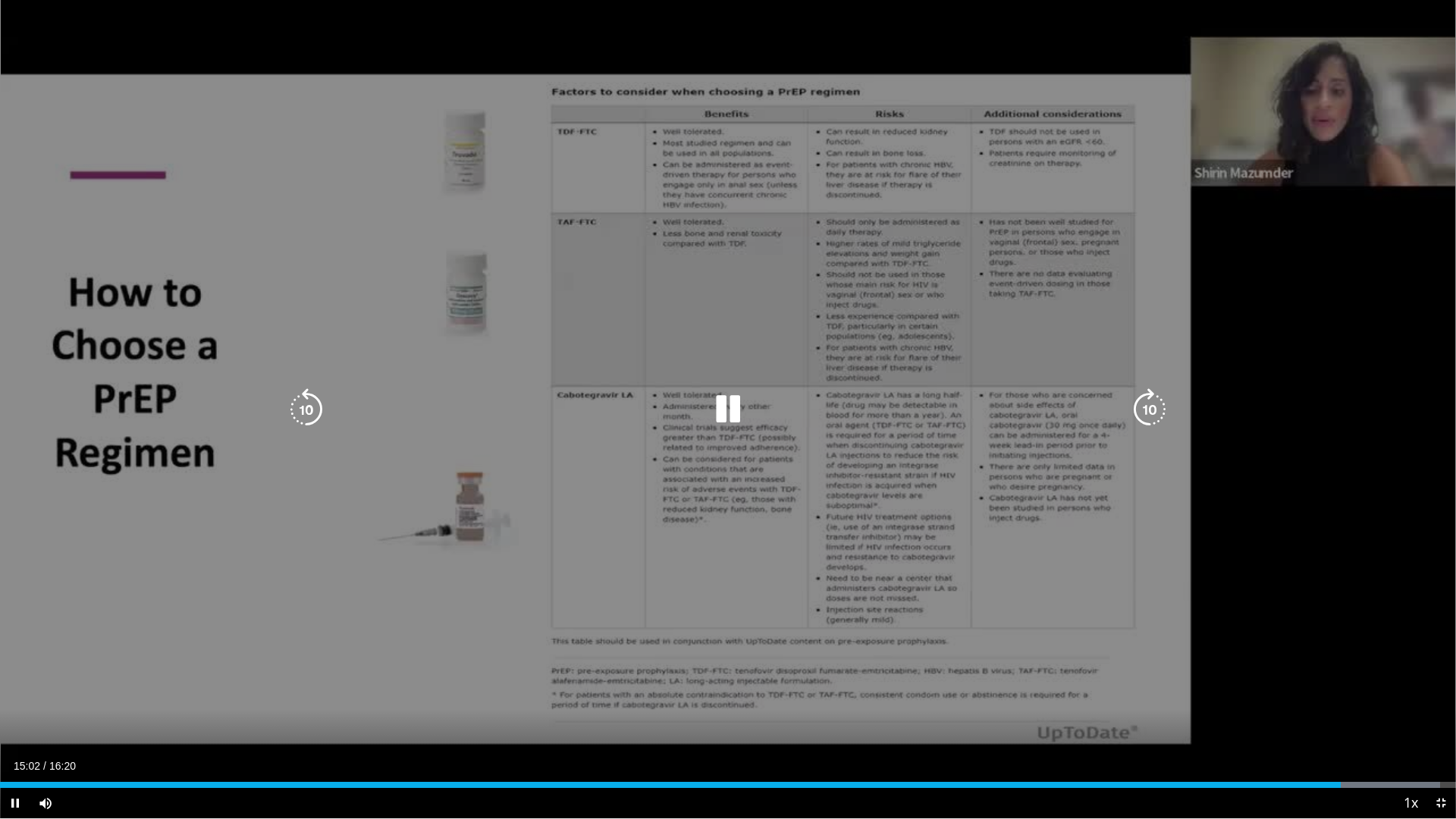
click at [736, 405] on icon "Video Player" at bounding box center [728, 409] width 42 height 42
click at [726, 403] on icon "Video Player" at bounding box center [728, 409] width 42 height 42
click at [305, 403] on icon "Video Player" at bounding box center [306, 409] width 42 height 42
click at [306, 401] on icon "Video Player" at bounding box center [306, 409] width 42 height 42
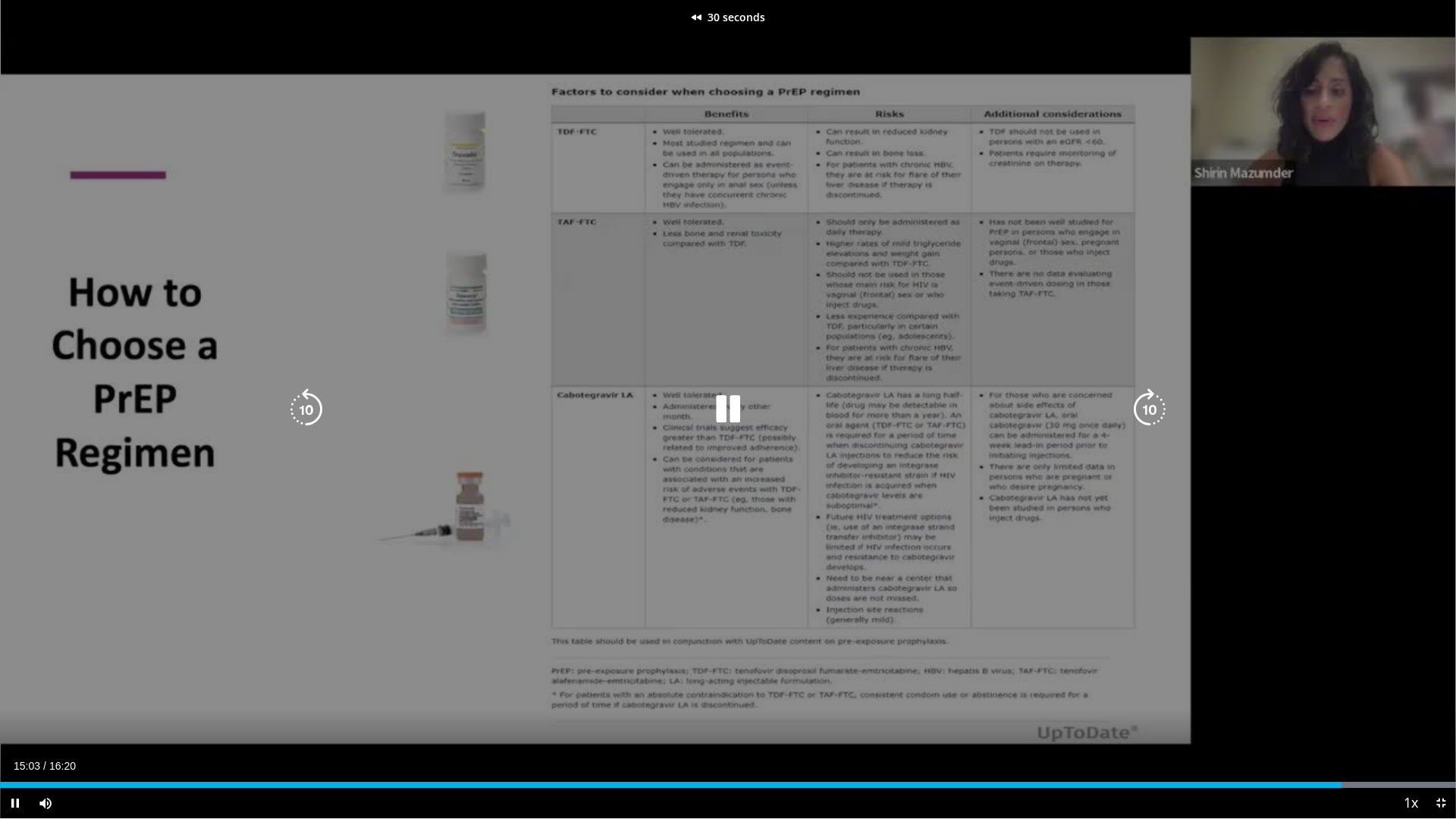
click at [306, 401] on icon "Video Player" at bounding box center [306, 409] width 42 height 42
click at [1014, 485] on div "40 seconds Tap to unmute" at bounding box center [728, 409] width 1456 height 818
click at [307, 386] on div "40 seconds Tap to unmute" at bounding box center [728, 409] width 1456 height 818
click at [307, 408] on icon "Video Player" at bounding box center [306, 409] width 42 height 42
click at [1031, 666] on div "10 seconds Tap to unmute" at bounding box center [728, 409] width 1456 height 818
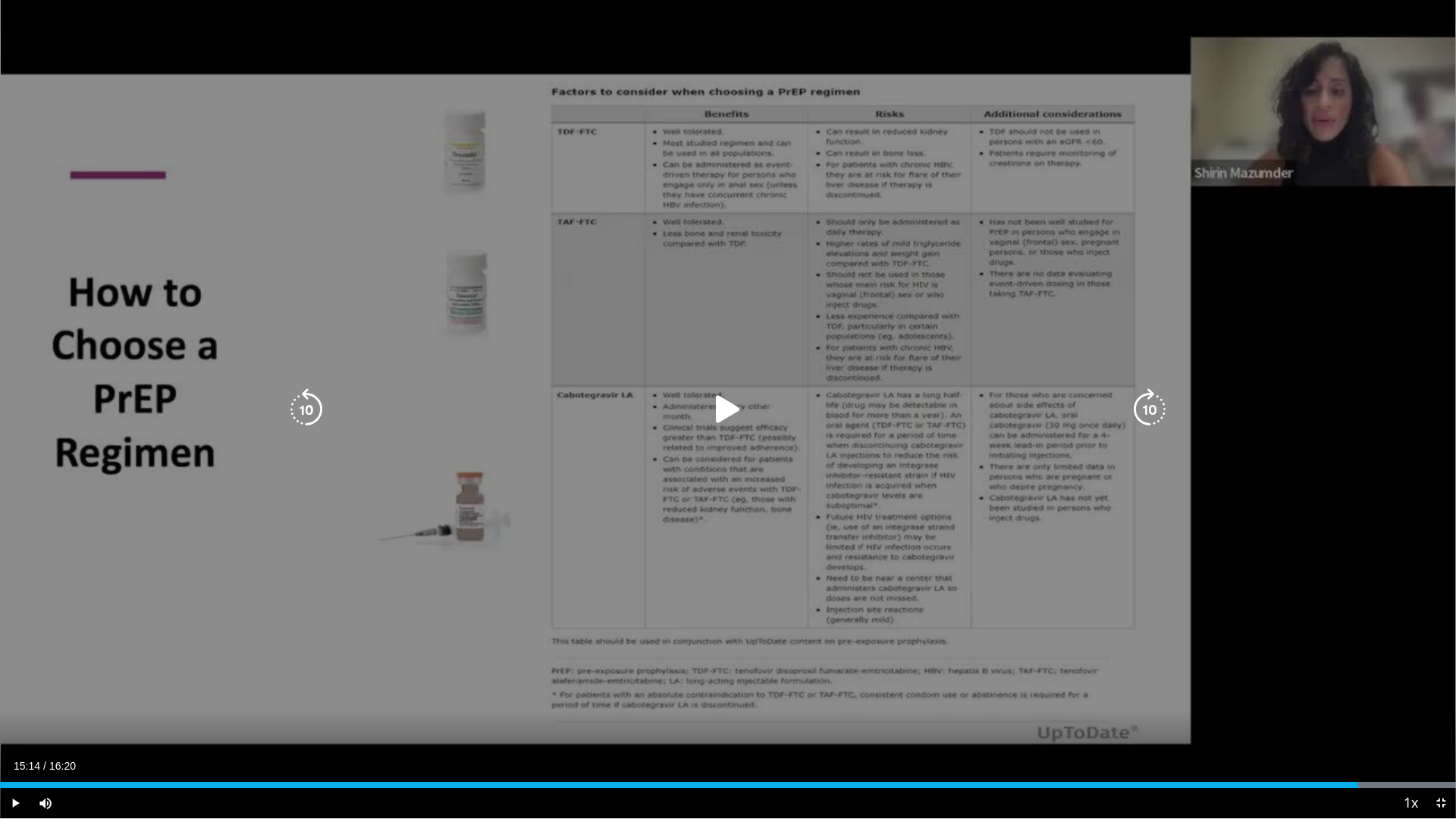
click at [788, 406] on div "Video Player" at bounding box center [728, 409] width 874 height 31
click at [723, 404] on icon "Video Player" at bounding box center [728, 409] width 42 height 42
click at [706, 154] on div "10 seconds Tap to unmute" at bounding box center [728, 409] width 1456 height 818
click at [298, 395] on icon "Video Player" at bounding box center [306, 409] width 42 height 42
click at [298, 397] on icon "Video Player" at bounding box center [306, 409] width 42 height 42
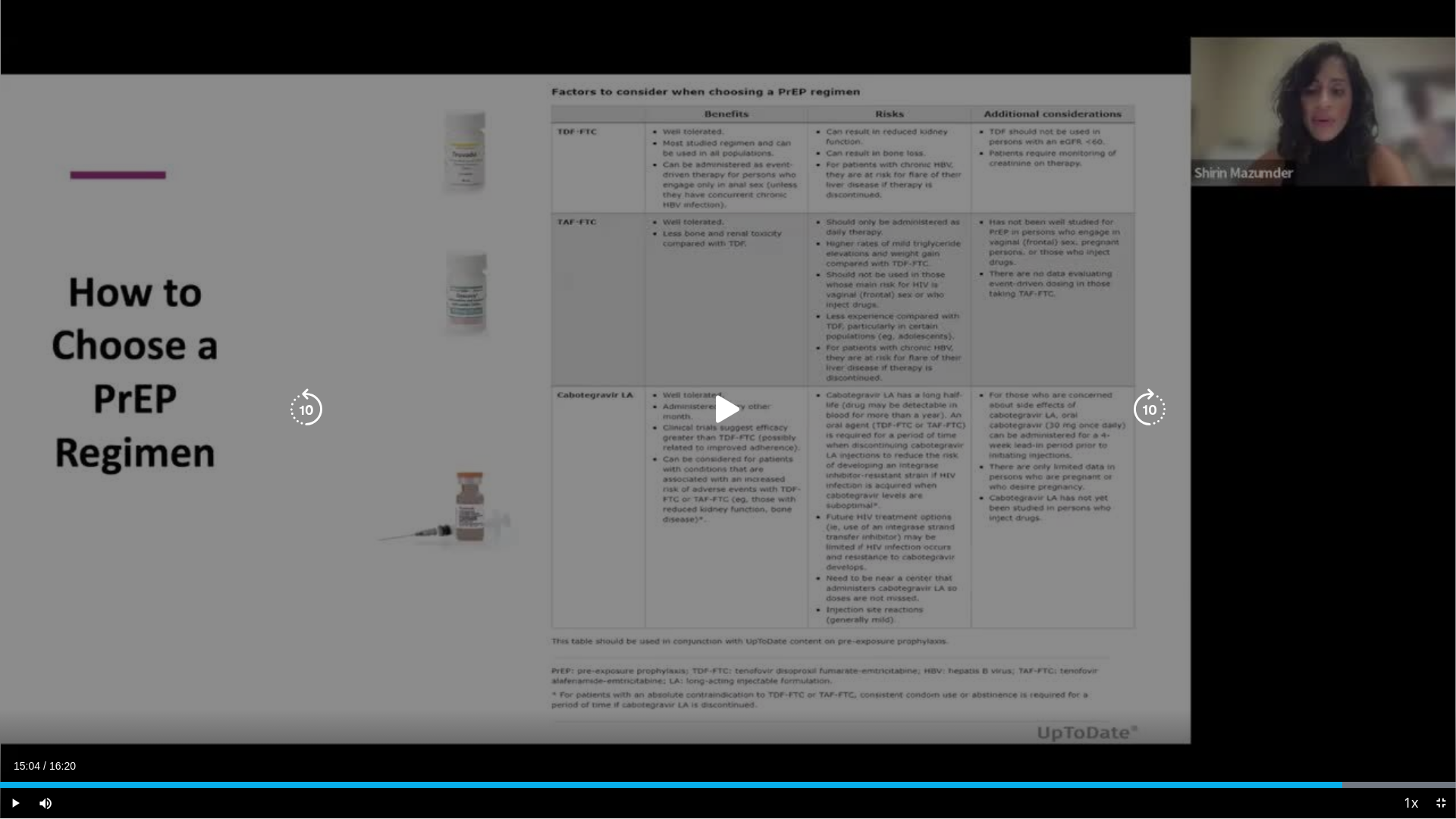
click at [730, 402] on icon "Video Player" at bounding box center [728, 409] width 42 height 42
click at [729, 413] on icon "Video Player" at bounding box center [728, 409] width 42 height 42
click at [725, 396] on icon "Video Player" at bounding box center [728, 409] width 42 height 42
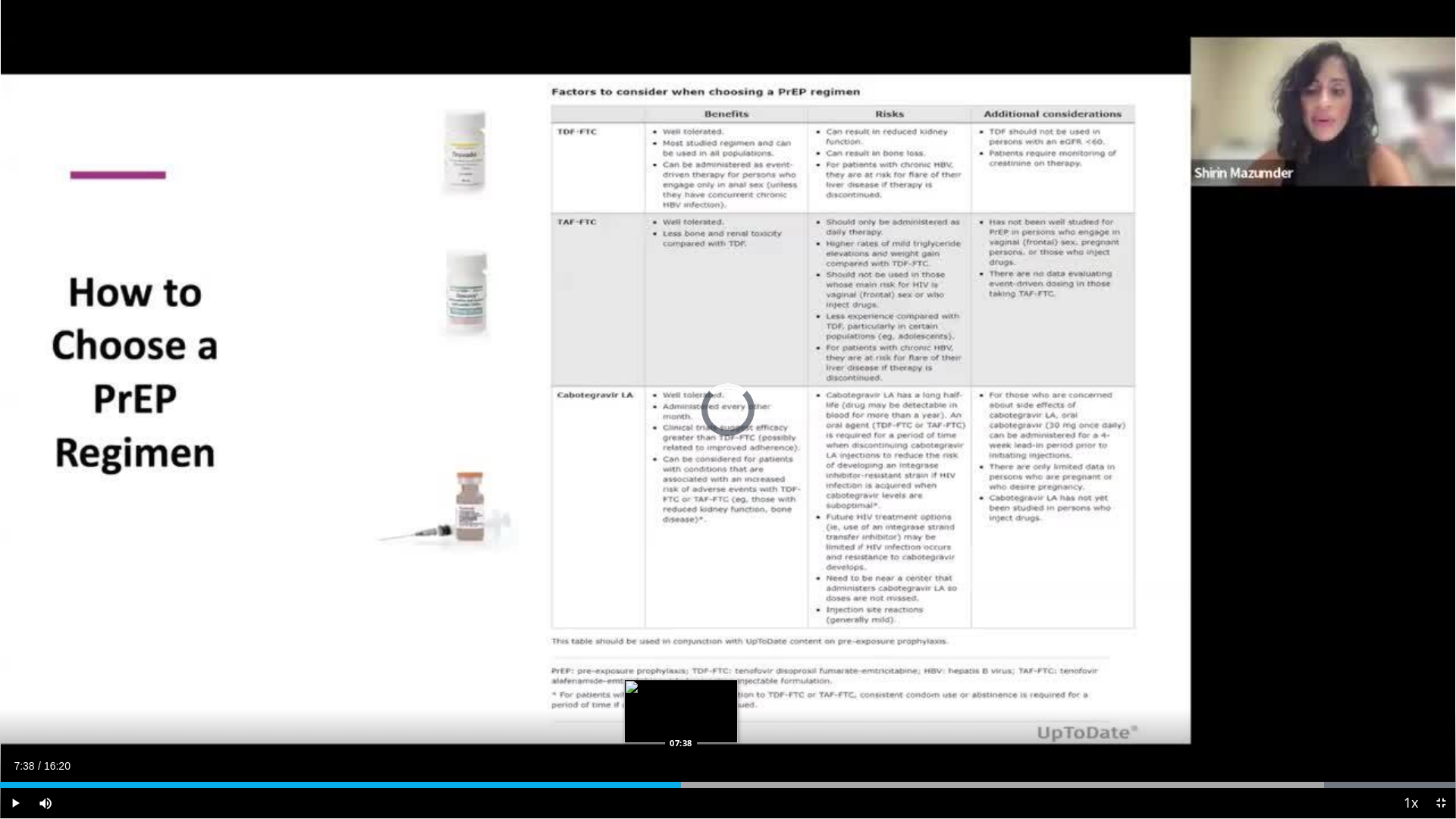
click at [681, 722] on div "Loaded : 100.00% 07:38 07:38" at bounding box center [728, 784] width 1456 height 6
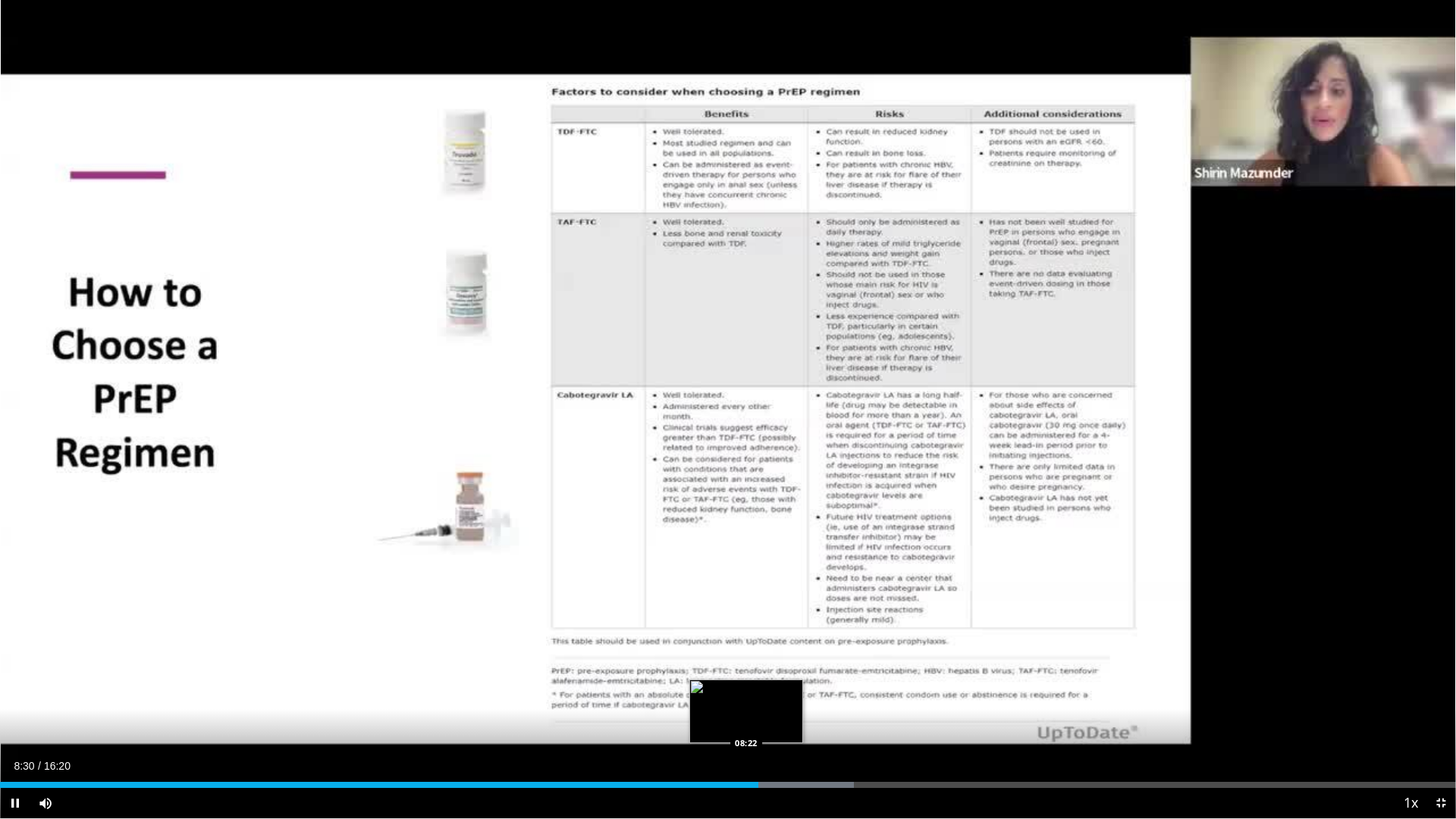
click at [746, 722] on div "Loaded : 58.66% 08:30 08:22" at bounding box center [728, 784] width 1456 height 6
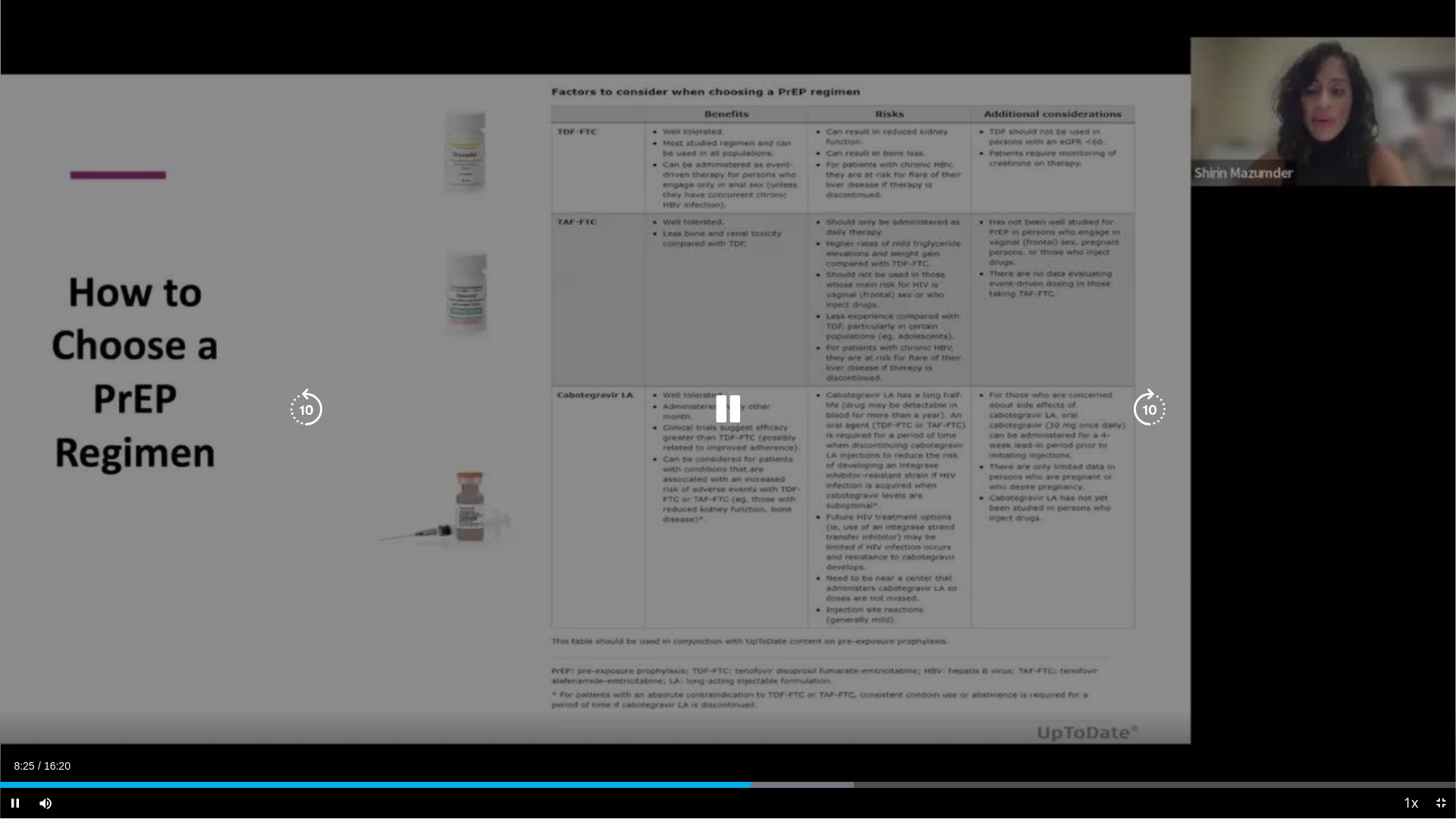
click at [761, 408] on div "Video Player" at bounding box center [728, 409] width 874 height 31
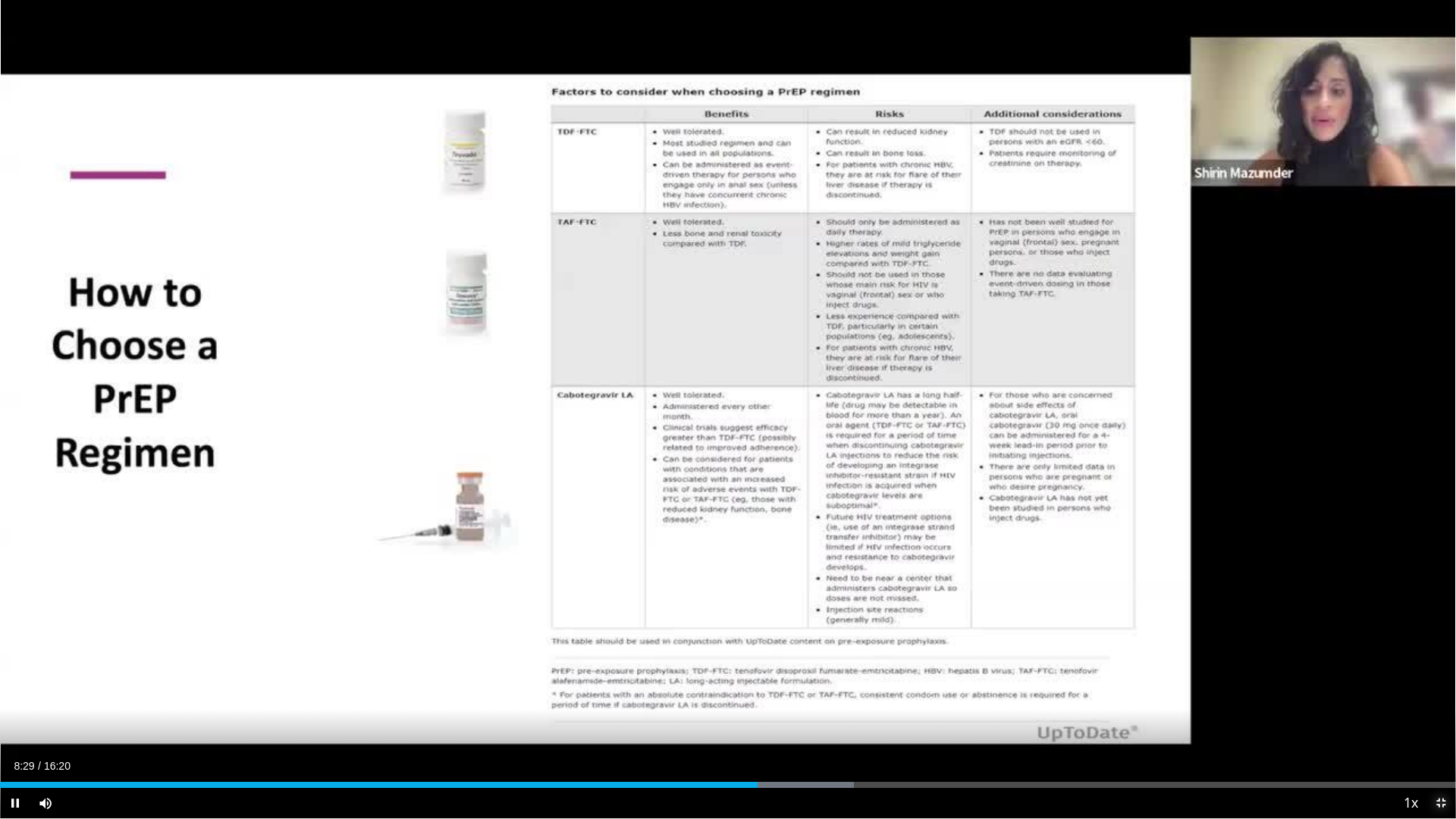
click at [1407, 722] on span "Video Player" at bounding box center [1441, 802] width 31 height 31
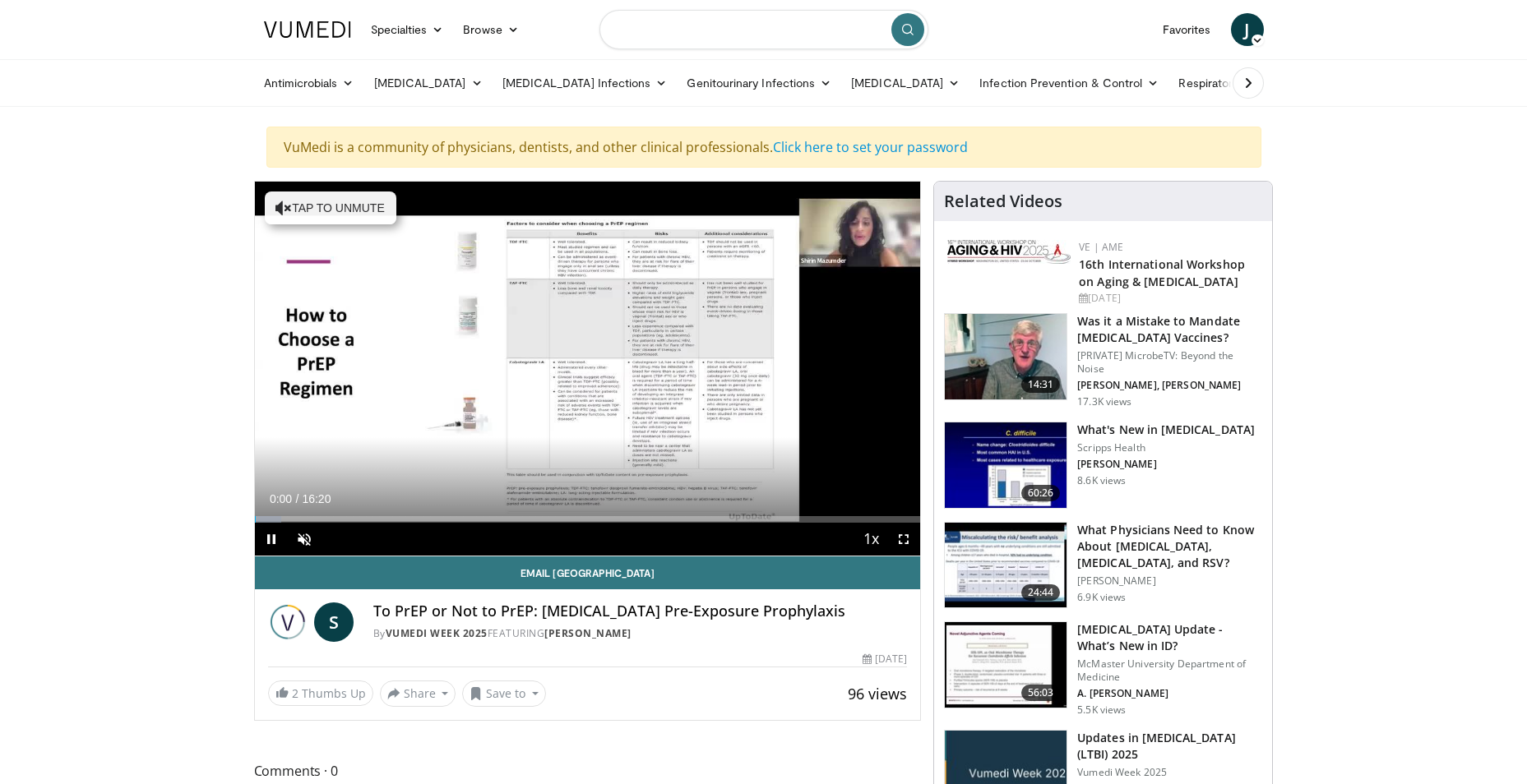
click at [718, 25] on input "Search topics, interventions" at bounding box center [763, 30] width 329 height 39
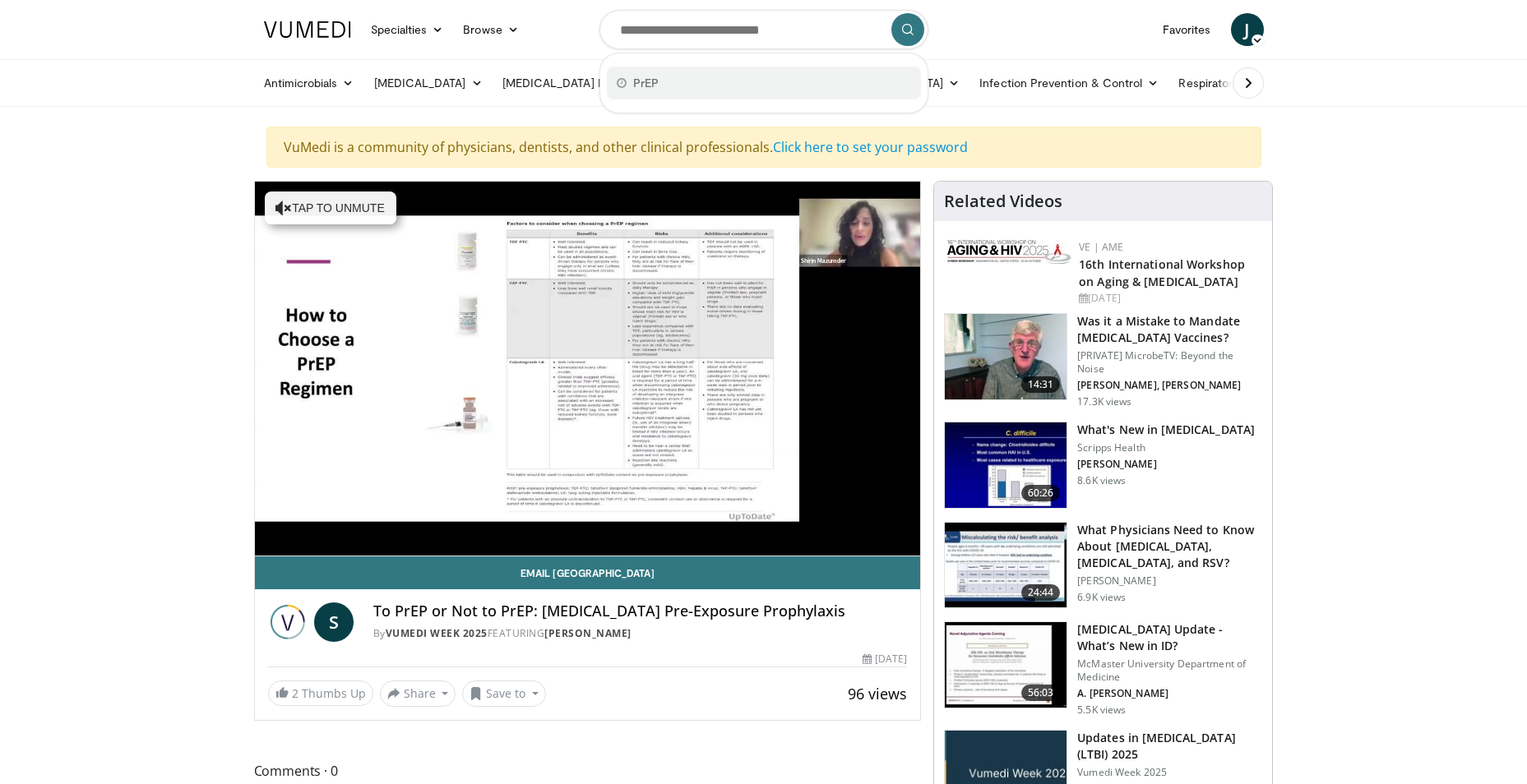
click at [633, 71] on div "PrEP" at bounding box center [764, 83] width 314 height 33
type input "****"
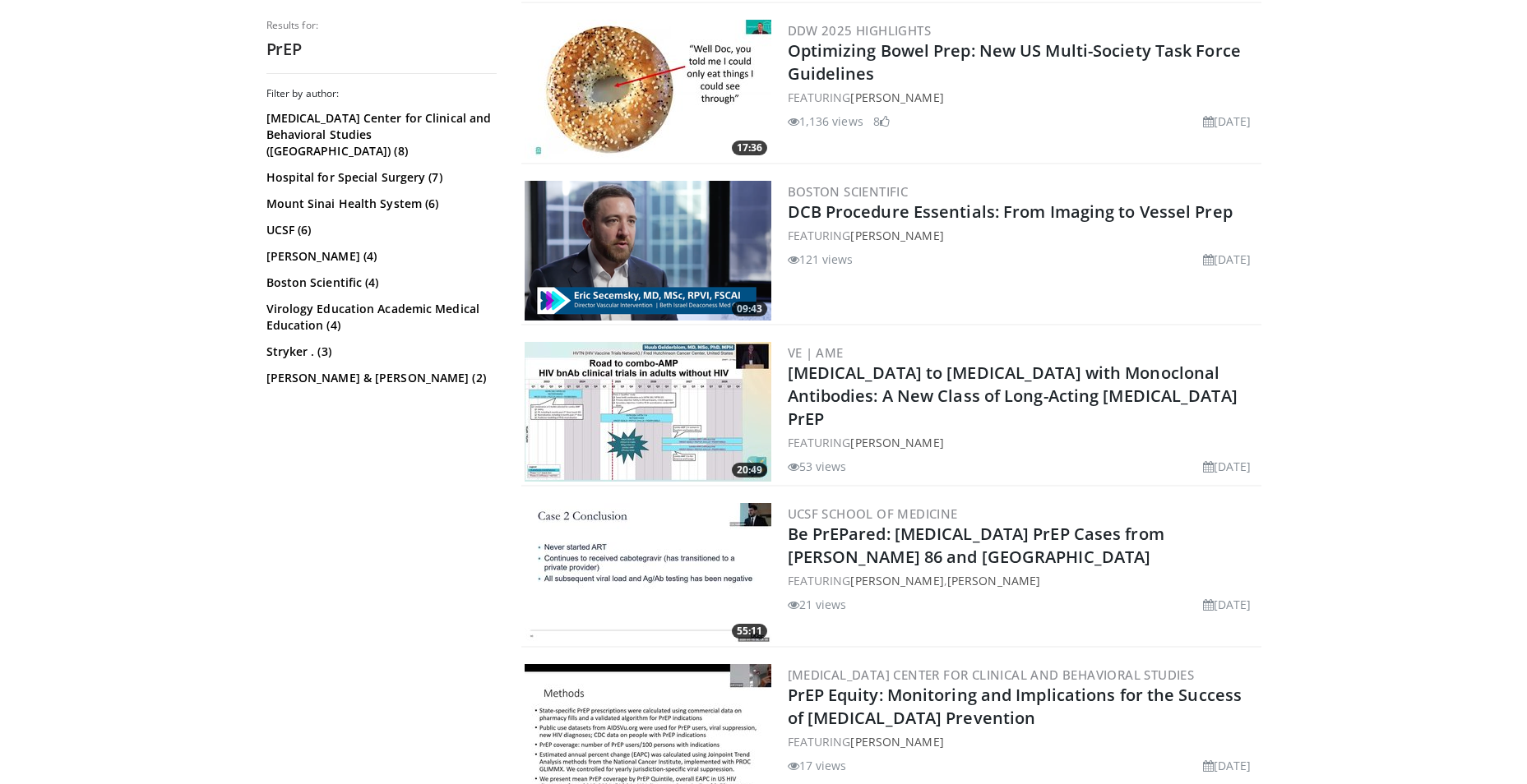
scroll to position [904, 0]
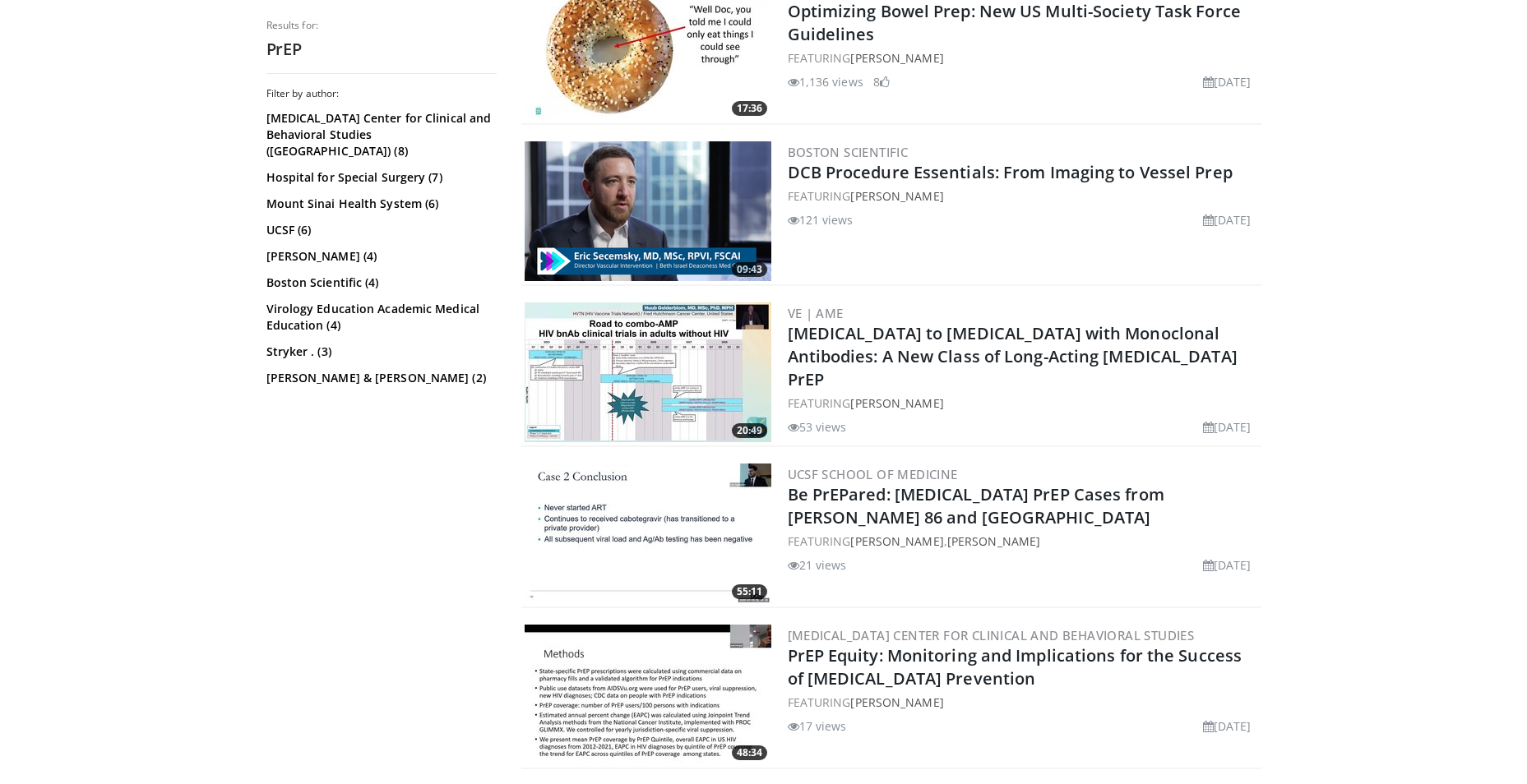
click at [624, 364] on img at bounding box center [648, 373] width 247 height 140
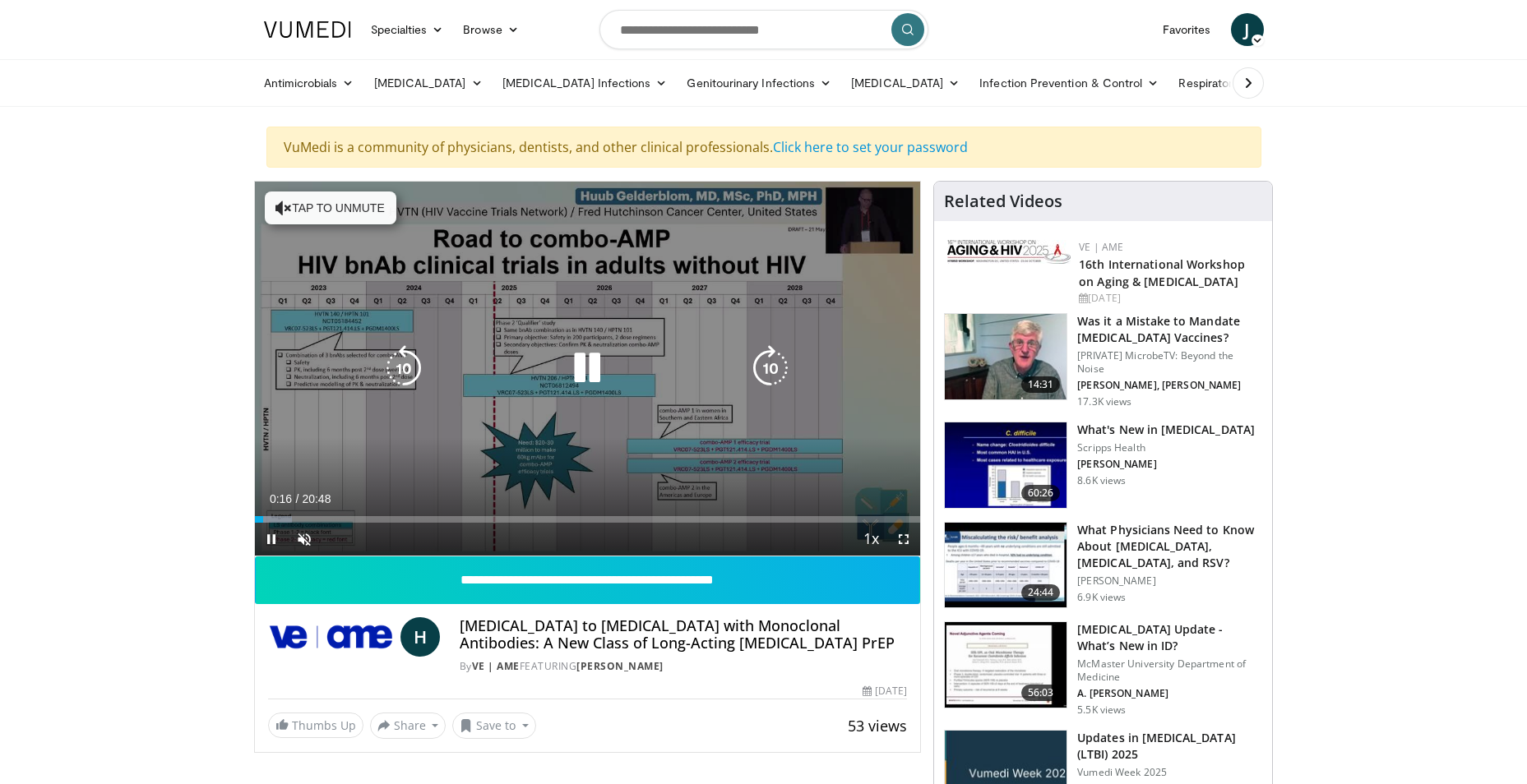
click at [553, 433] on div "10 seconds Tap to unmute" at bounding box center [588, 369] width 666 height 374
click at [586, 362] on icon "Video Player" at bounding box center [587, 369] width 46 height 46
click at [307, 531] on span "Video Player" at bounding box center [304, 539] width 33 height 33
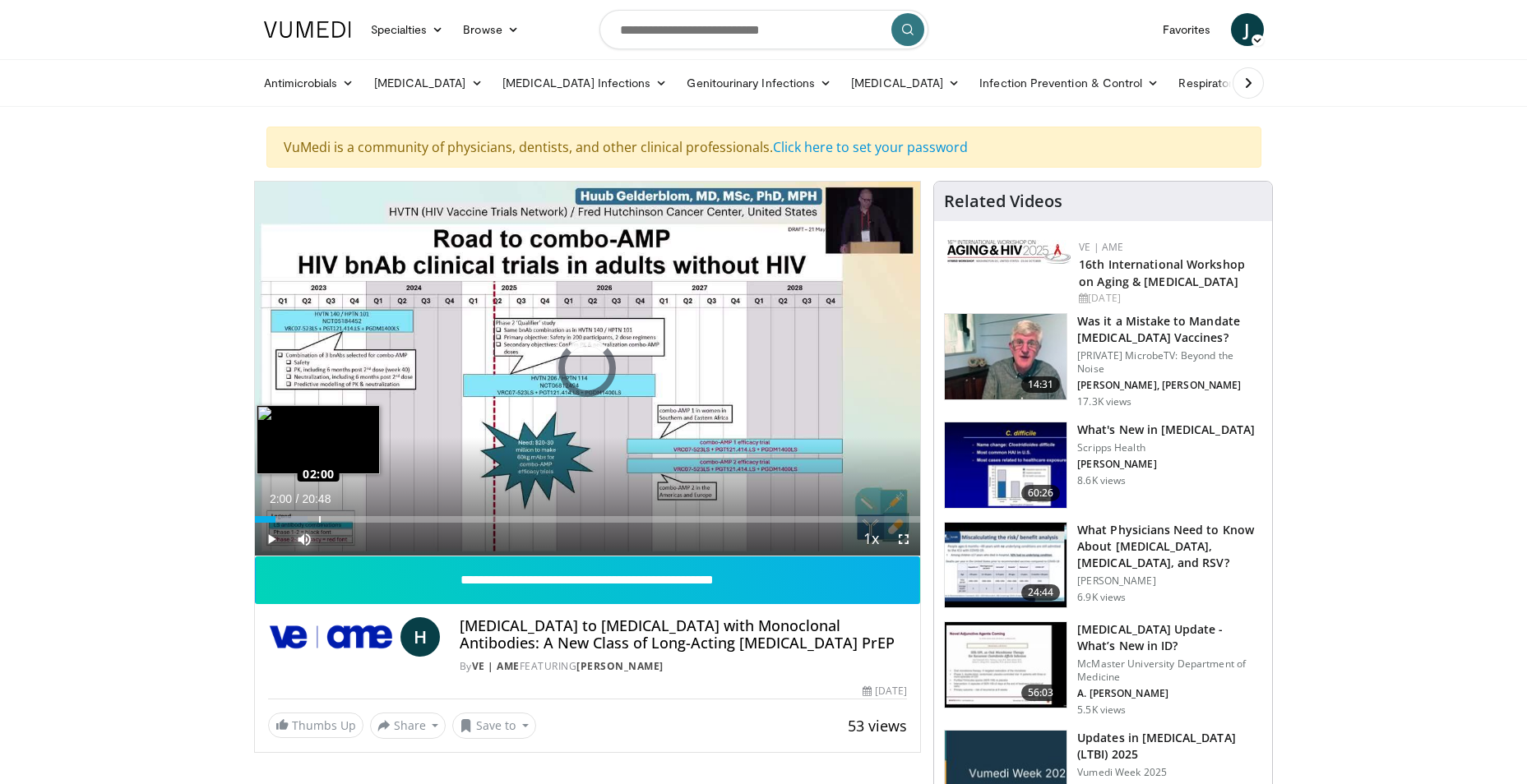
click at [318, 522] on div "Loaded : 7.99% 00:40 02:00" at bounding box center [588, 520] width 666 height 7
click at [347, 522] on div "Loaded : 15.19% 02:05 02:52" at bounding box center [588, 520] width 666 height 7
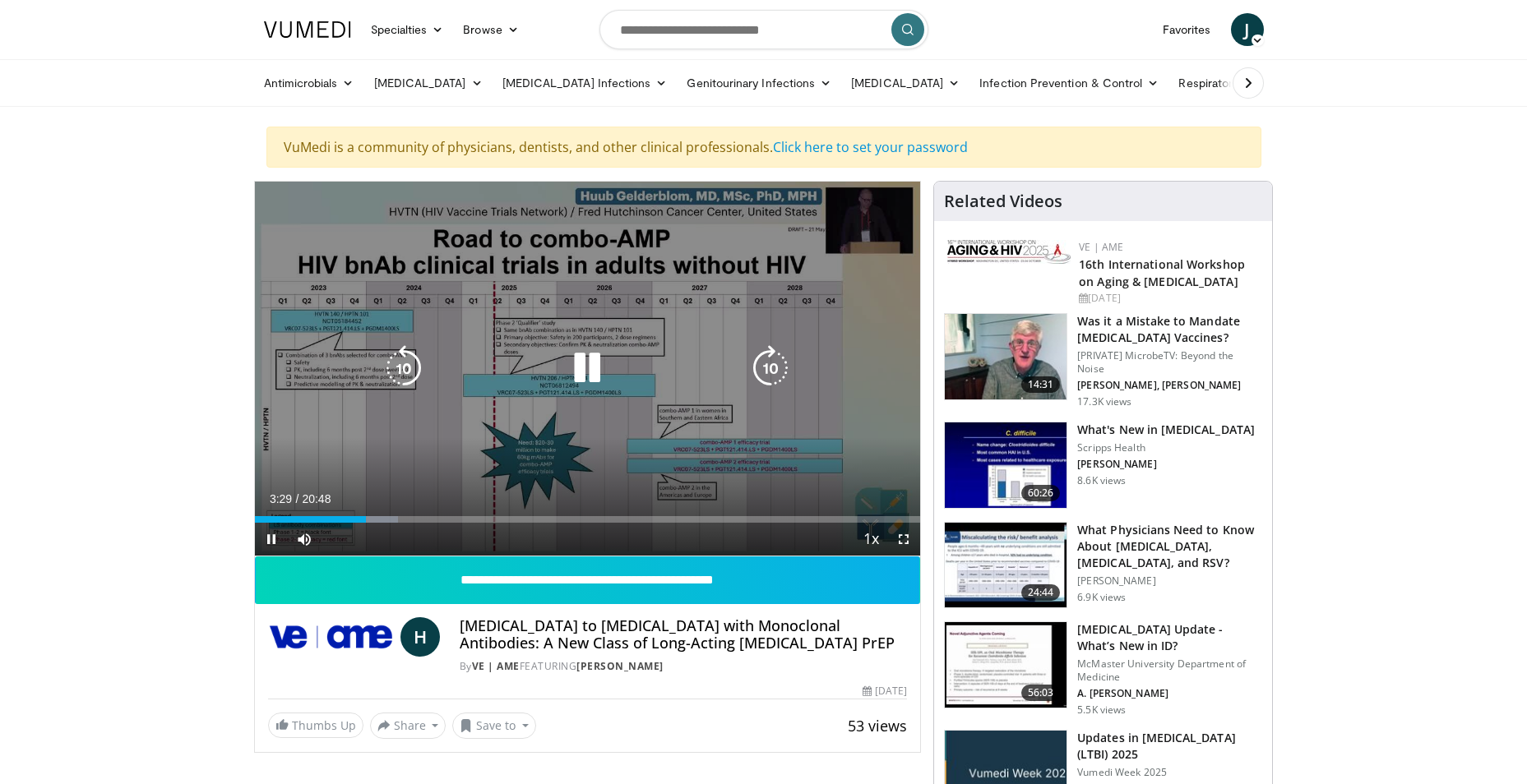
click at [584, 358] on icon "Video Player" at bounding box center [587, 369] width 46 height 46
click at [402, 366] on icon "Video Player" at bounding box center [404, 369] width 46 height 46
click at [581, 363] on icon "Video Player" at bounding box center [587, 369] width 46 height 46
drag, startPoint x: 901, startPoint y: 535, endPoint x: 905, endPoint y: 596, distance: 61.1
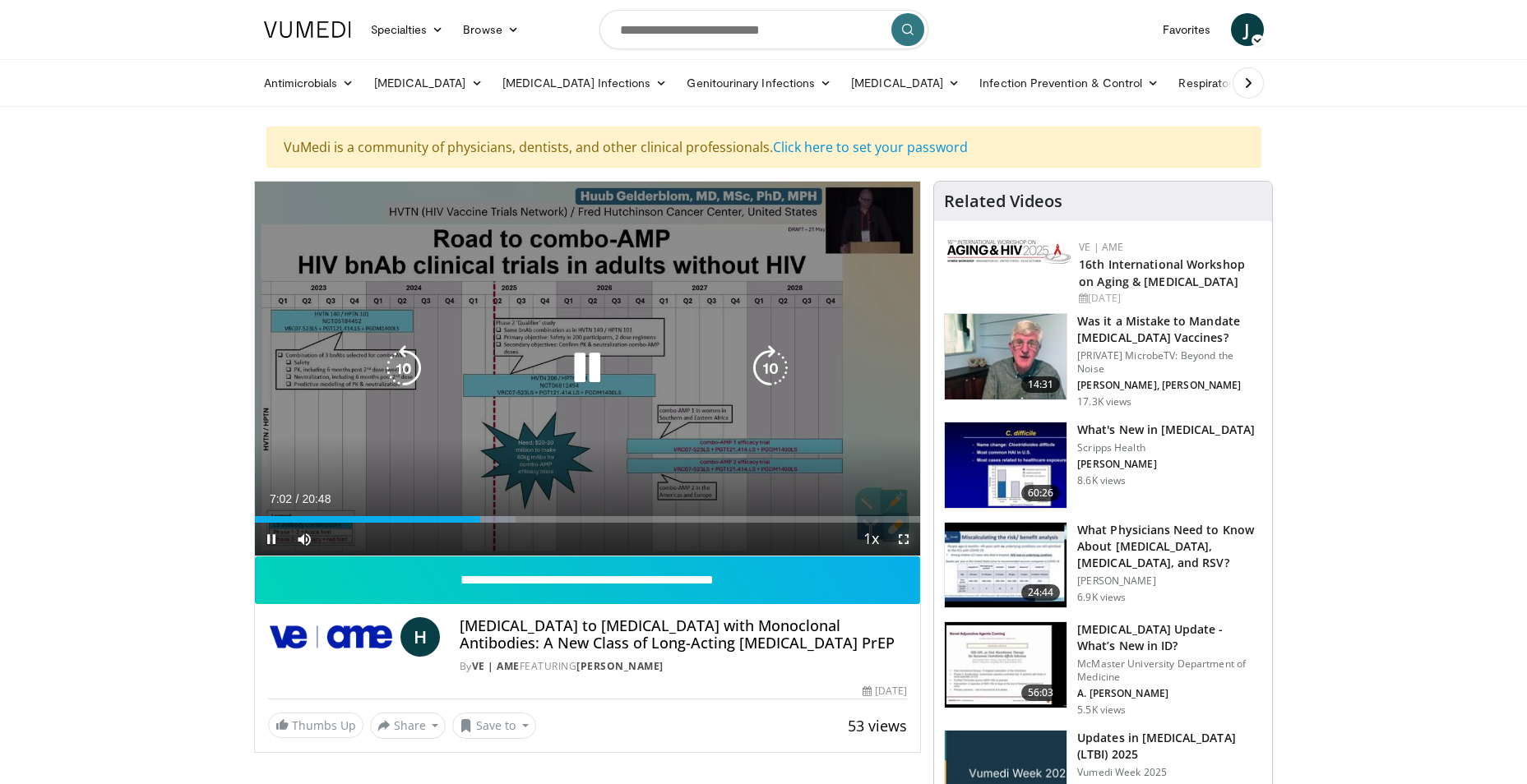
click at [901, 535] on span "Video Player" at bounding box center [904, 539] width 33 height 33
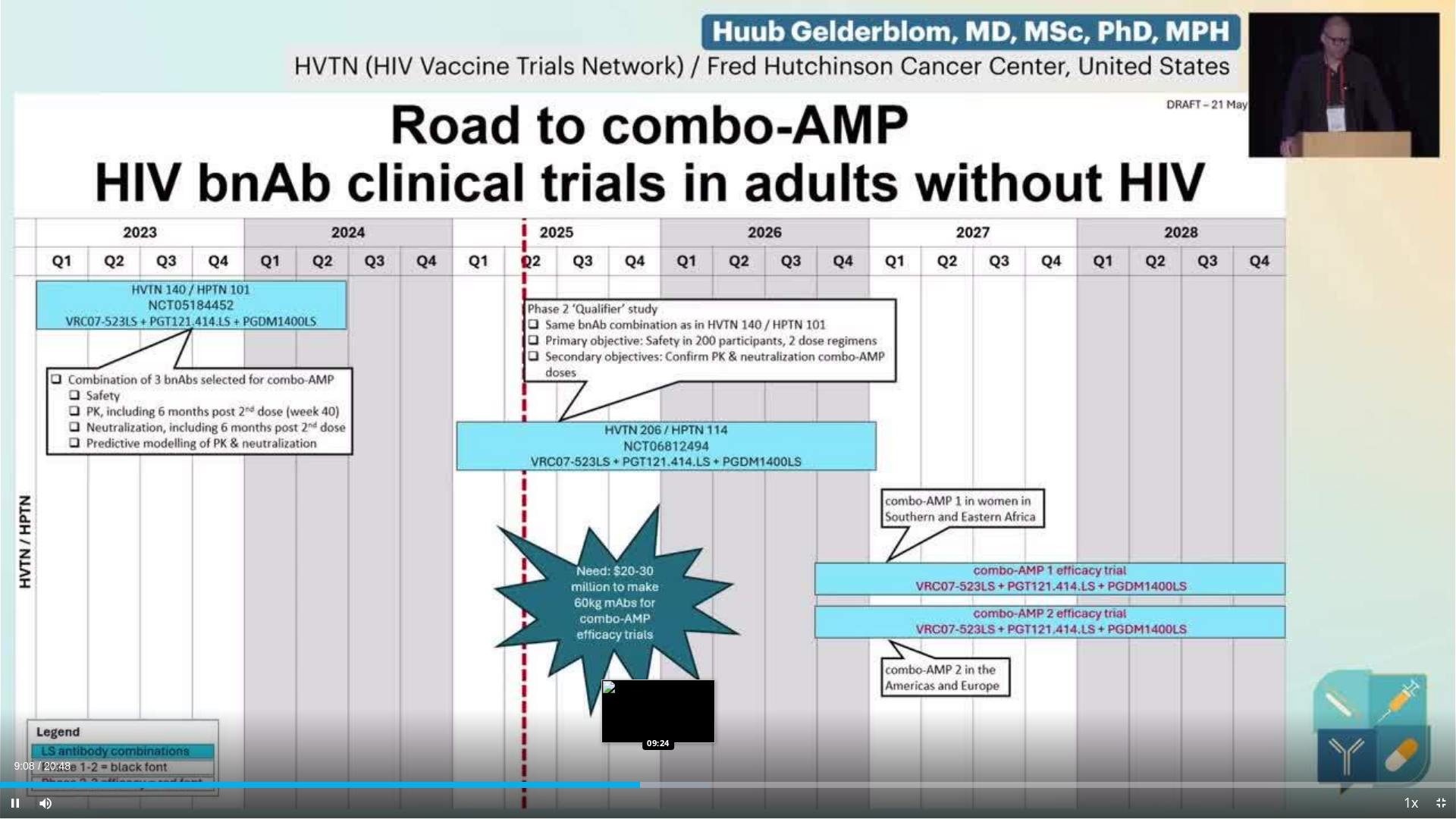
click at [658, 722] on div "Loaded : 48.77% 09:08 09:24" at bounding box center [728, 784] width 1456 height 6
click at [686, 722] on div "Progress Bar" at bounding box center [679, 784] width 109 height 6
click at [716, 722] on div "Loaded : 52.77% 09:51 10:13" at bounding box center [728, 784] width 1456 height 6
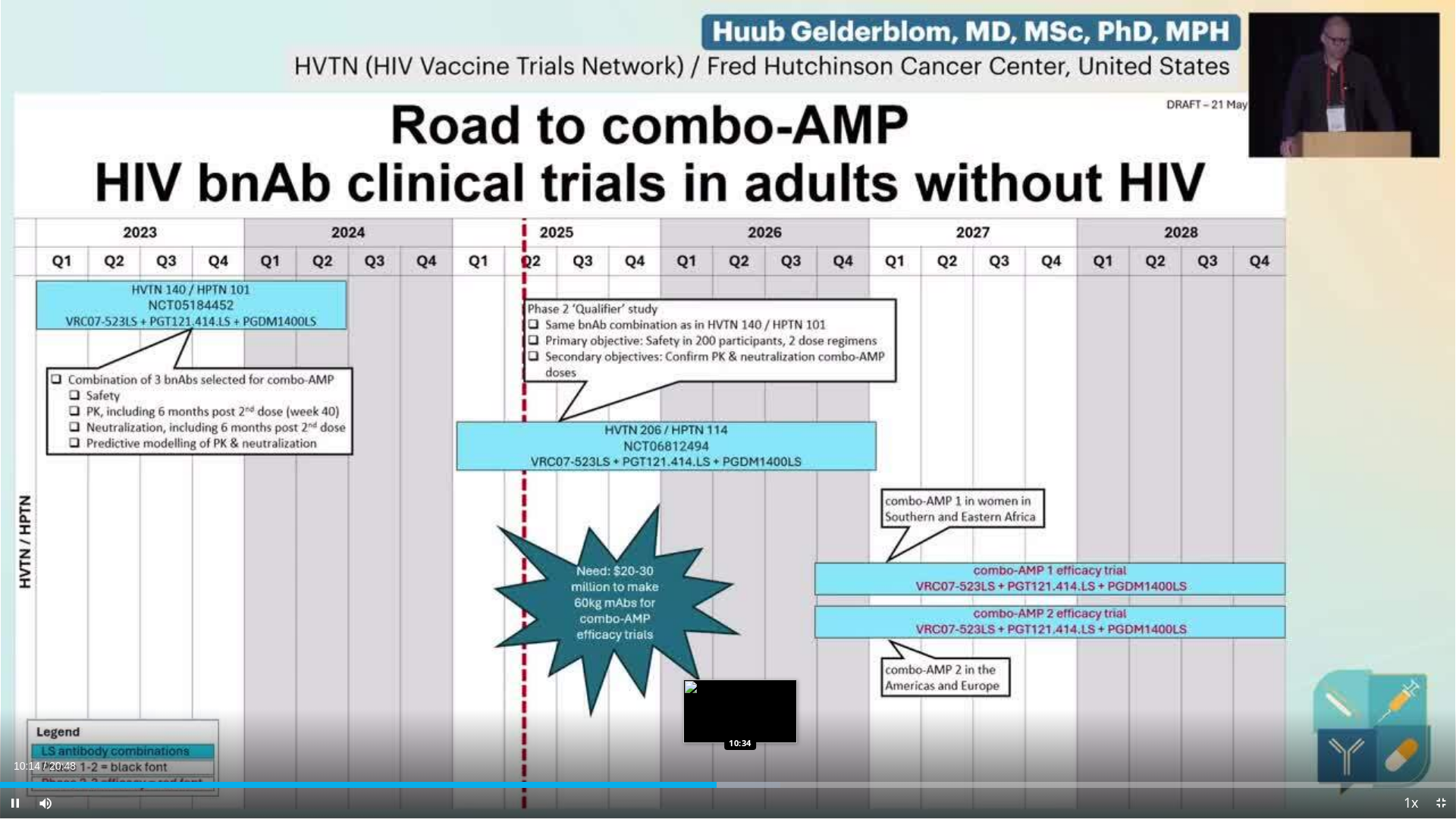
click at [741, 722] on div "Loaded : 53.57% 10:14 10:34" at bounding box center [728, 784] width 1456 height 6
click at [769, 722] on div "Progress Bar" at bounding box center [770, 784] width 113 height 6
click at [1407, 722] on span "Video Player" at bounding box center [1441, 802] width 31 height 31
